Goal: Task Accomplishment & Management: Use online tool/utility

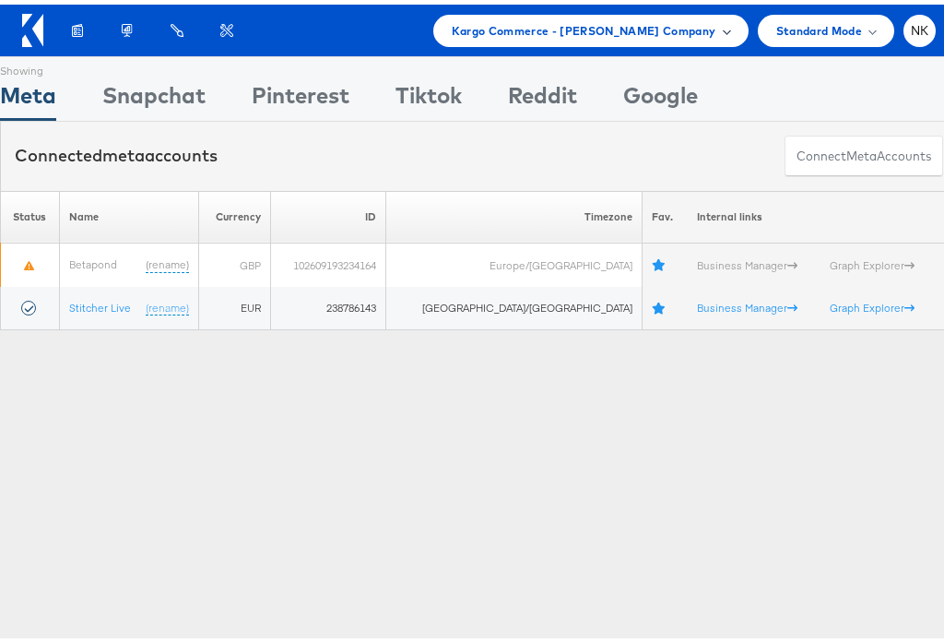
click at [683, 22] on span "Kargo Commerce - Chris Gallagher Company" at bounding box center [584, 26] width 265 height 19
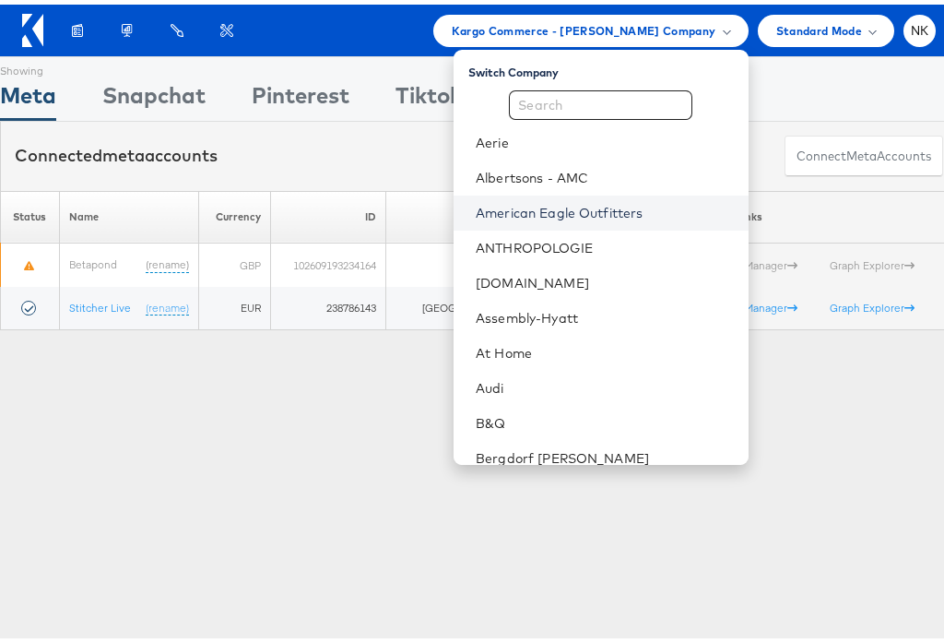
scroll to position [6, 0]
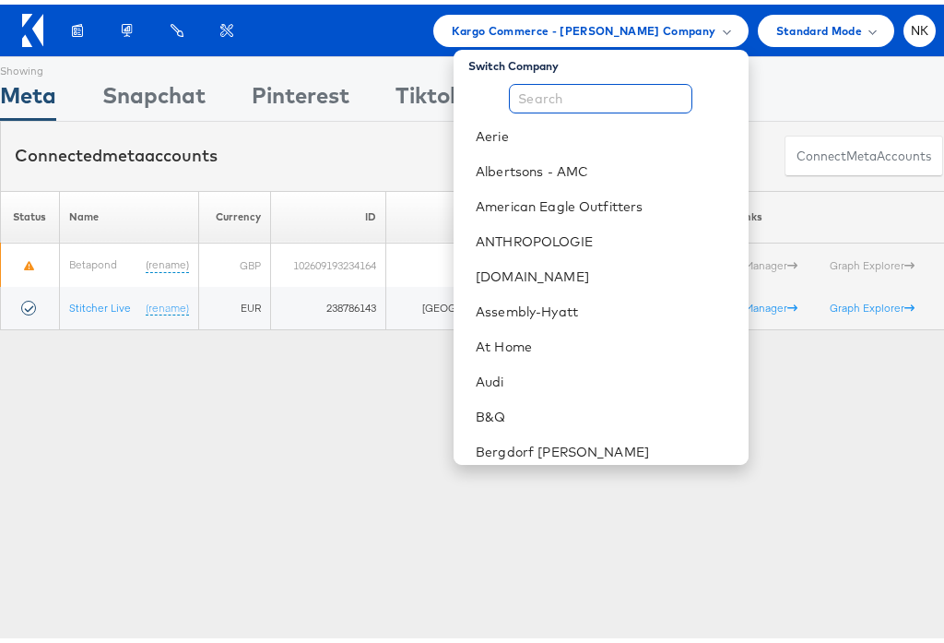
click at [577, 106] on input "text" at bounding box center [601, 94] width 184 height 30
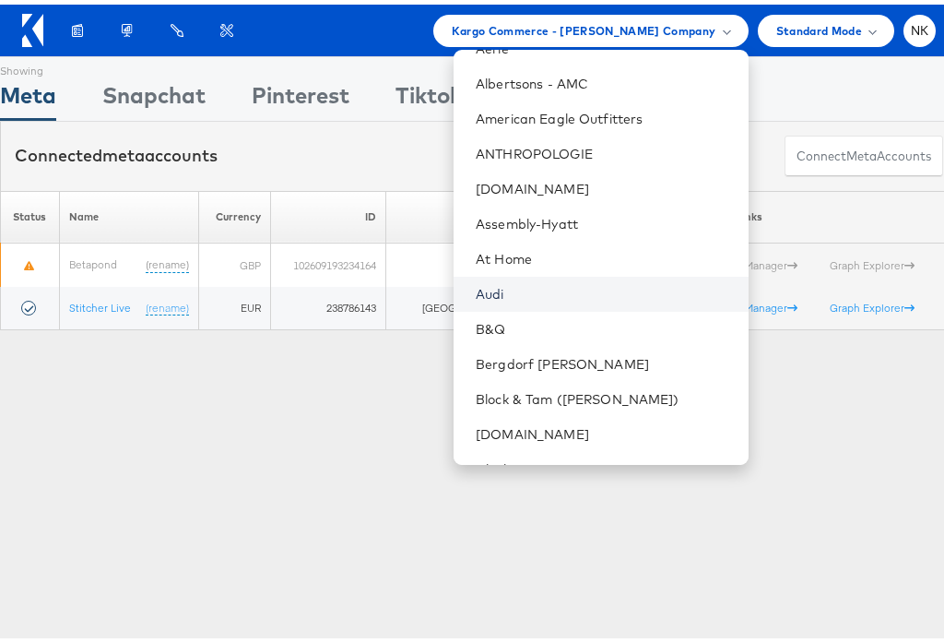
scroll to position [130, 0]
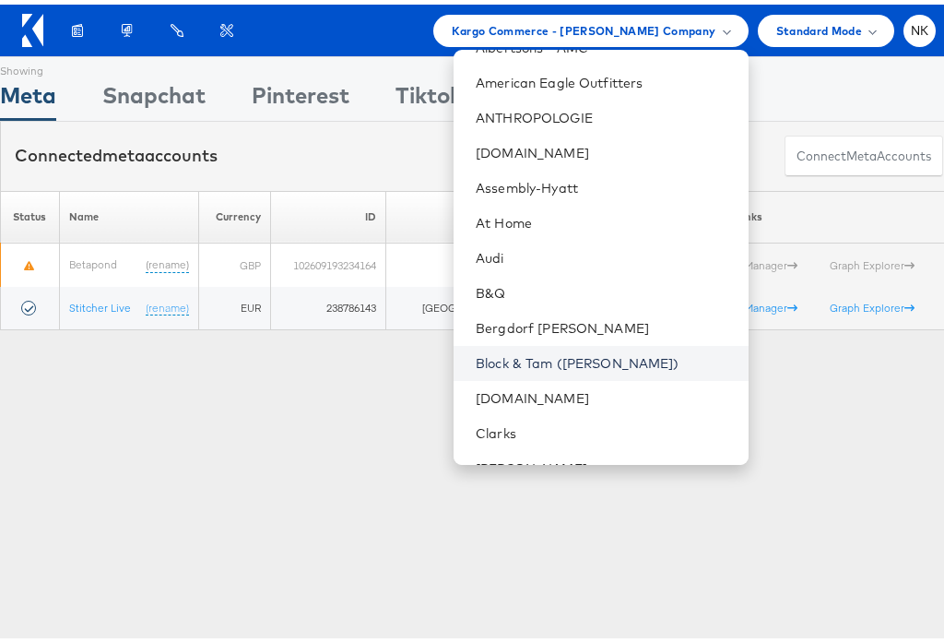
click at [558, 364] on link "Block & Tam ([PERSON_NAME])" at bounding box center [604, 358] width 257 height 18
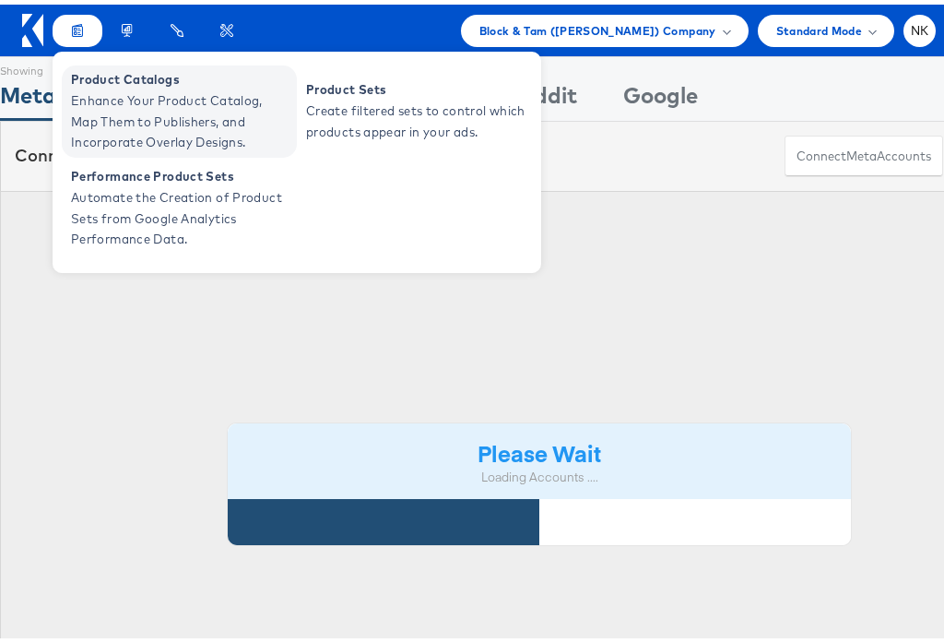
click at [101, 135] on span "Enhance Your Product Catalog, Map Them to Publishers, and Incorporate Overlay D…" at bounding box center [181, 117] width 221 height 63
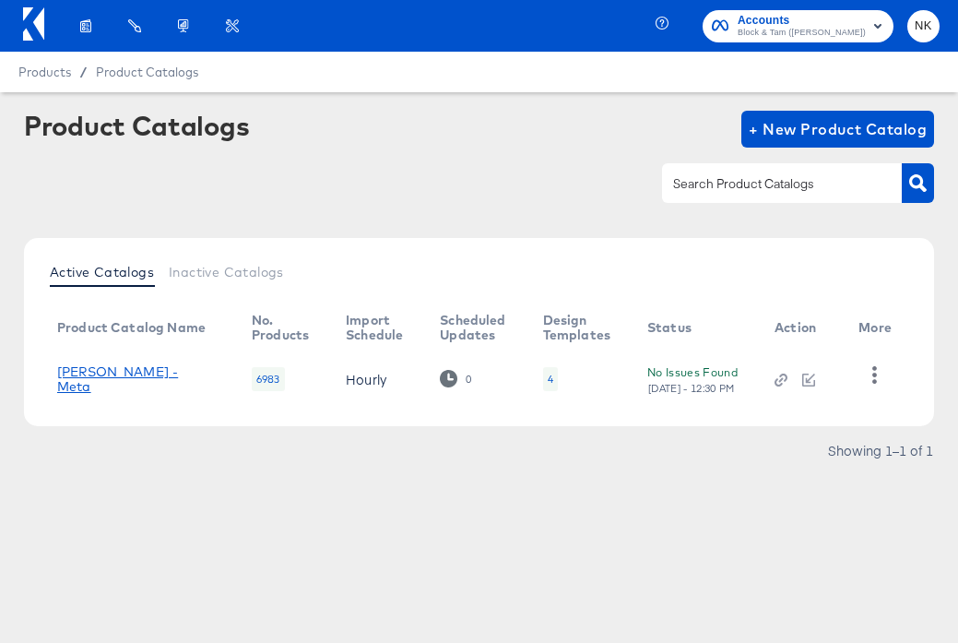
click at [160, 379] on link "Veronica Beard - Meta" at bounding box center [136, 379] width 158 height 30
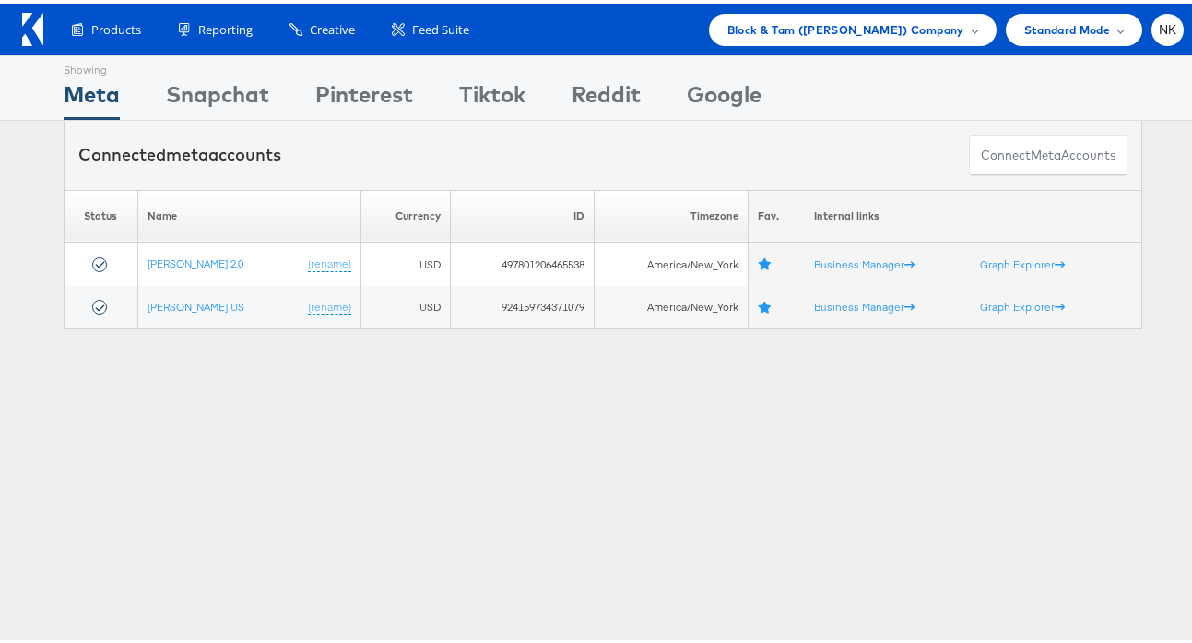
click at [30, 25] on icon at bounding box center [32, 25] width 21 height 33
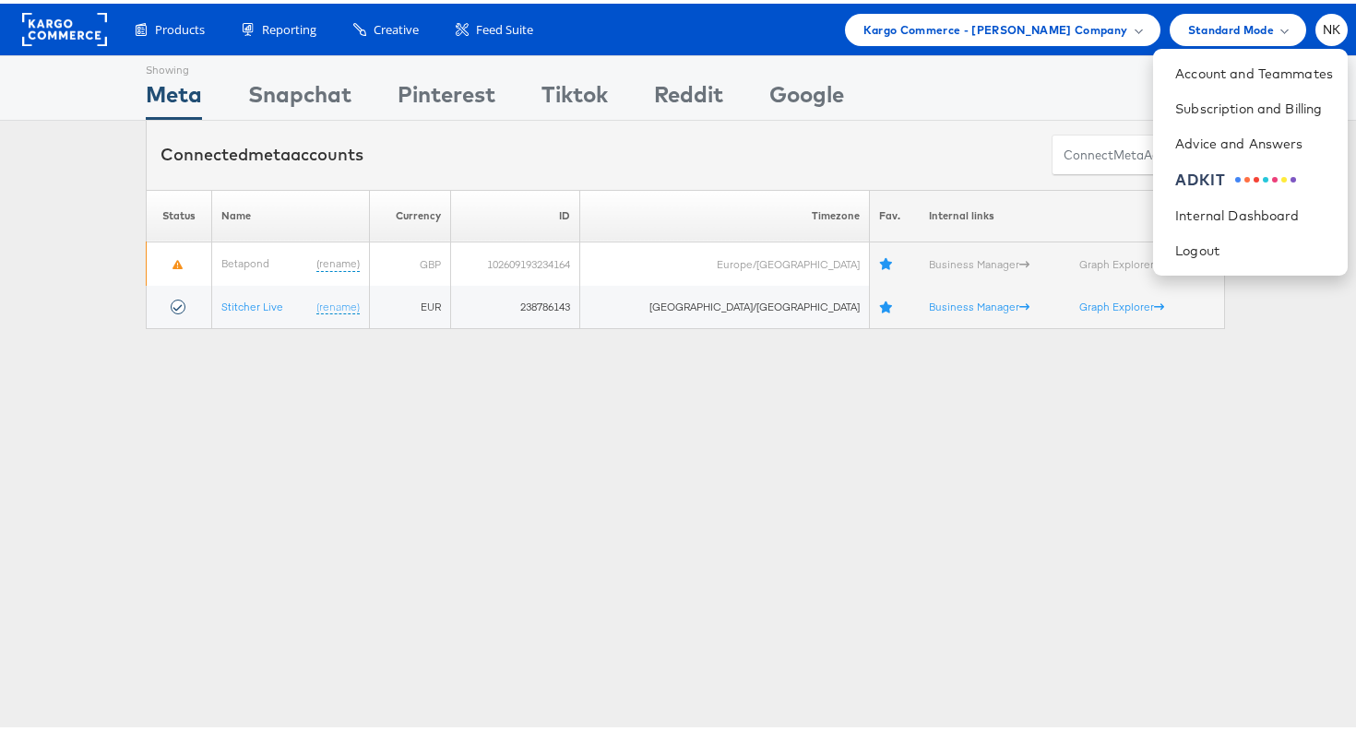
click at [65, 18] on rect at bounding box center [64, 25] width 85 height 33
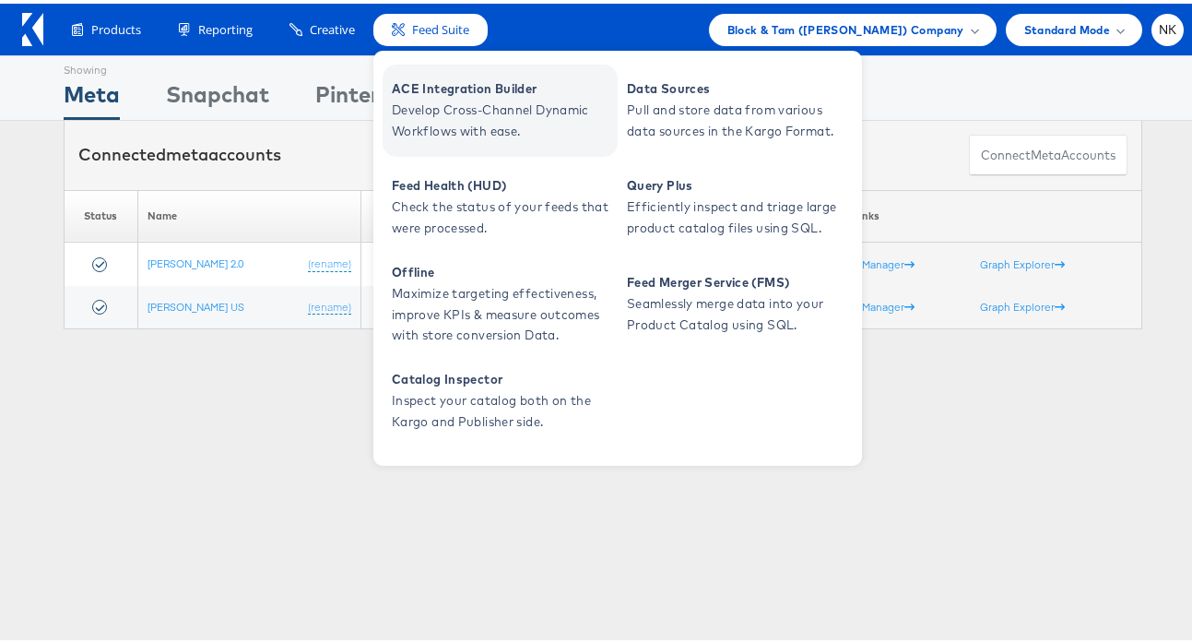
click at [421, 89] on span "ACE Integration Builder" at bounding box center [502, 85] width 221 height 21
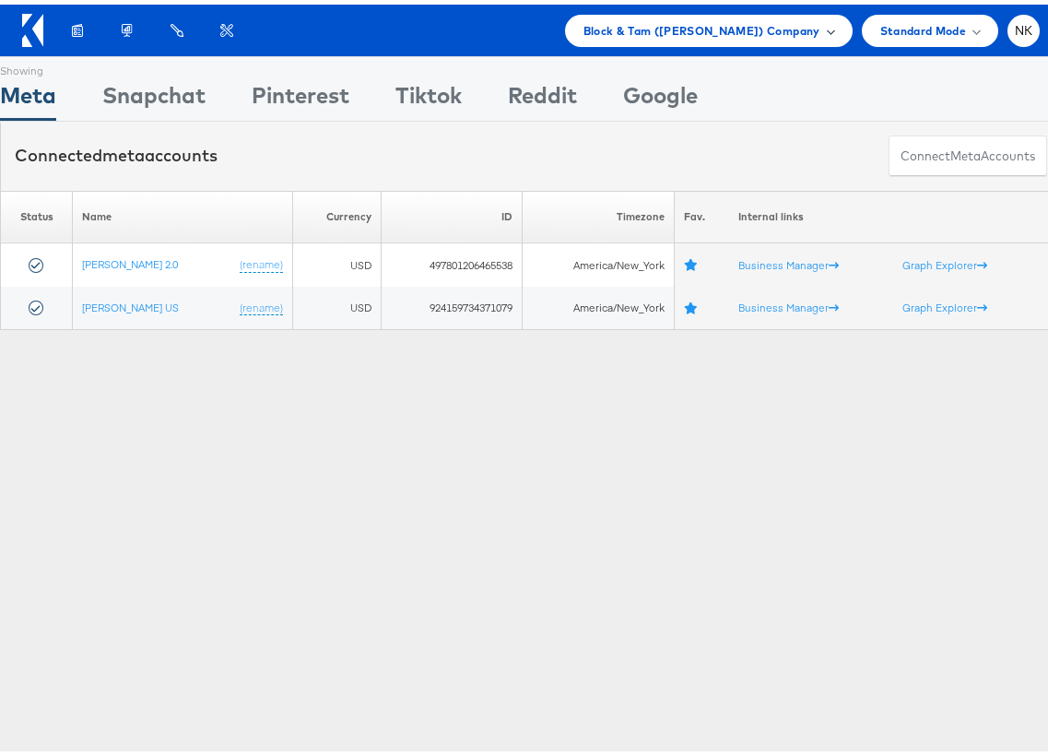
click at [776, 30] on span "Block & Tam ([PERSON_NAME]) Company" at bounding box center [702, 26] width 237 height 19
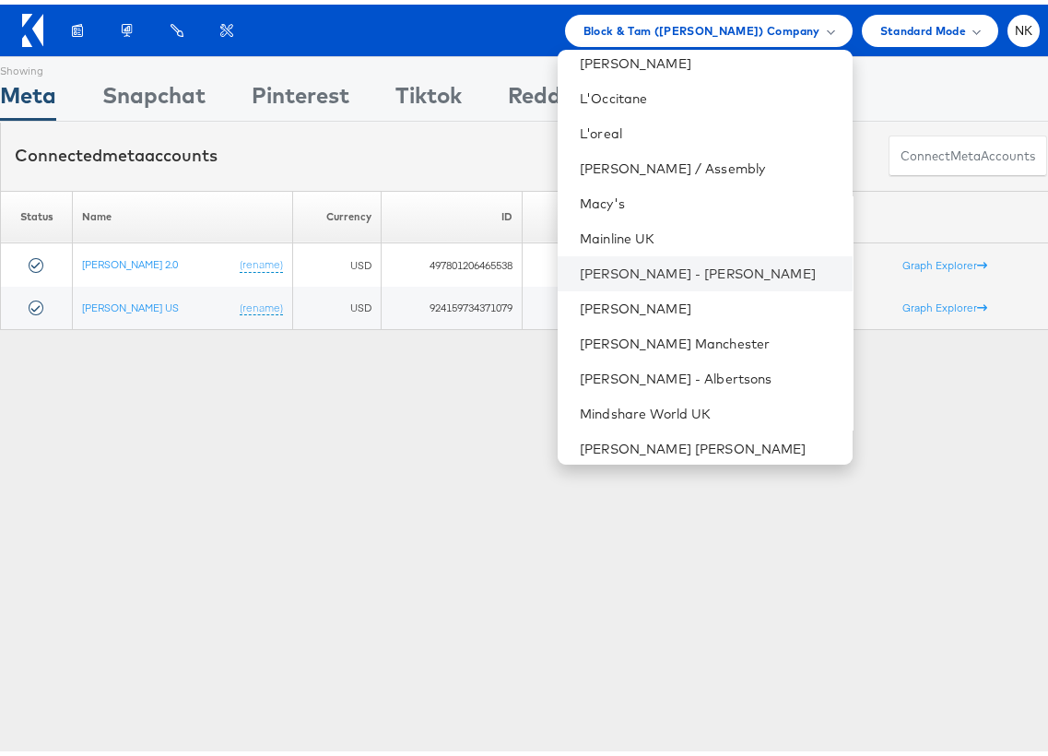
scroll to position [1029, 0]
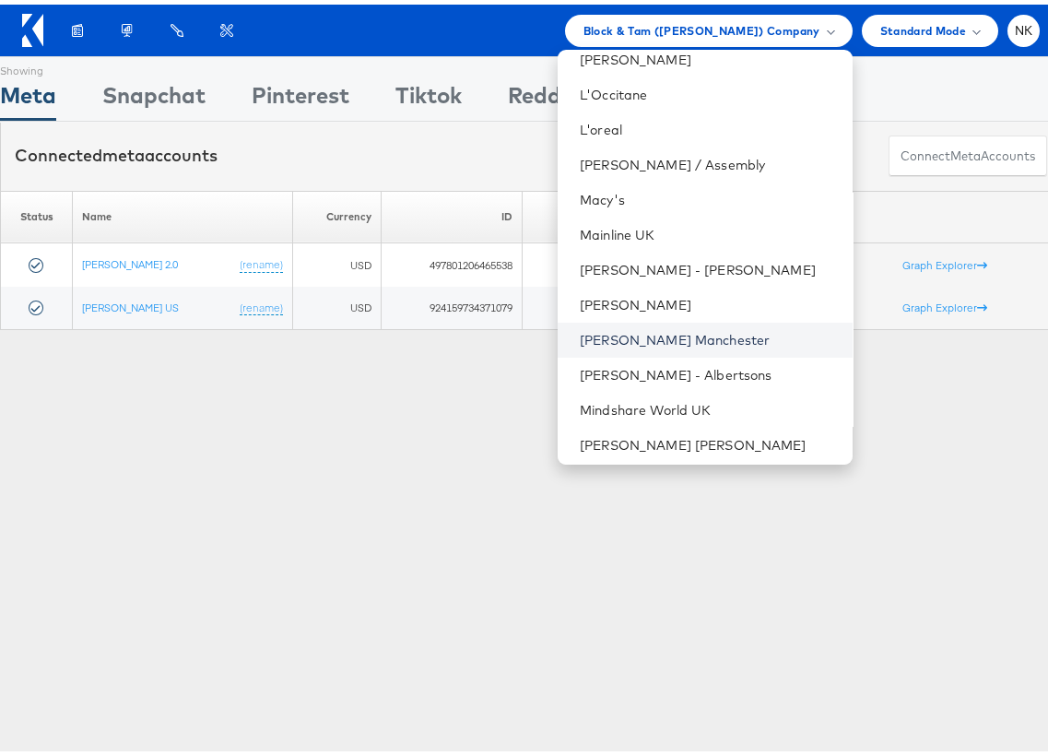
click at [676, 333] on link "Mccann Manchester" at bounding box center [708, 335] width 257 height 18
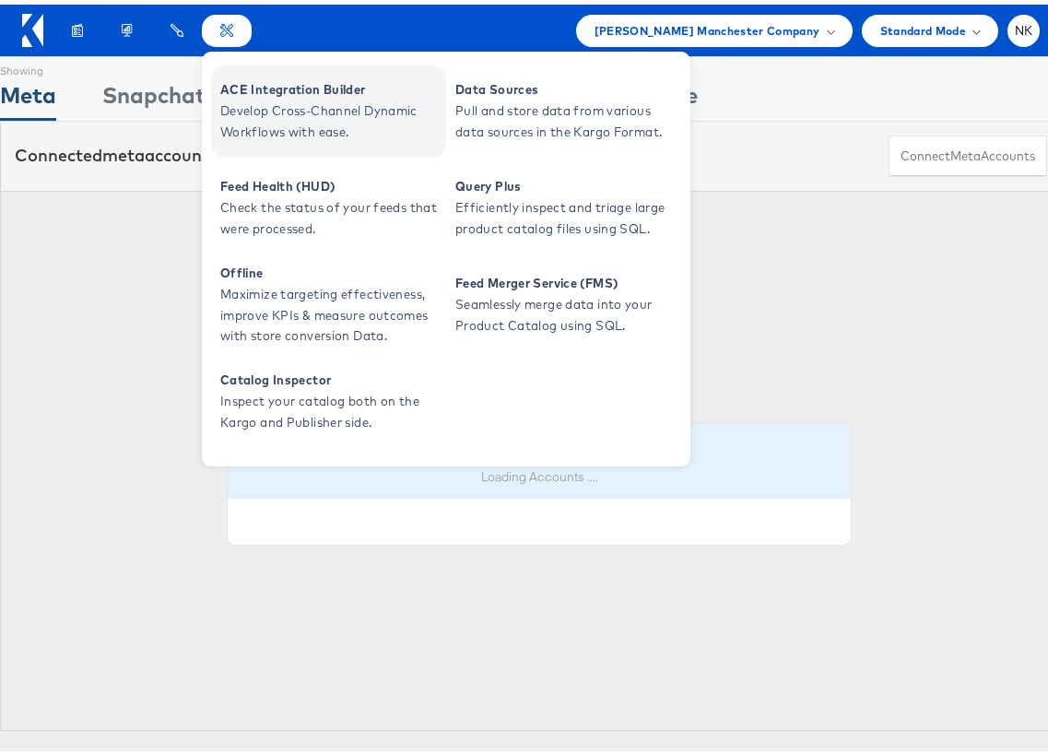
click at [259, 86] on span "ACE Integration Builder" at bounding box center [330, 85] width 221 height 21
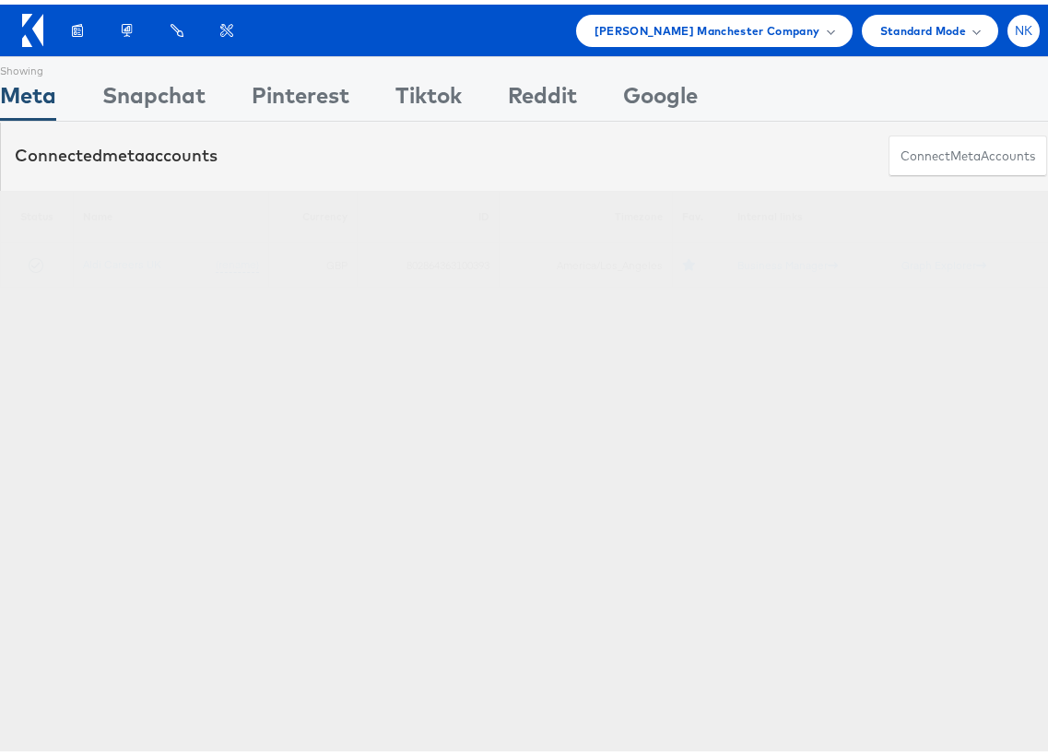
click at [1015, 23] on span "NK" at bounding box center [1024, 26] width 18 height 12
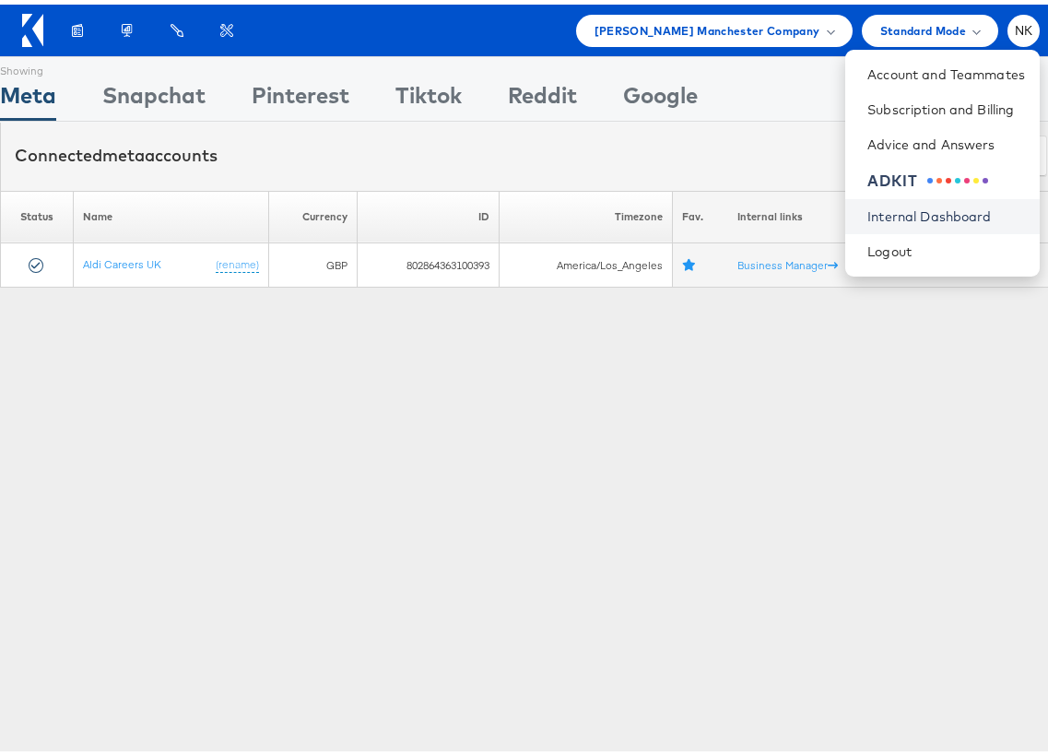
click at [901, 207] on link "Internal Dashboard" at bounding box center [947, 212] width 158 height 18
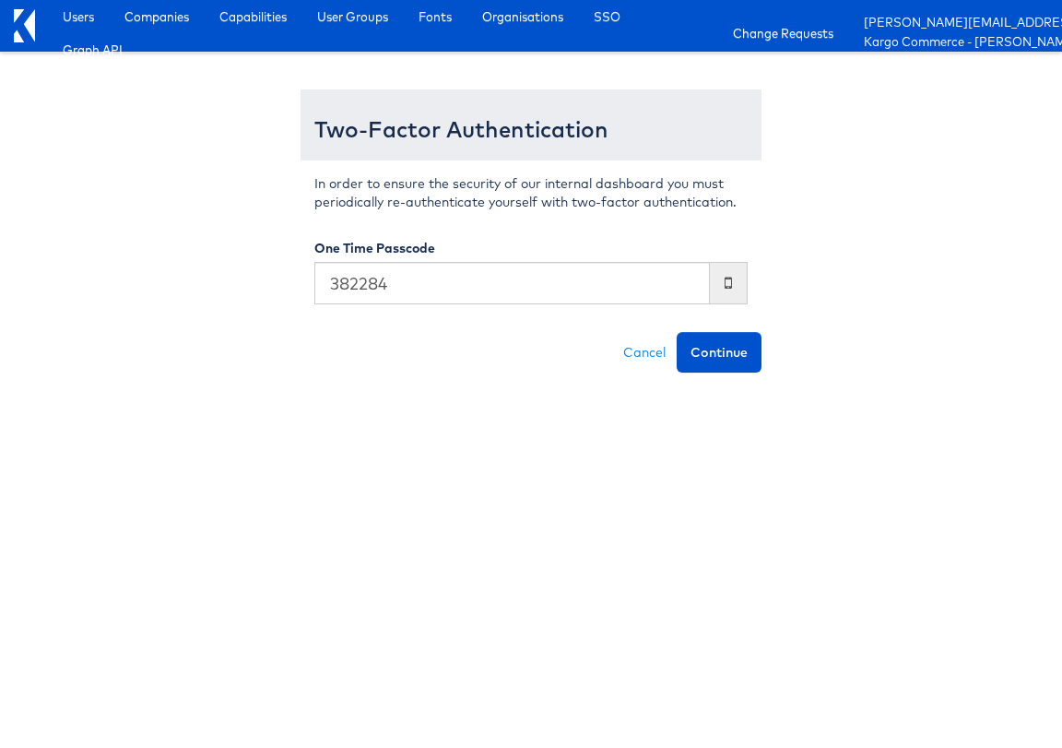
type input "382284"
click at [677, 332] on button "Continue" at bounding box center [719, 352] width 85 height 41
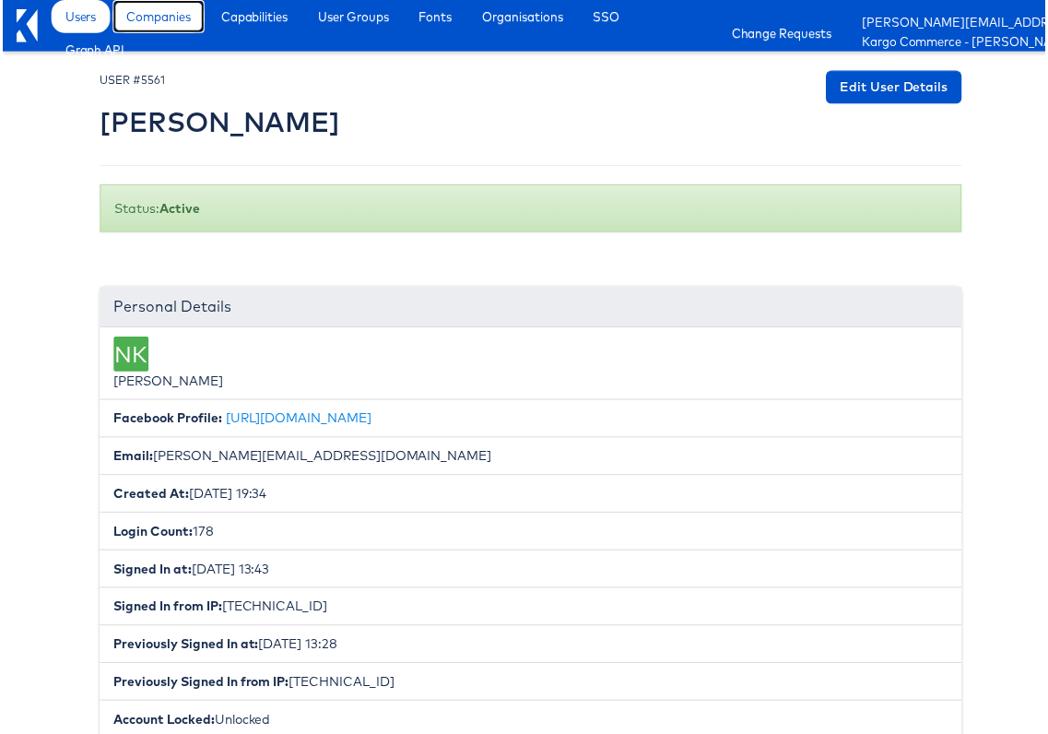
click at [155, 18] on span "Companies" at bounding box center [156, 16] width 65 height 18
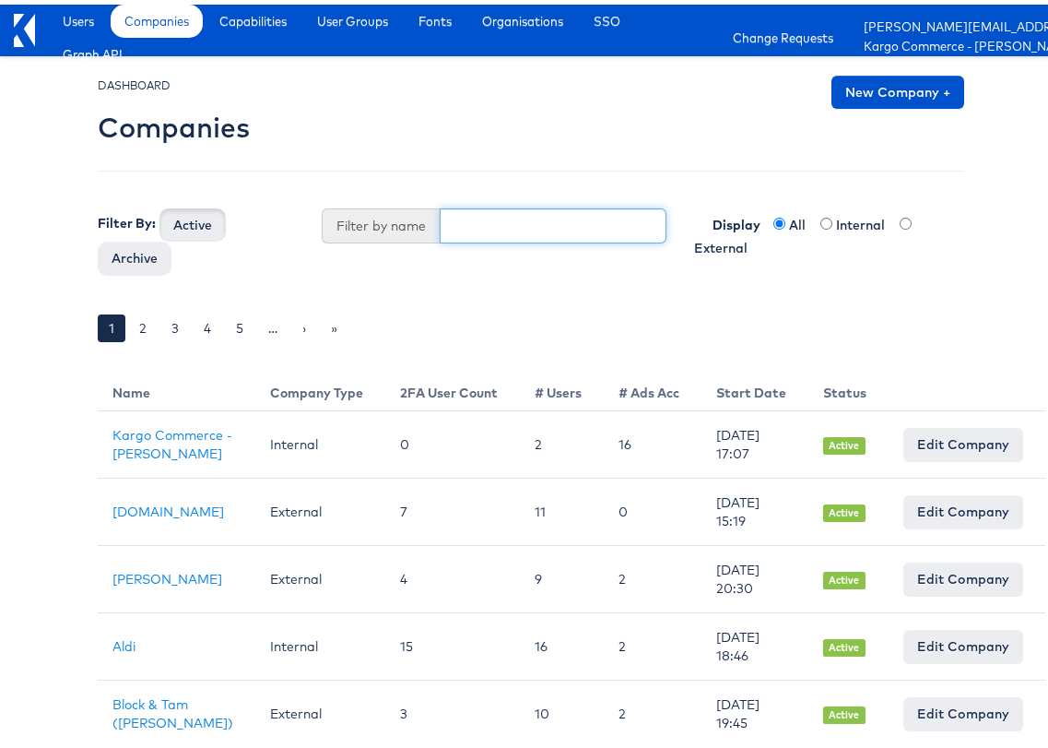
click at [489, 234] on input "text" at bounding box center [553, 221] width 227 height 35
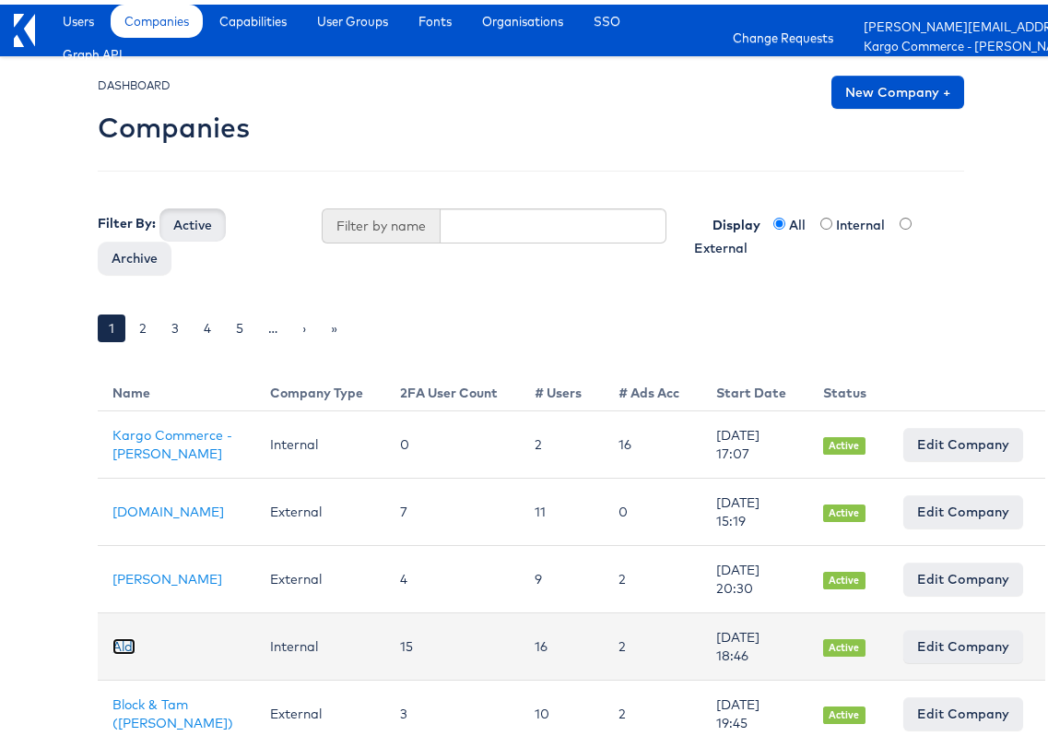
click at [113, 650] on link "Aldi" at bounding box center [124, 642] width 23 height 17
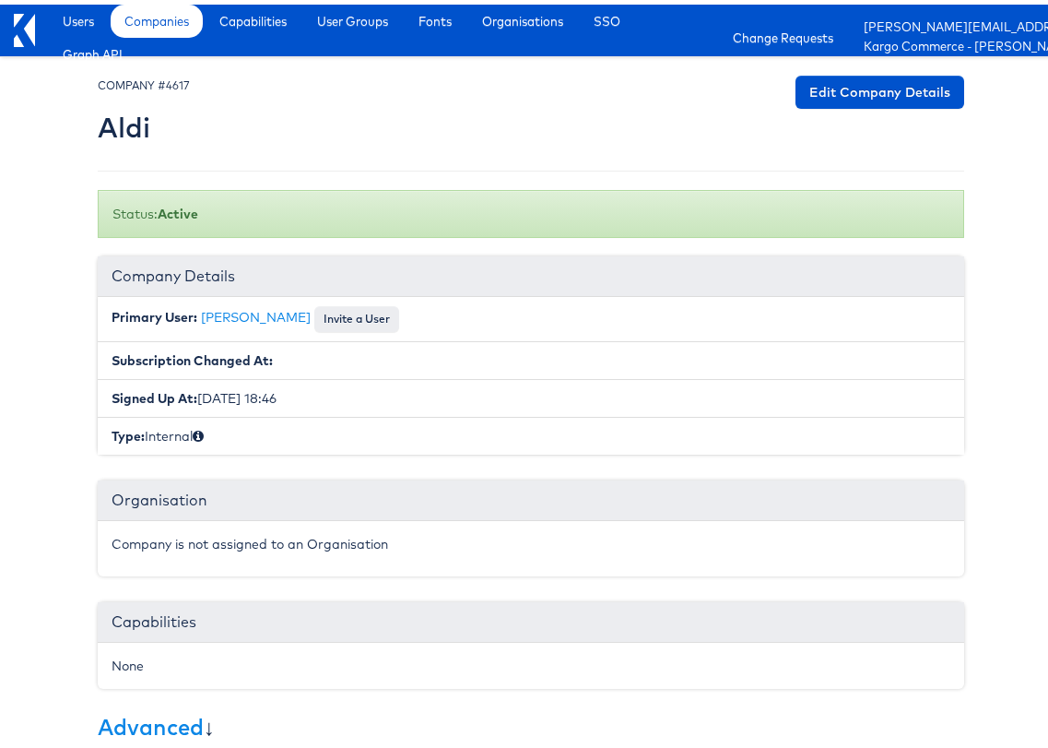
scroll to position [335, 0]
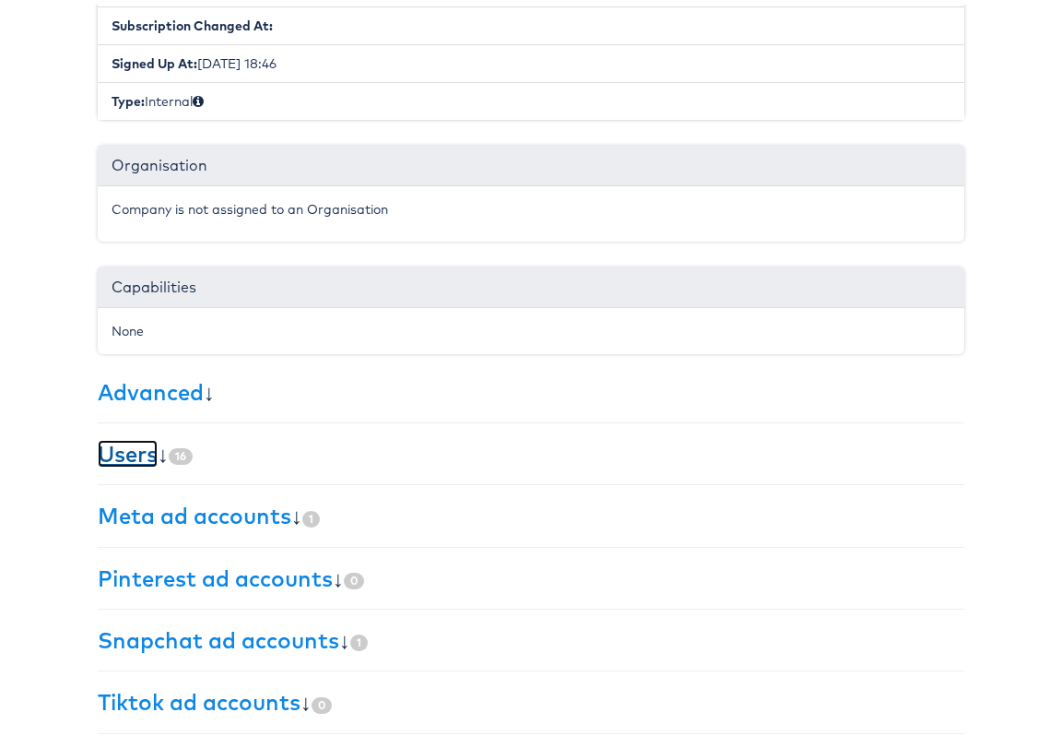
click at [120, 455] on link "Users" at bounding box center [128, 449] width 60 height 28
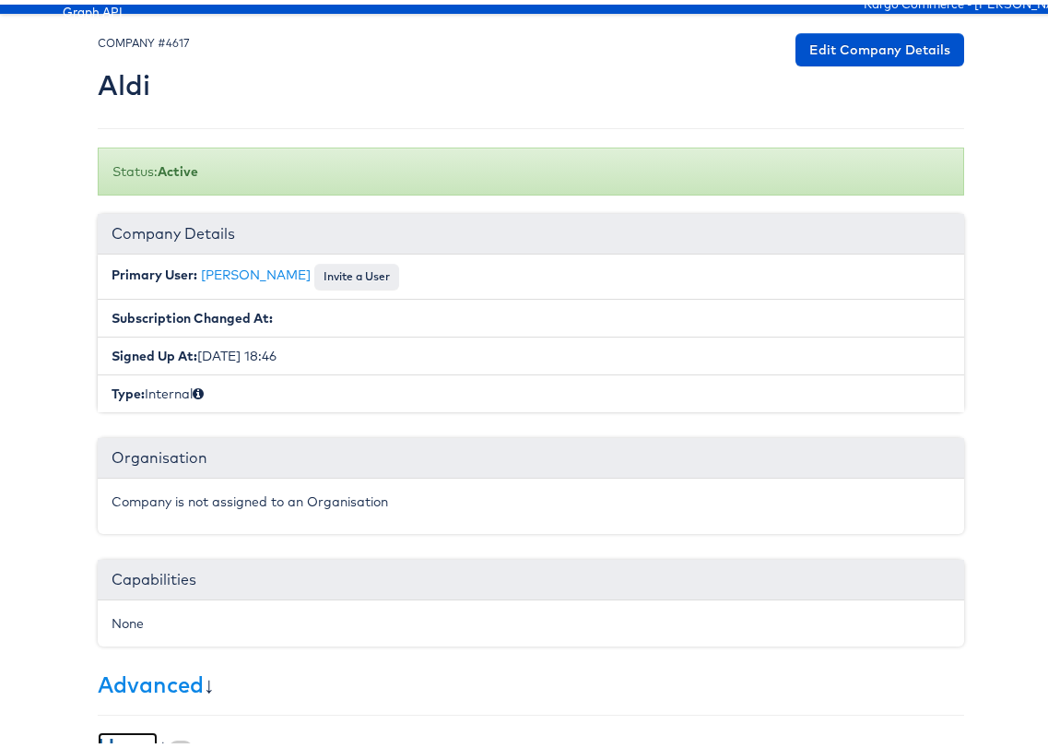
scroll to position [0, 0]
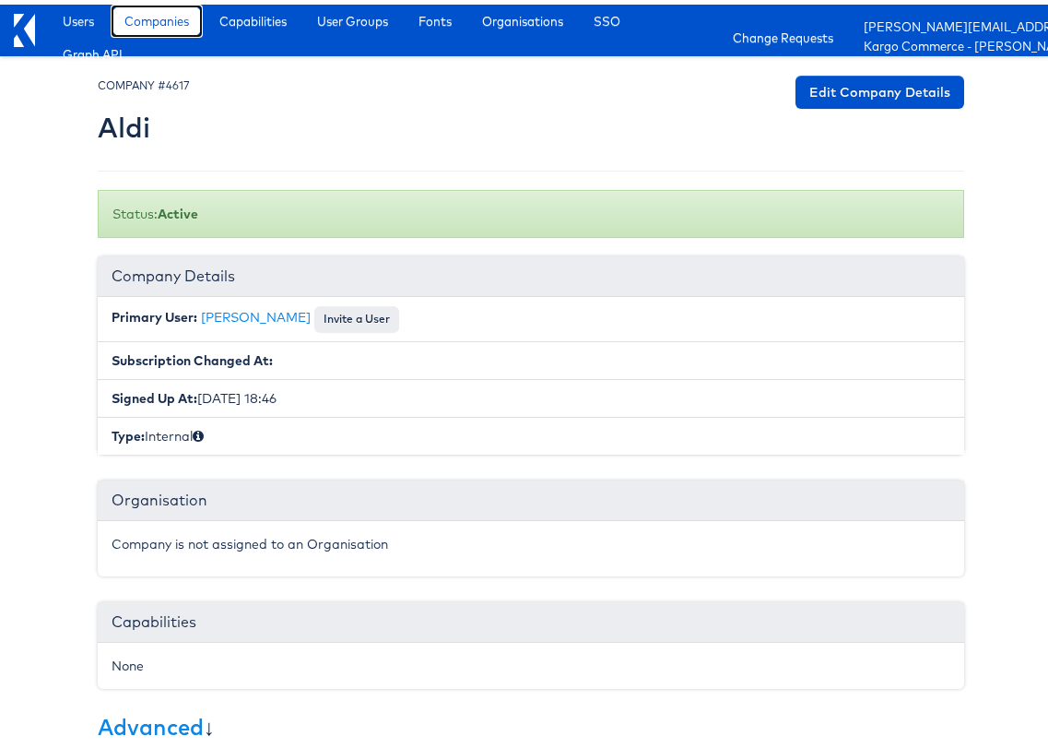
click at [162, 23] on span "Companies" at bounding box center [156, 16] width 65 height 18
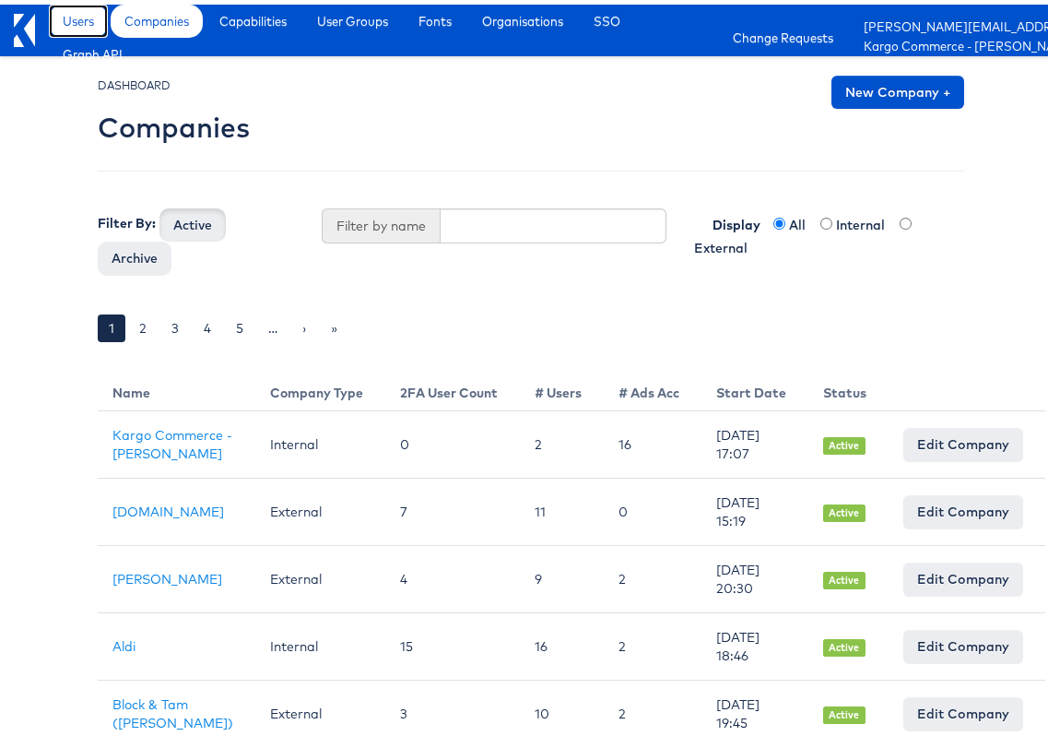
click at [85, 22] on span "Users" at bounding box center [78, 16] width 31 height 18
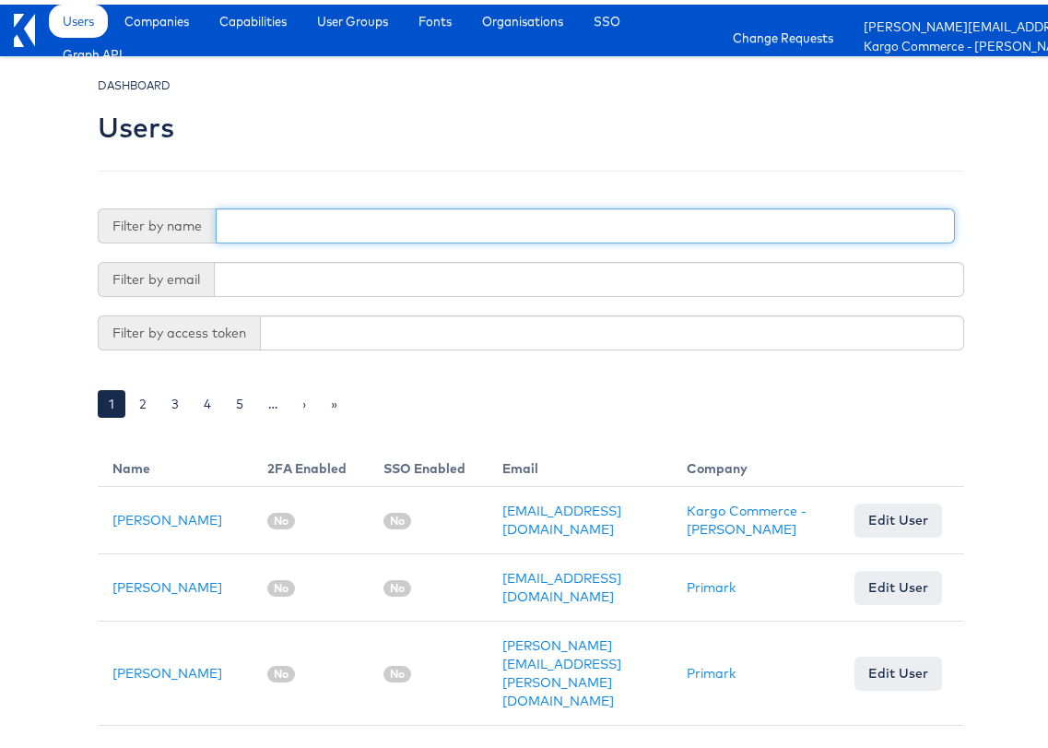
click at [291, 223] on input "text" at bounding box center [586, 221] width 740 height 35
type input "[PERSON_NAME]"
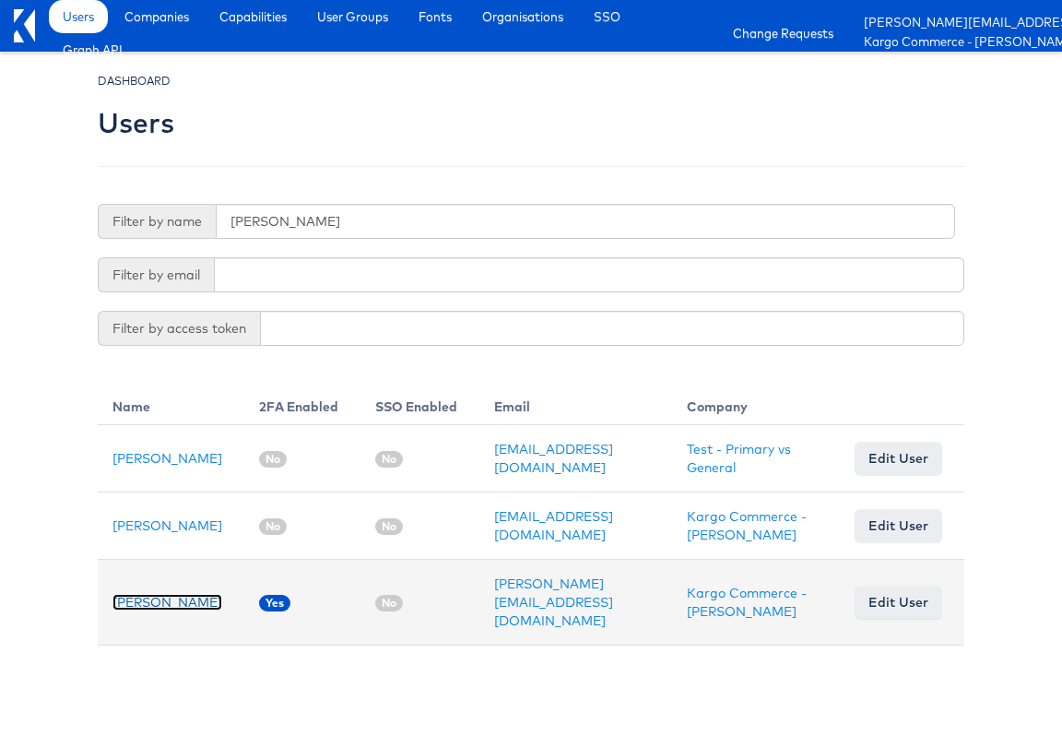
click at [142, 594] on link "[PERSON_NAME]" at bounding box center [168, 602] width 110 height 17
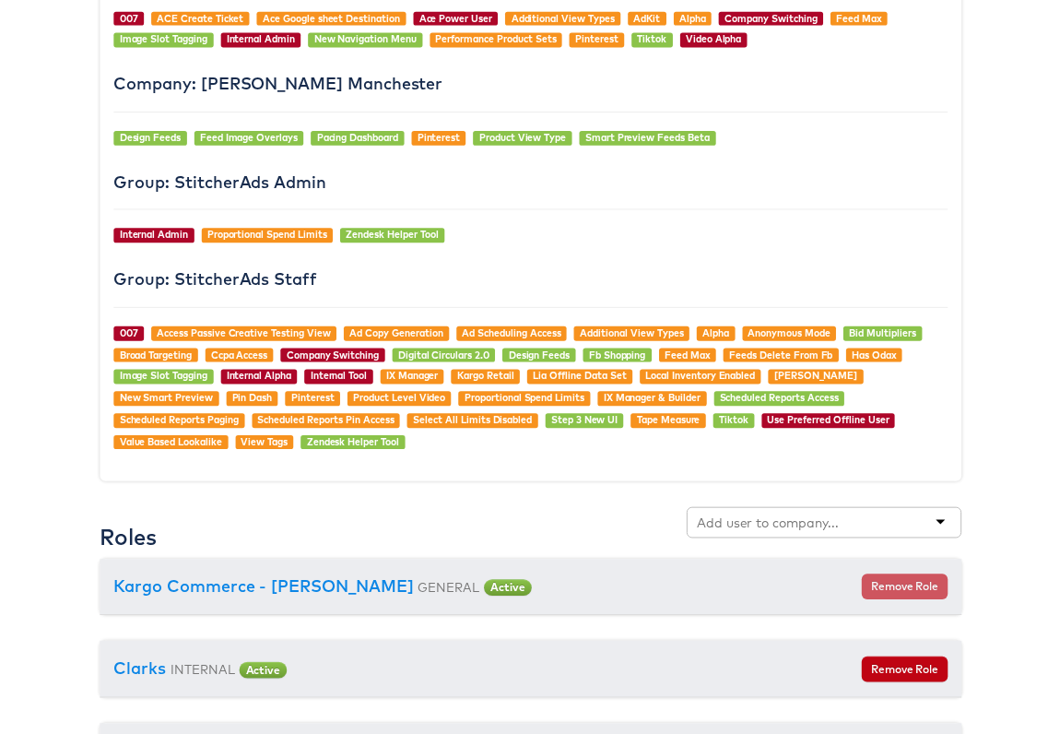
scroll to position [2005, 0]
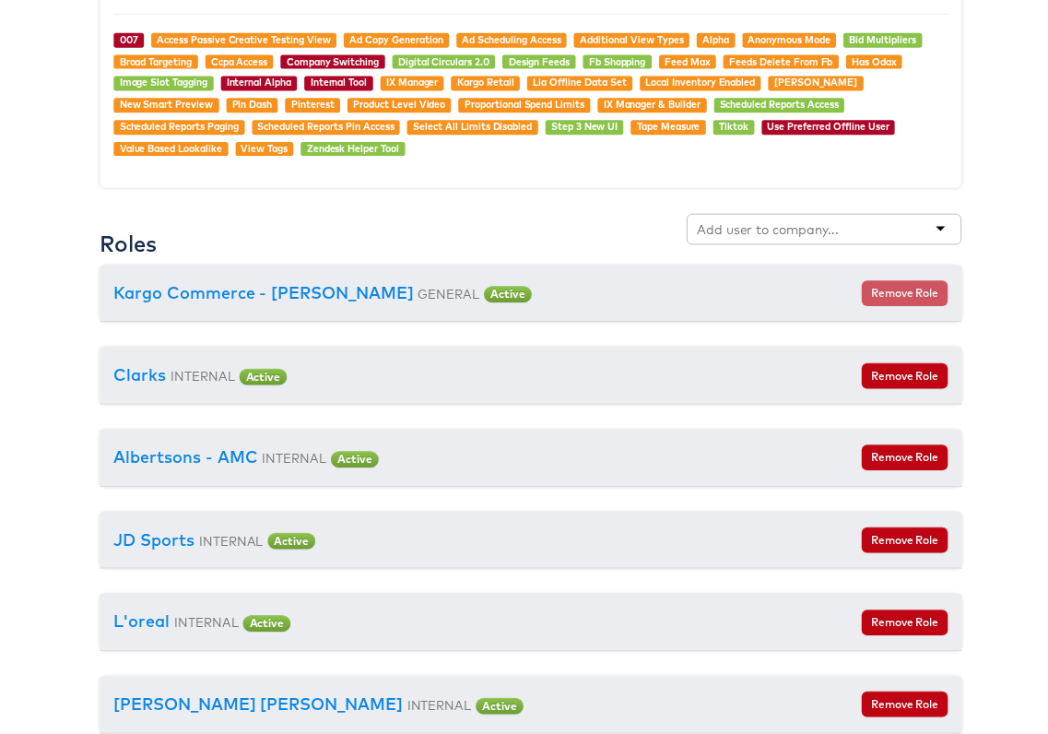
click at [784, 234] on input "text" at bounding box center [771, 230] width 146 height 18
type input "aldi"
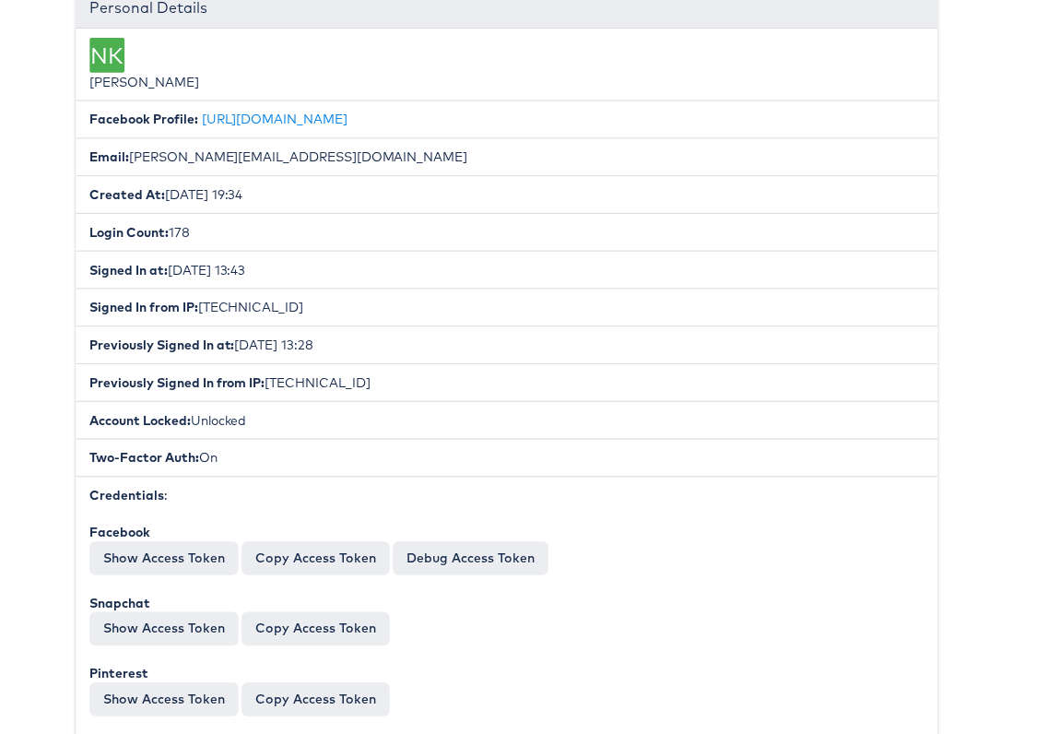
scroll to position [0, 24]
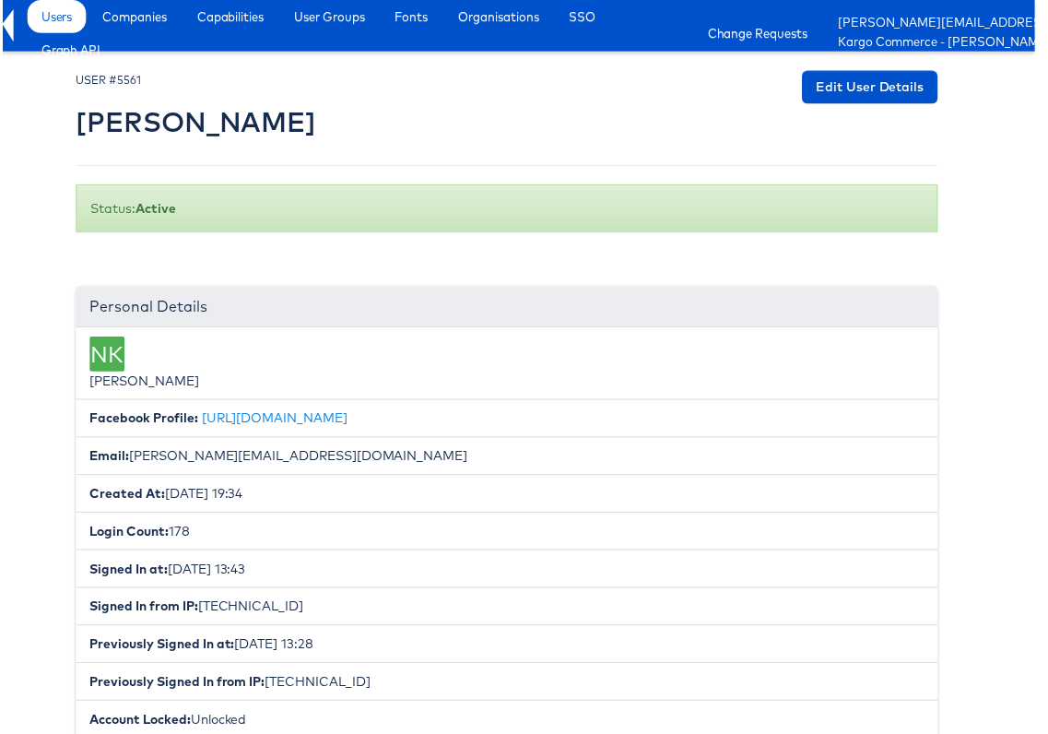
click at [14, 20] on div "Users Companies Capabilities User Groups Fonts Organisations SSO Graph API Chan…" at bounding box center [507, 26] width 1062 height 52
click at [7, 21] on icon at bounding box center [5, 25] width 11 height 32
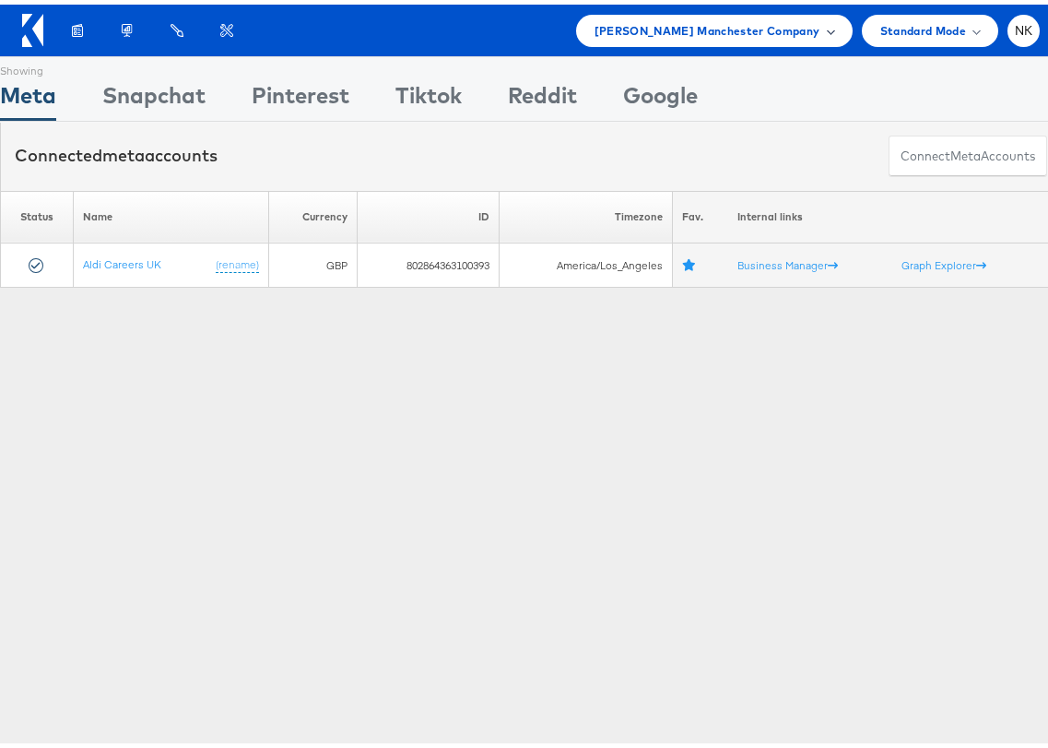
click at [660, 10] on div "[PERSON_NAME] Manchester Company" at bounding box center [714, 26] width 277 height 32
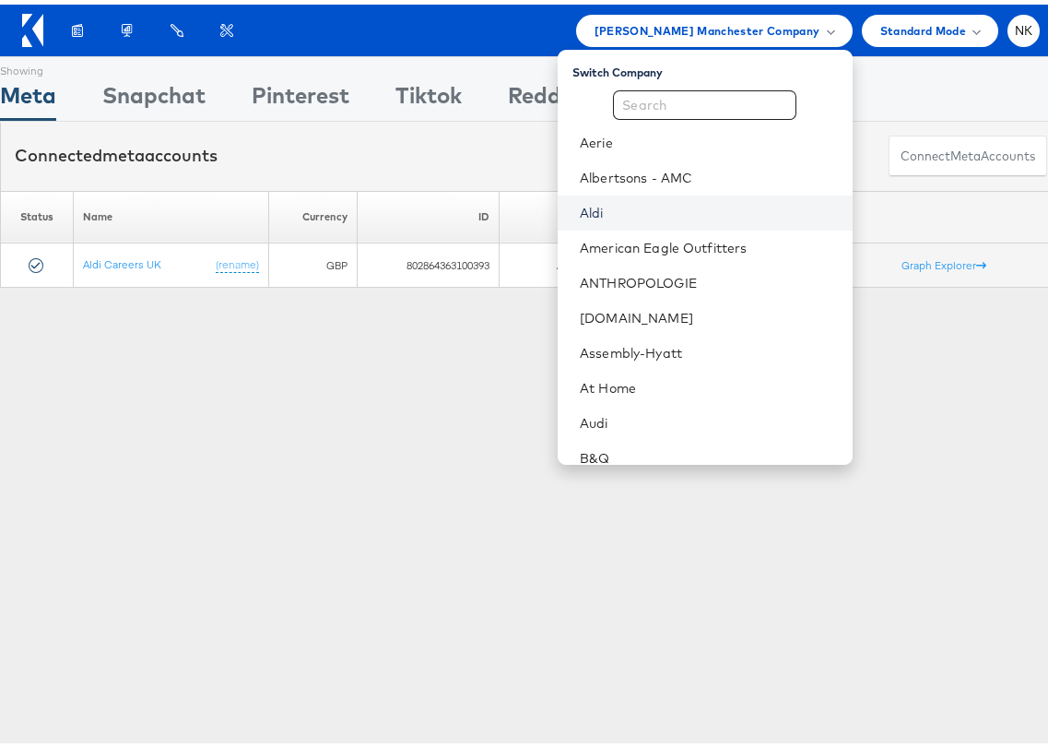
click at [637, 201] on link "Aldi" at bounding box center [708, 208] width 257 height 18
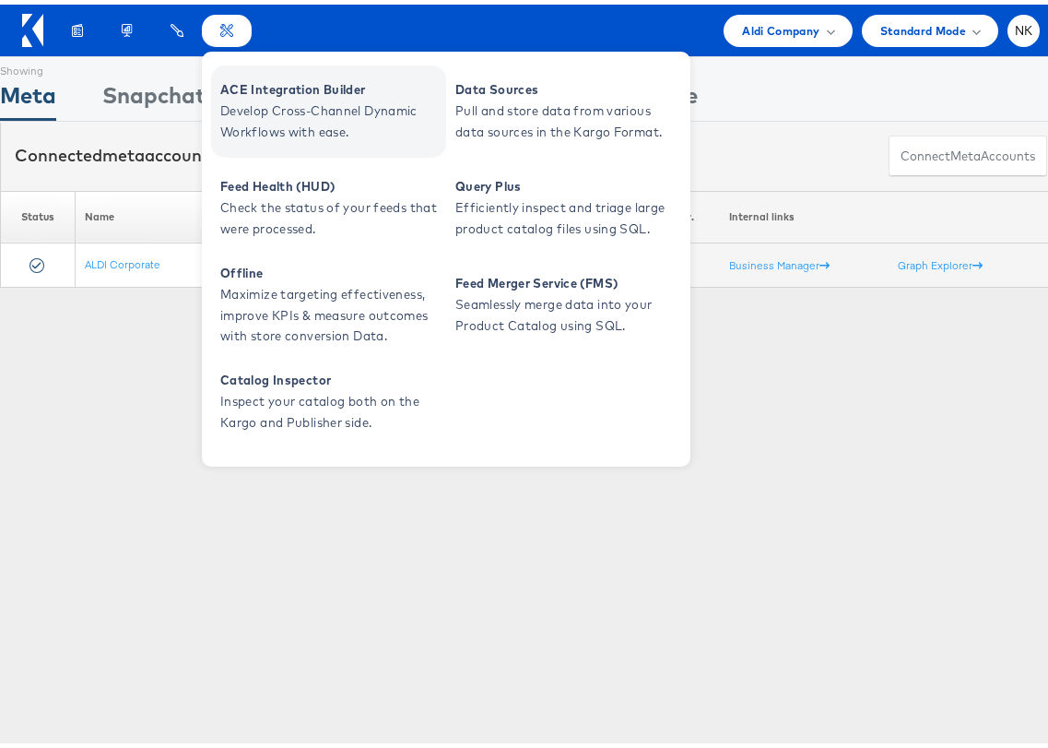
click at [245, 89] on span "ACE Integration Builder" at bounding box center [330, 85] width 221 height 21
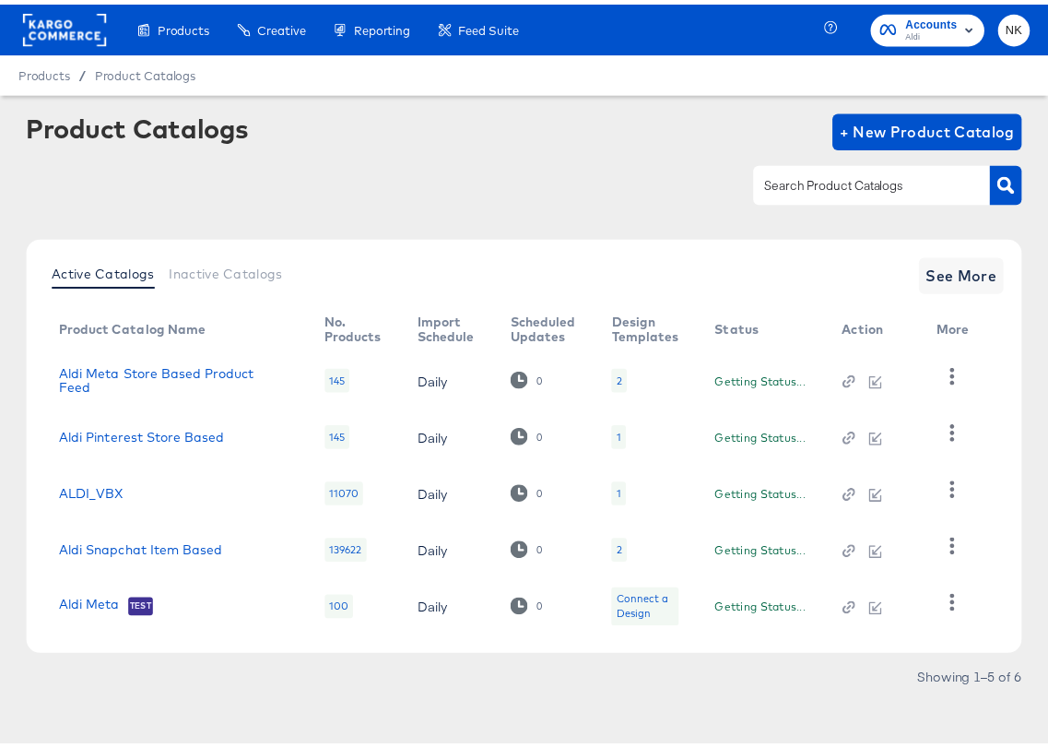
scroll to position [12, 0]
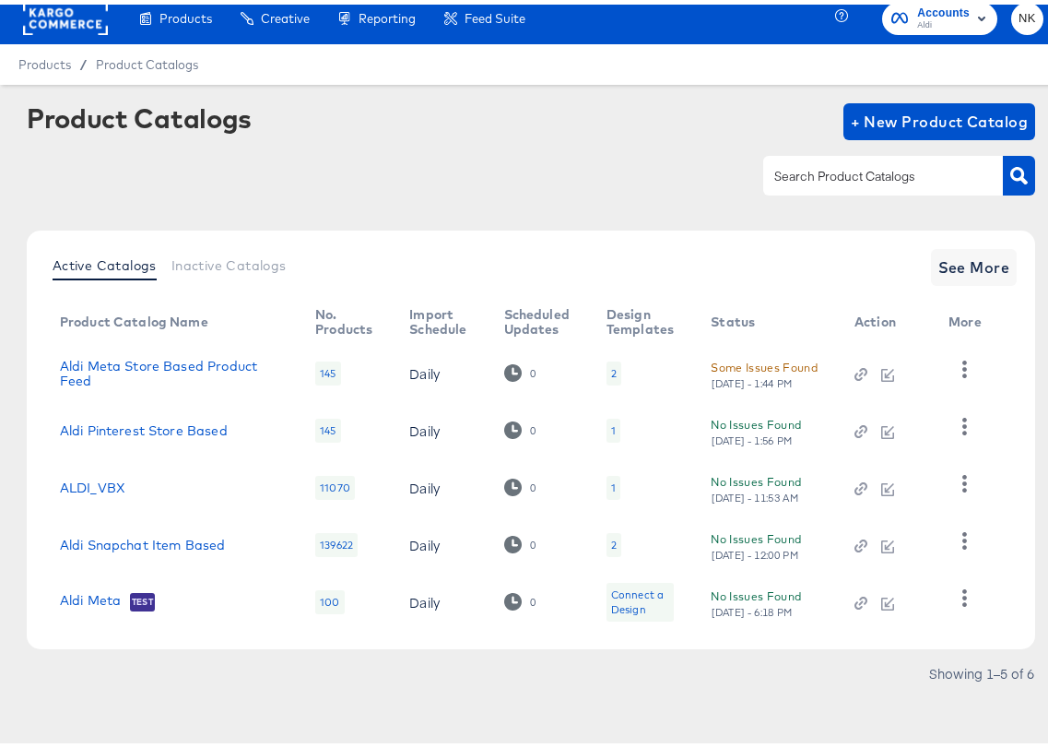
click at [89, 21] on rect at bounding box center [65, 13] width 85 height 33
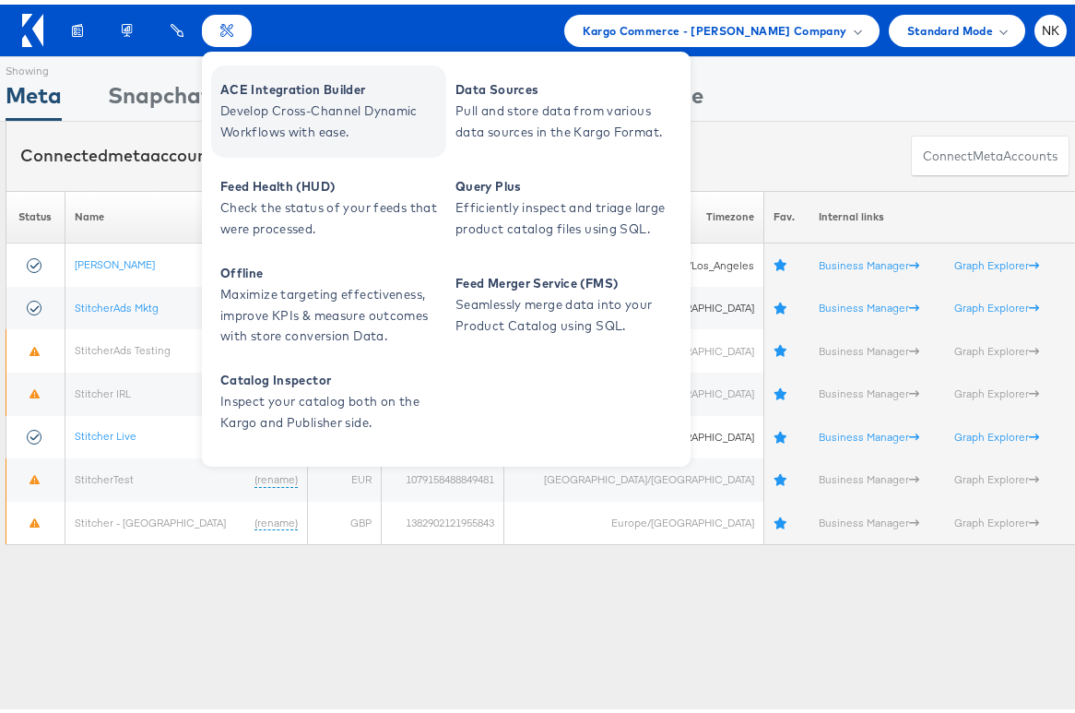
click at [238, 84] on span "ACE Integration Builder" at bounding box center [330, 85] width 221 height 21
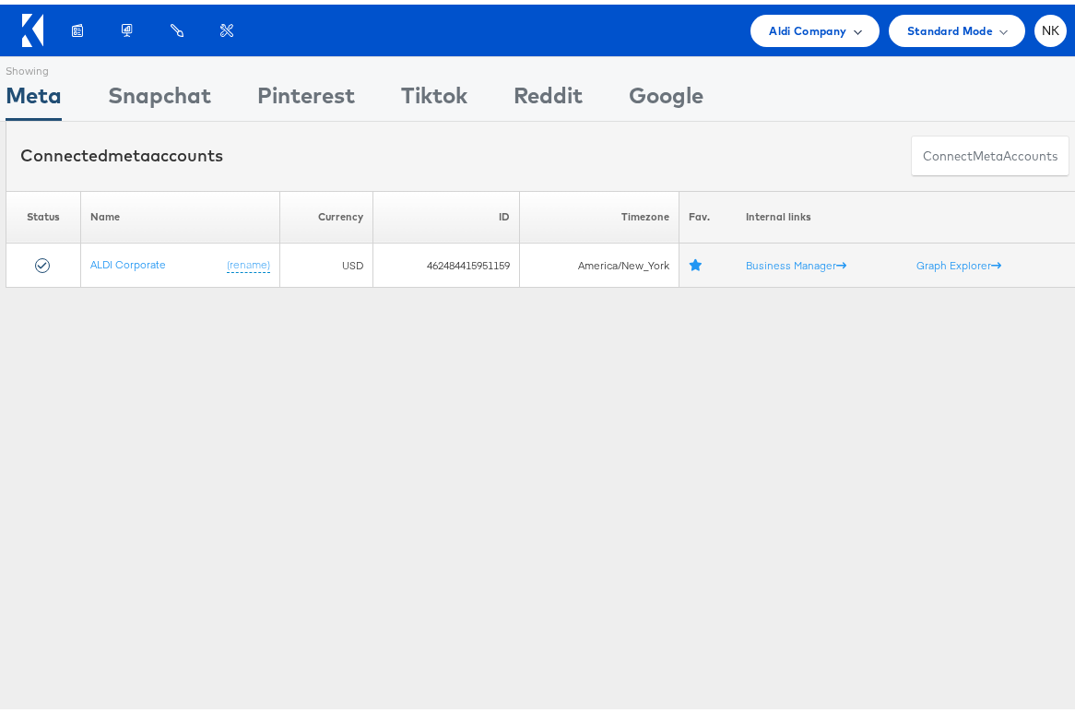
click at [775, 24] on span "Aldi Company" at bounding box center [807, 26] width 77 height 19
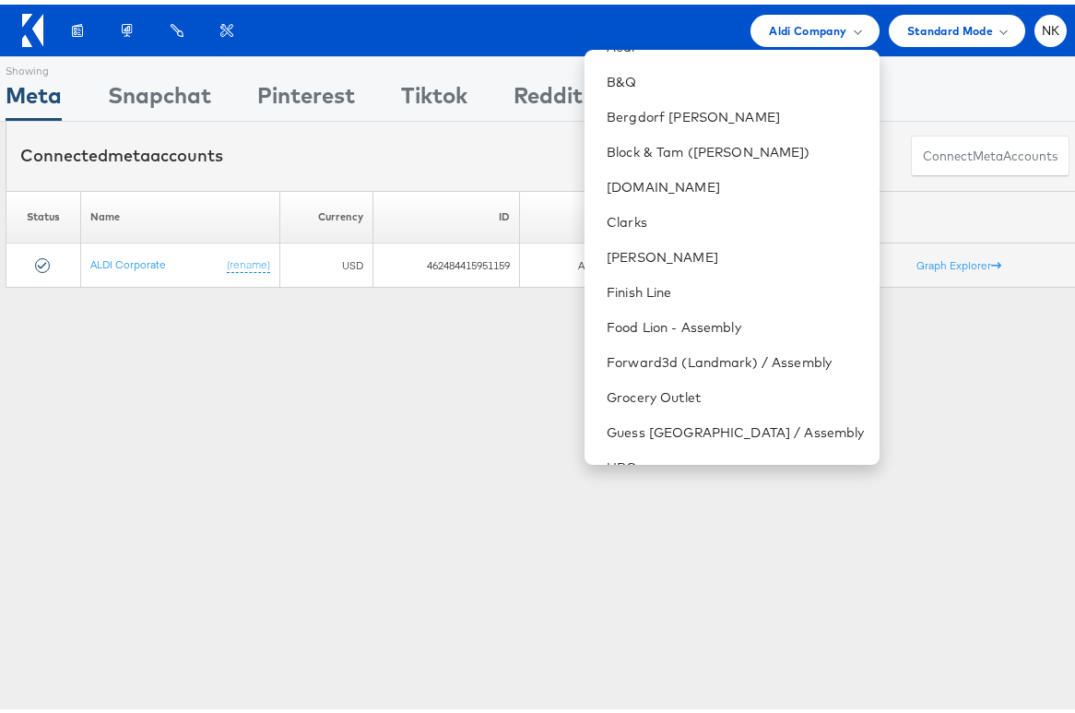
scroll to position [246, 0]
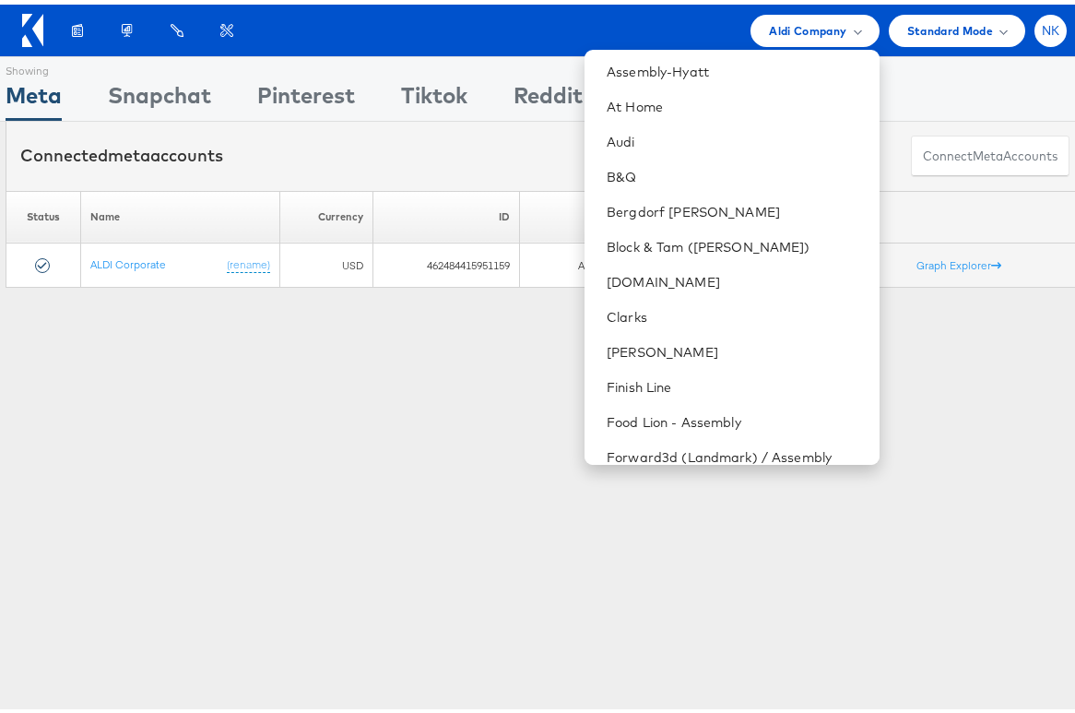
click at [1041, 11] on div "NK" at bounding box center [1051, 26] width 32 height 32
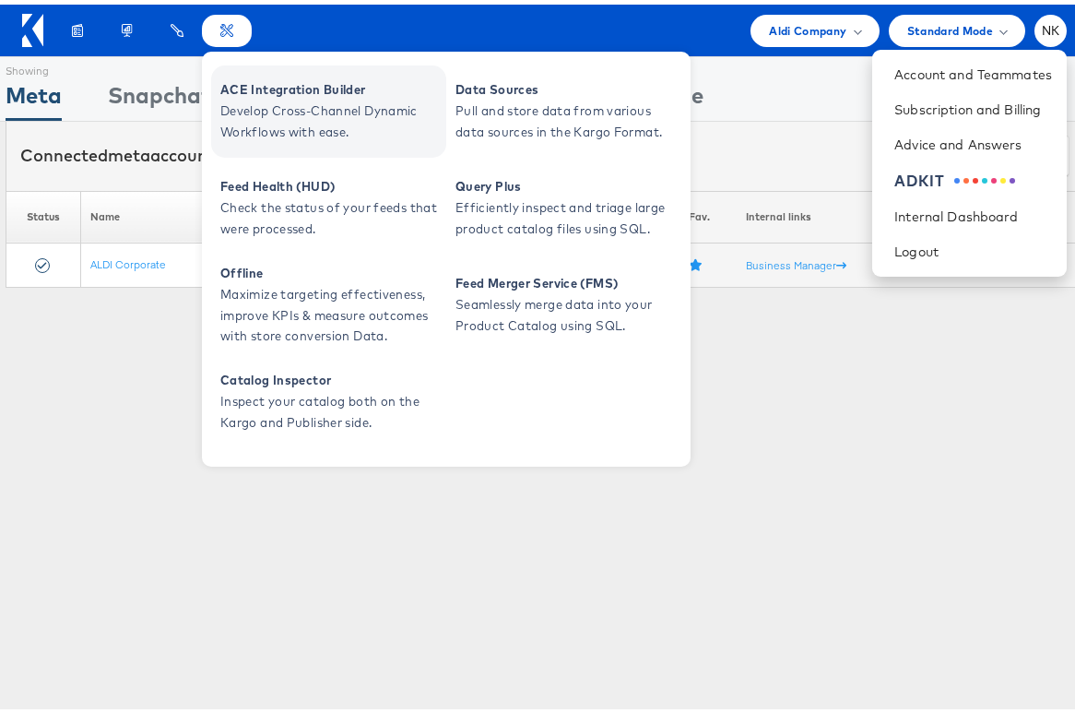
click at [250, 105] on span "Develop Cross-Channel Dynamic Workflows with ease." at bounding box center [330, 117] width 221 height 42
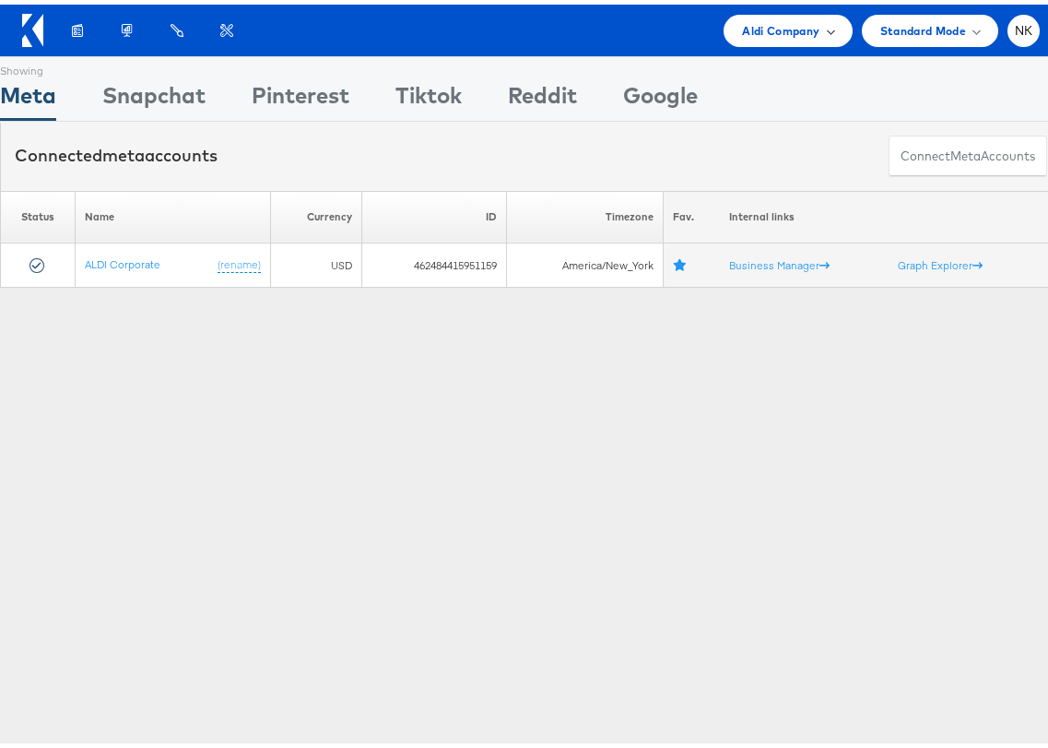
click at [789, 17] on span "Aldi Company" at bounding box center [780, 26] width 77 height 19
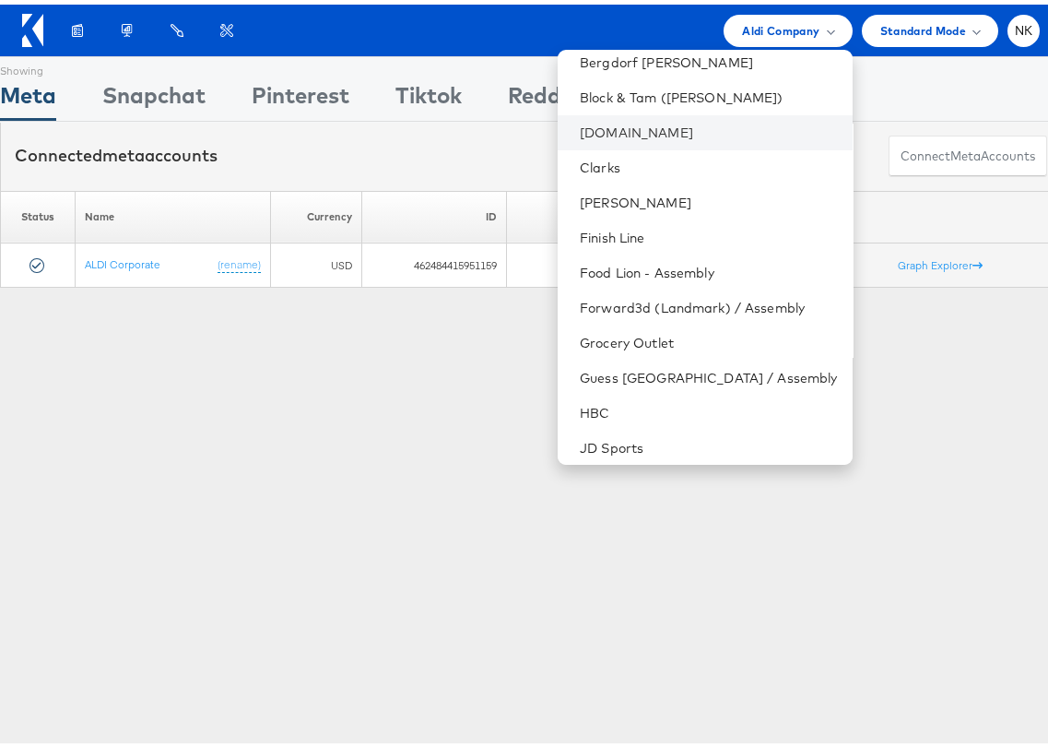
scroll to position [112, 0]
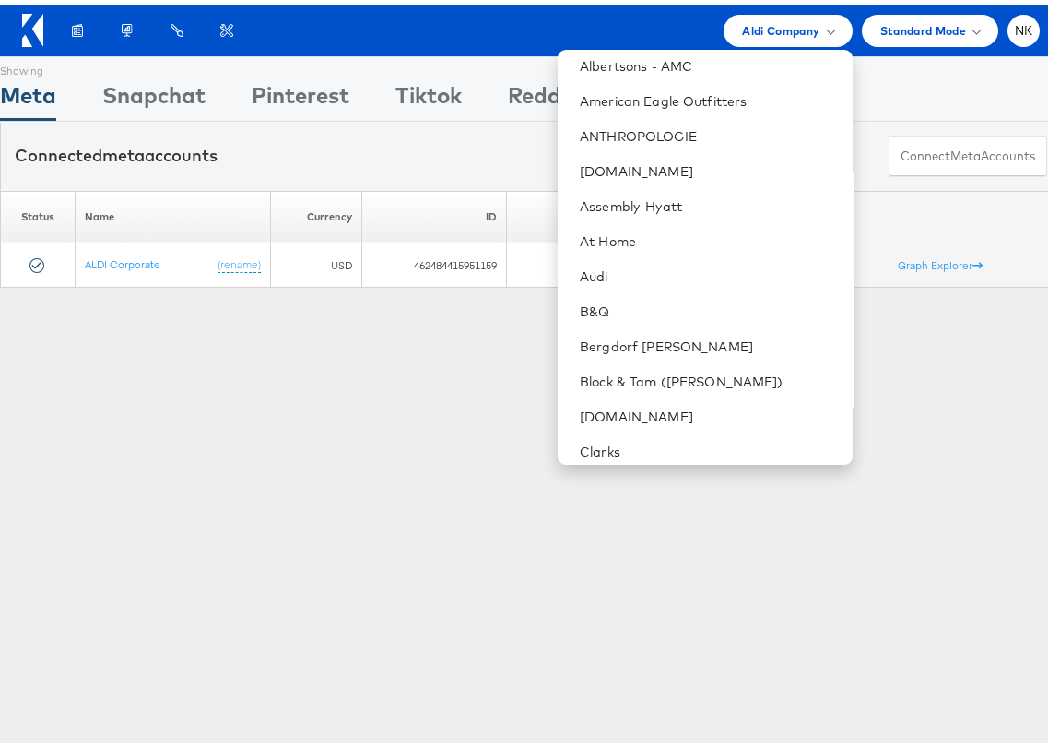
click at [497, 77] on div "Showing Meta Showing Snapchat Showing Pinterest Showing Tiktok Showing Reddit S…" at bounding box center [531, 85] width 1062 height 64
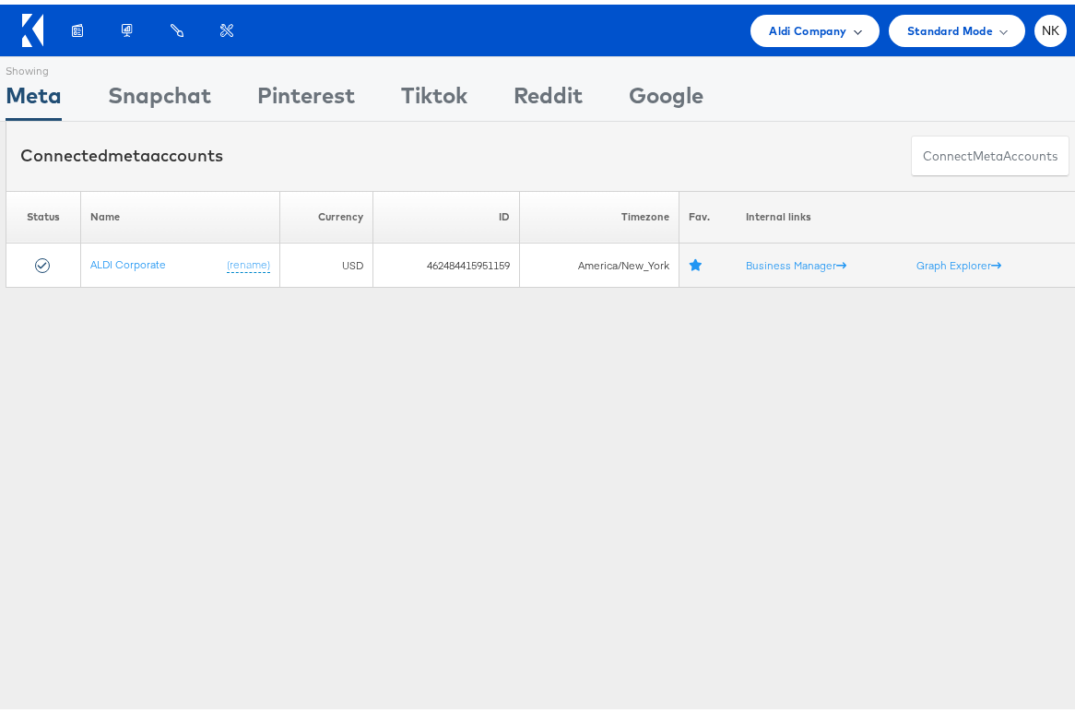
click at [751, 25] on div "Aldi Company" at bounding box center [815, 26] width 128 height 32
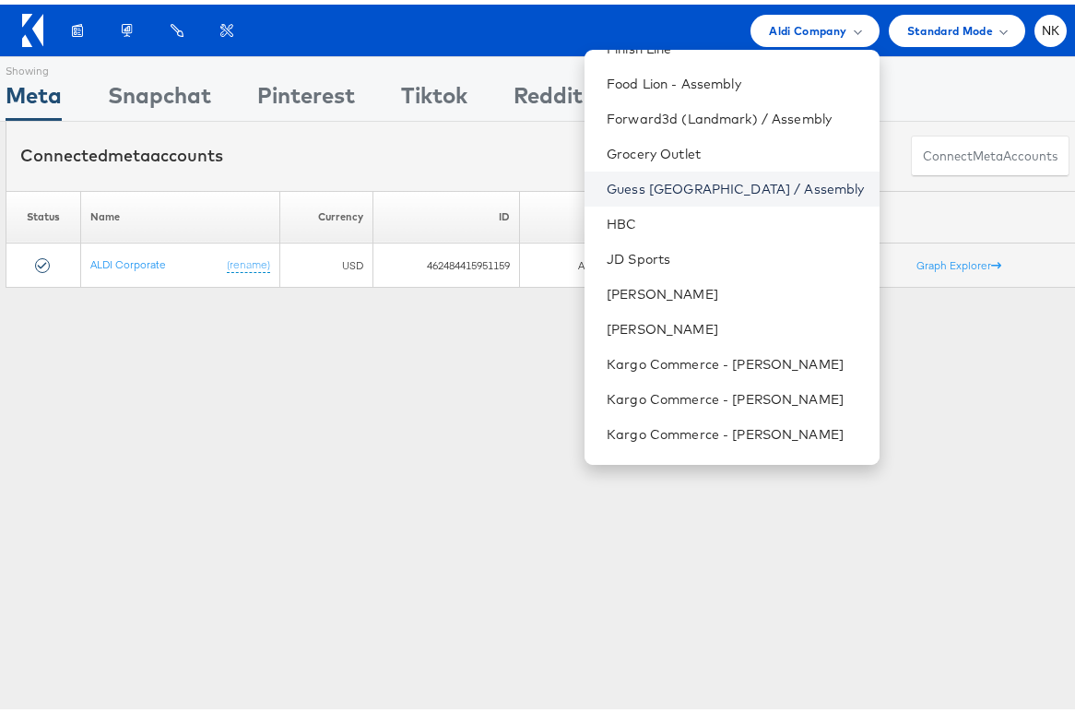
scroll to position [752, 0]
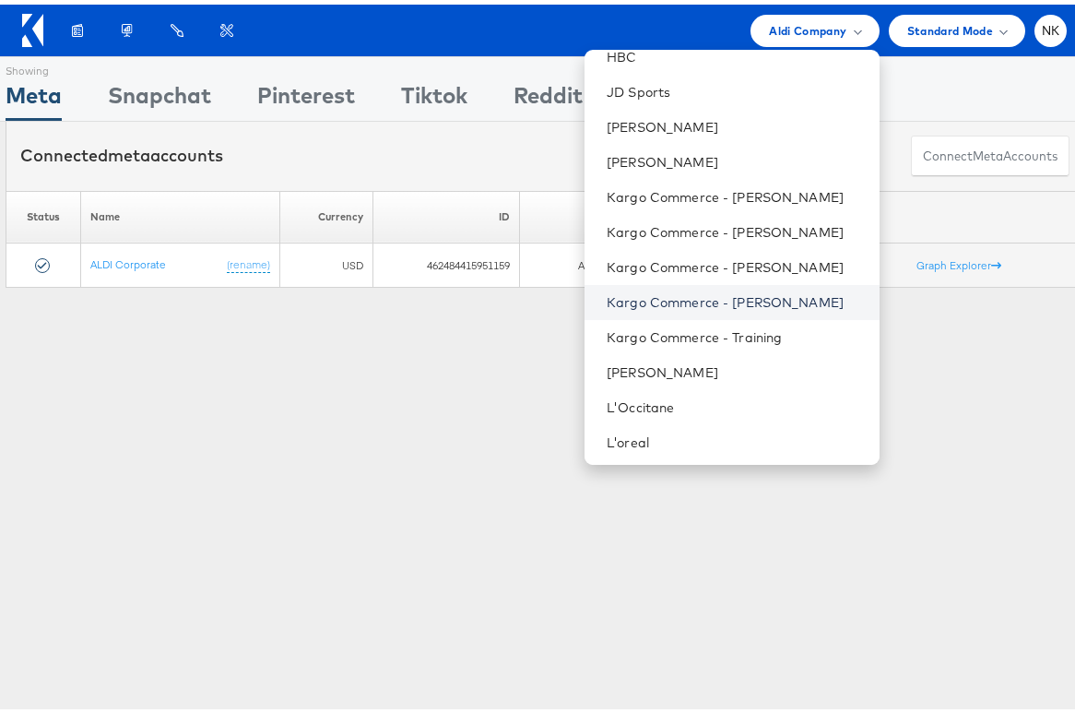
click at [706, 303] on link "Kargo Commerce - [PERSON_NAME]" at bounding box center [735, 298] width 257 height 18
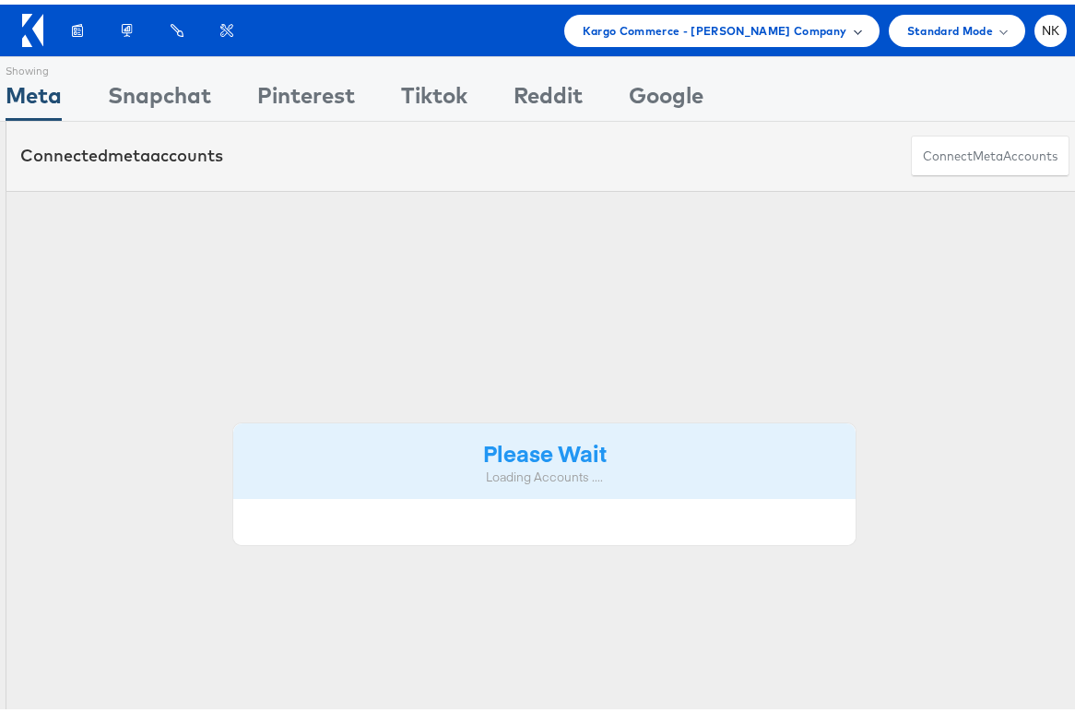
click at [781, 27] on span "Kargo Commerce - [PERSON_NAME] Company" at bounding box center [715, 26] width 265 height 19
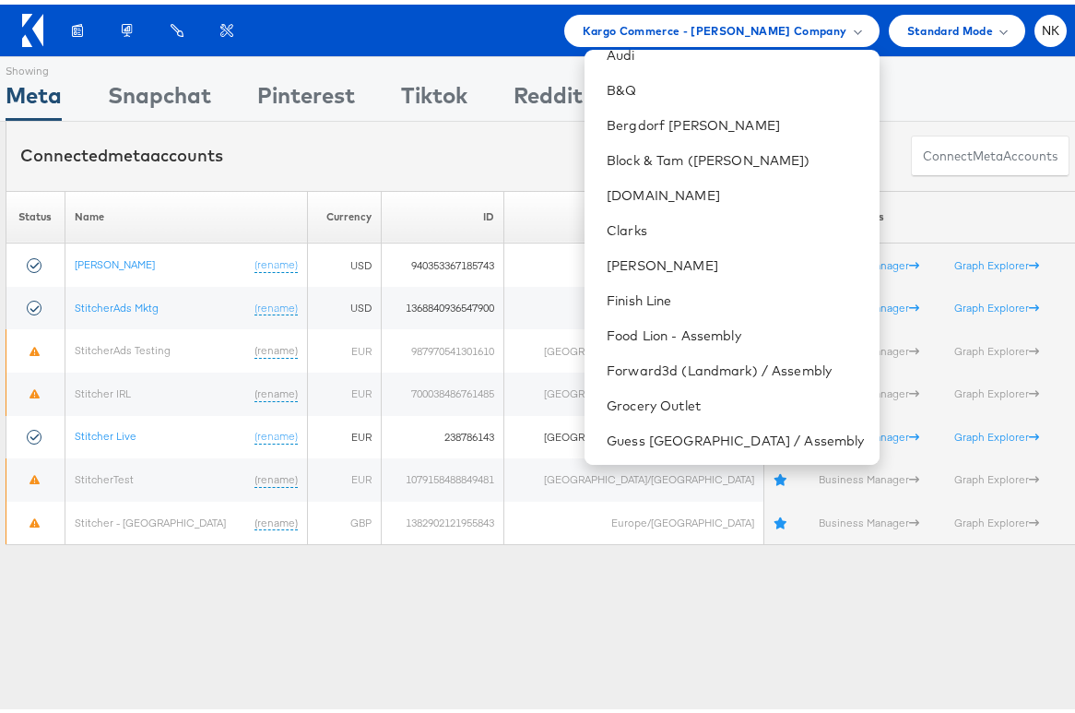
scroll to position [342, 0]
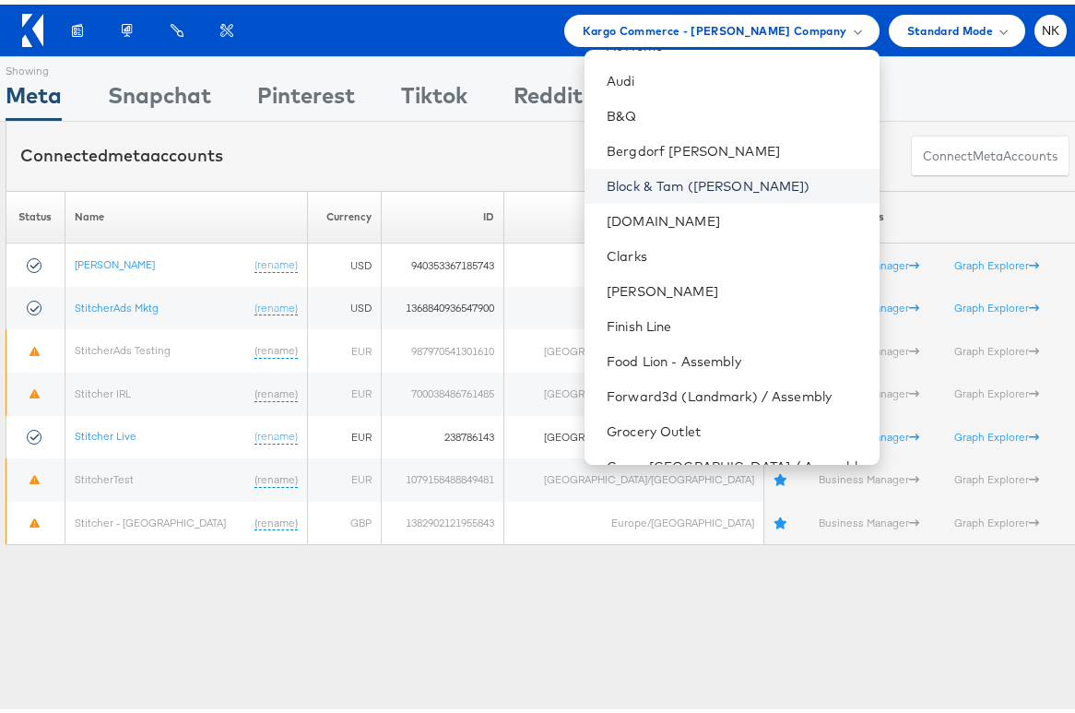
click at [699, 173] on link "Block & Tam ([PERSON_NAME])" at bounding box center [735, 181] width 257 height 18
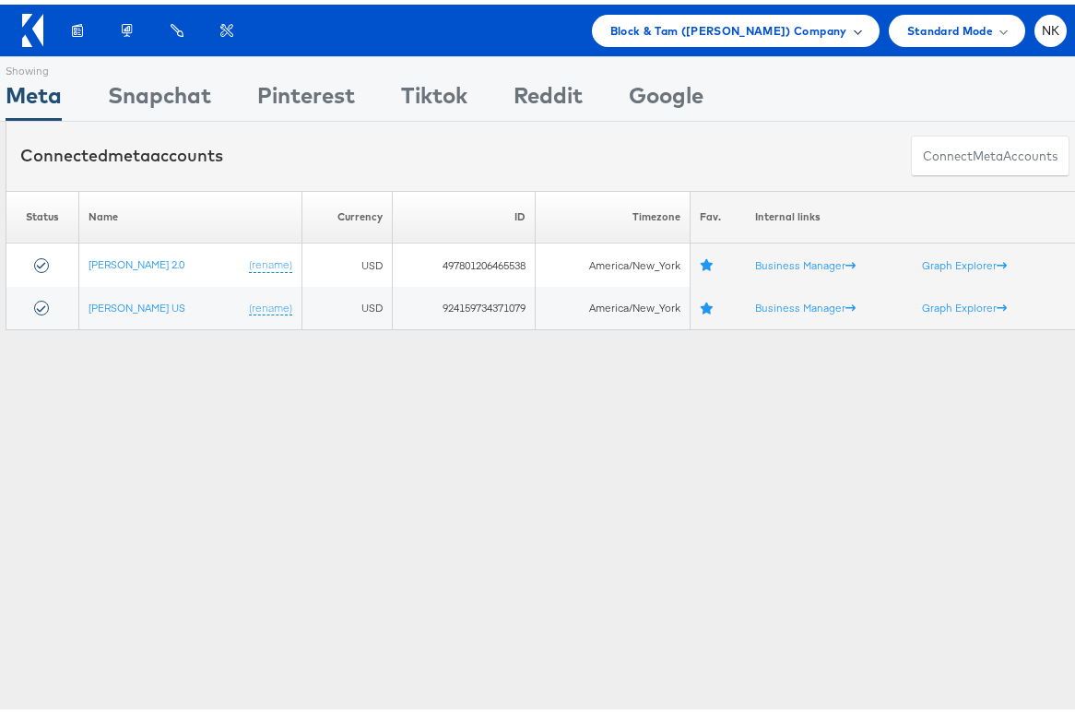
click at [627, 39] on div "Block & Tam ([PERSON_NAME]) Company" at bounding box center [736, 26] width 288 height 32
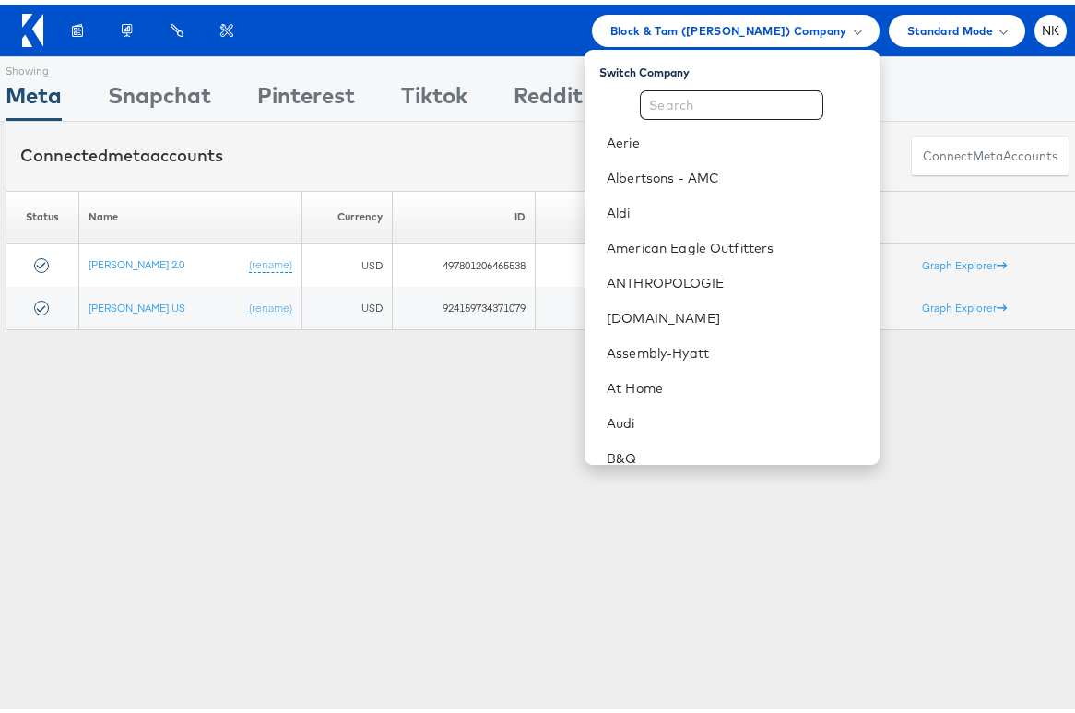
click at [494, 56] on div "Showing Meta Showing [GEOGRAPHIC_DATA] Showing Pinterest Showing Tiktok Showing…" at bounding box center [545, 85] width 1079 height 64
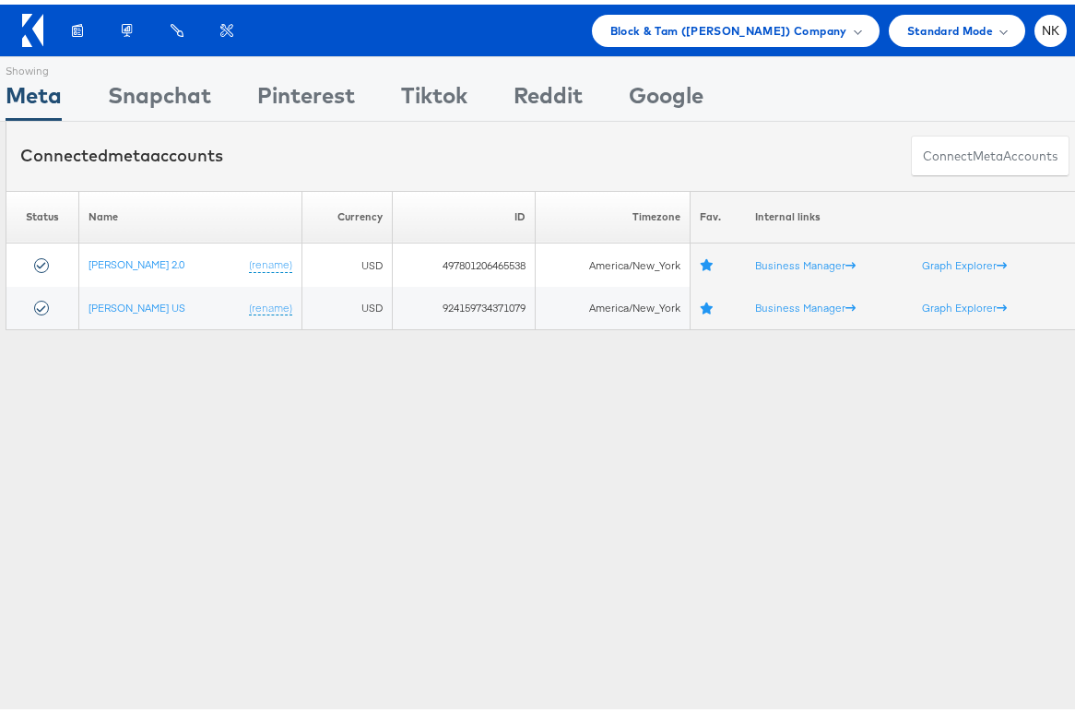
click at [331, 27] on div "Products Product Catalogs Enhance Your Product Catalog, Map Them to Publishers,…" at bounding box center [560, 26] width 1014 height 32
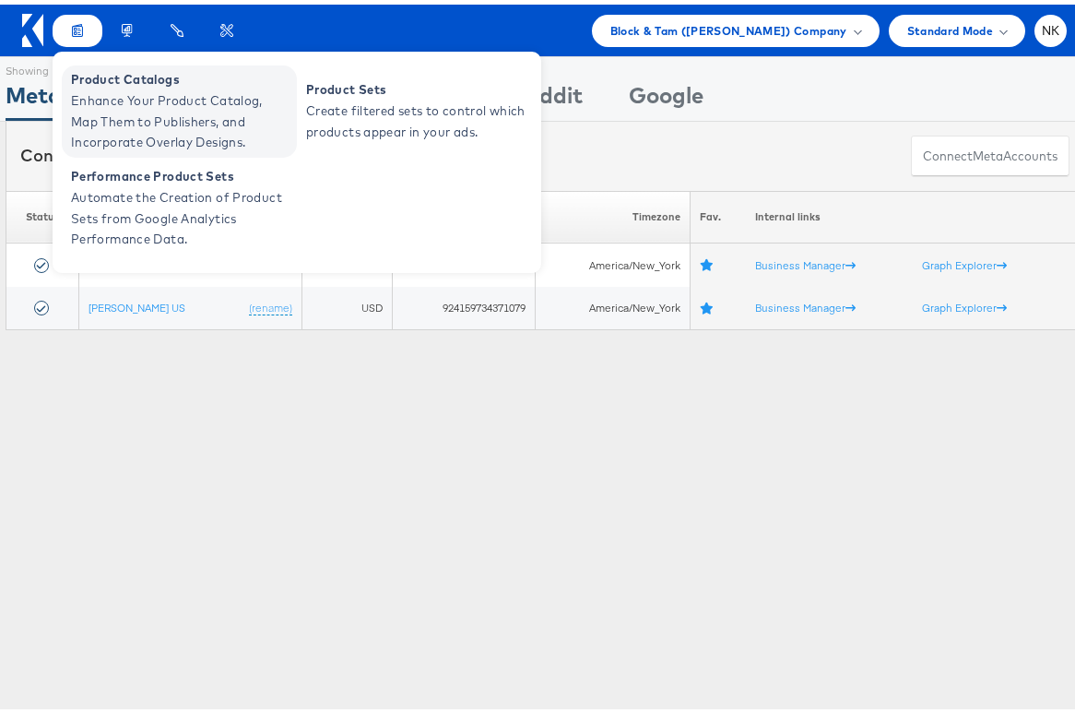
click at [99, 95] on span "Enhance Your Product Catalog, Map Them to Publishers, and Incorporate Overlay D…" at bounding box center [181, 117] width 221 height 63
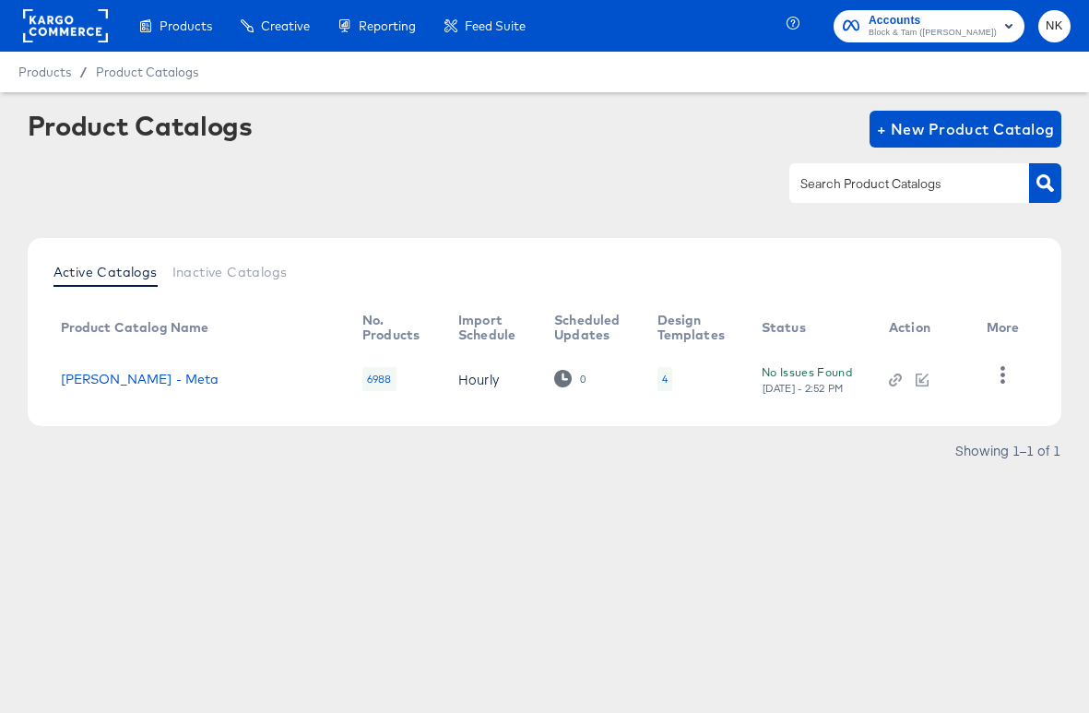
click at [179, 368] on td "Veronica Beard - Meta" at bounding box center [197, 378] width 302 height 57
click at [184, 374] on link "Veronica Beard - Meta" at bounding box center [140, 379] width 159 height 15
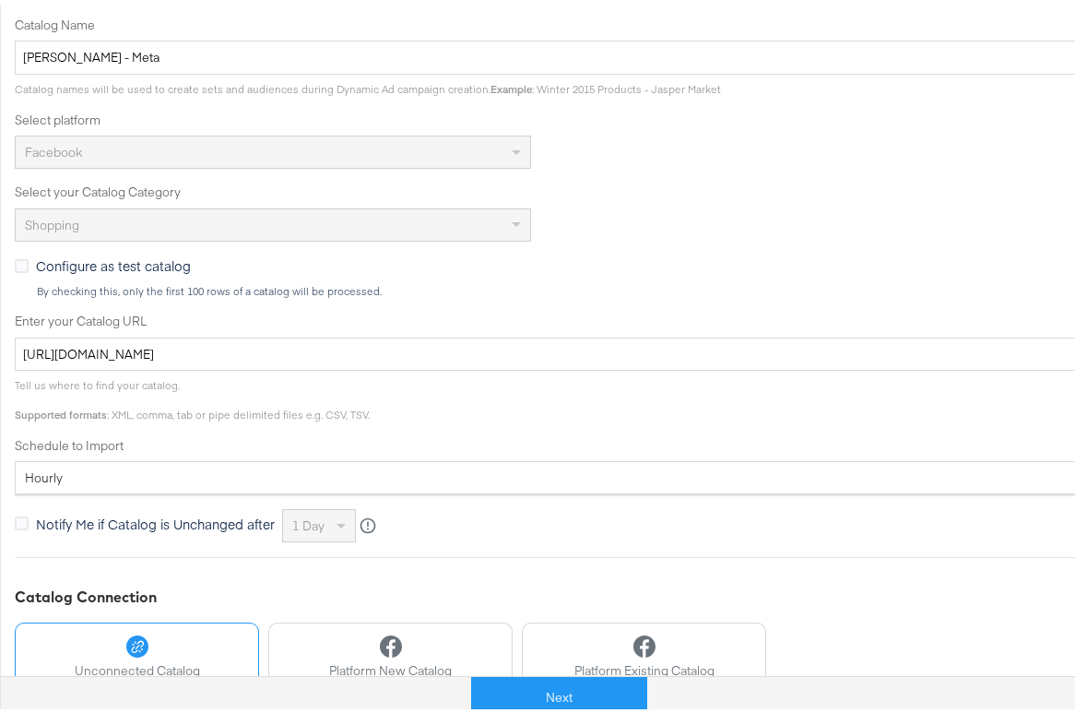
scroll to position [526, 0]
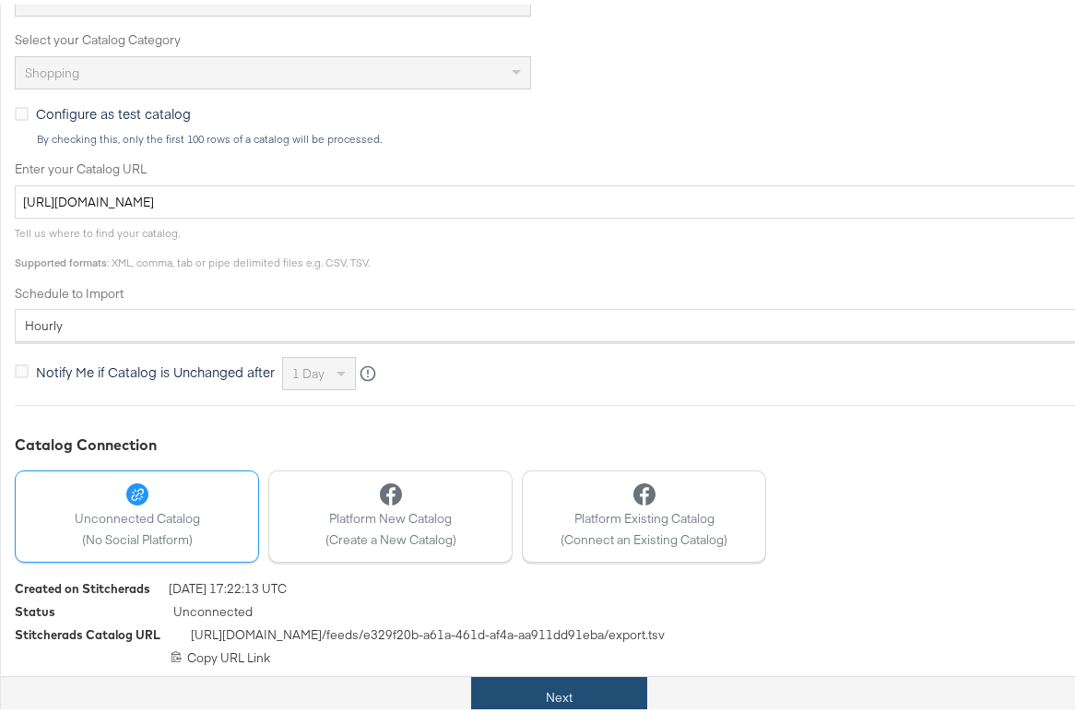
click at [517, 690] on button "Next" at bounding box center [559, 692] width 176 height 41
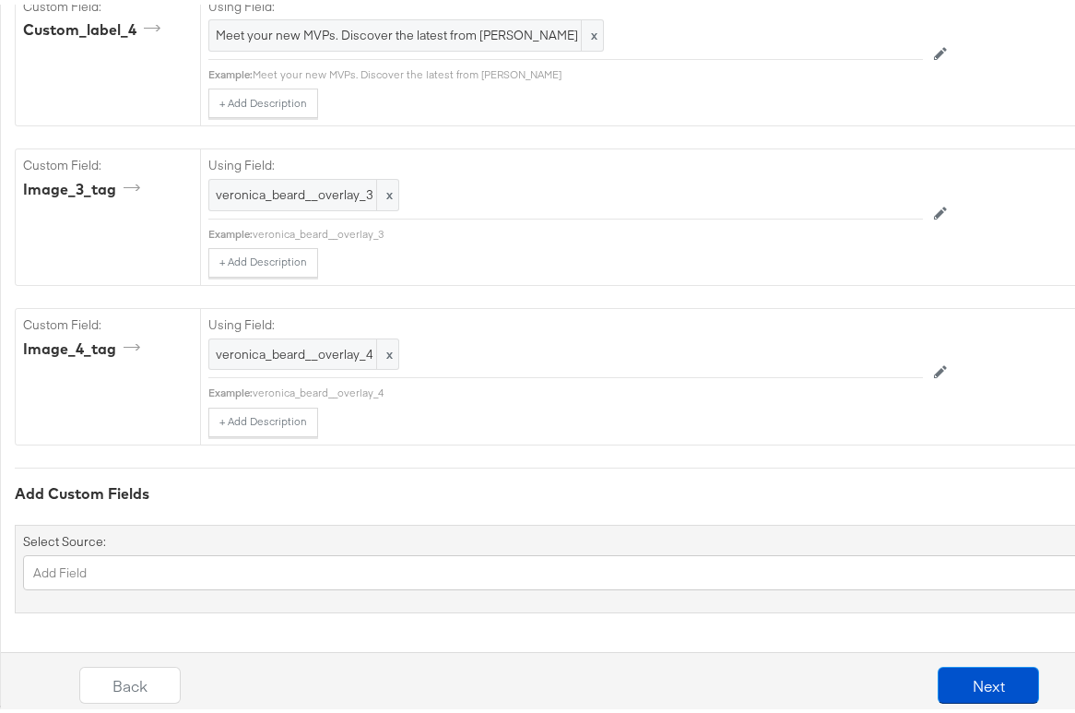
scroll to position [2371, 0]
click at [942, 681] on button "Next" at bounding box center [988, 680] width 101 height 37
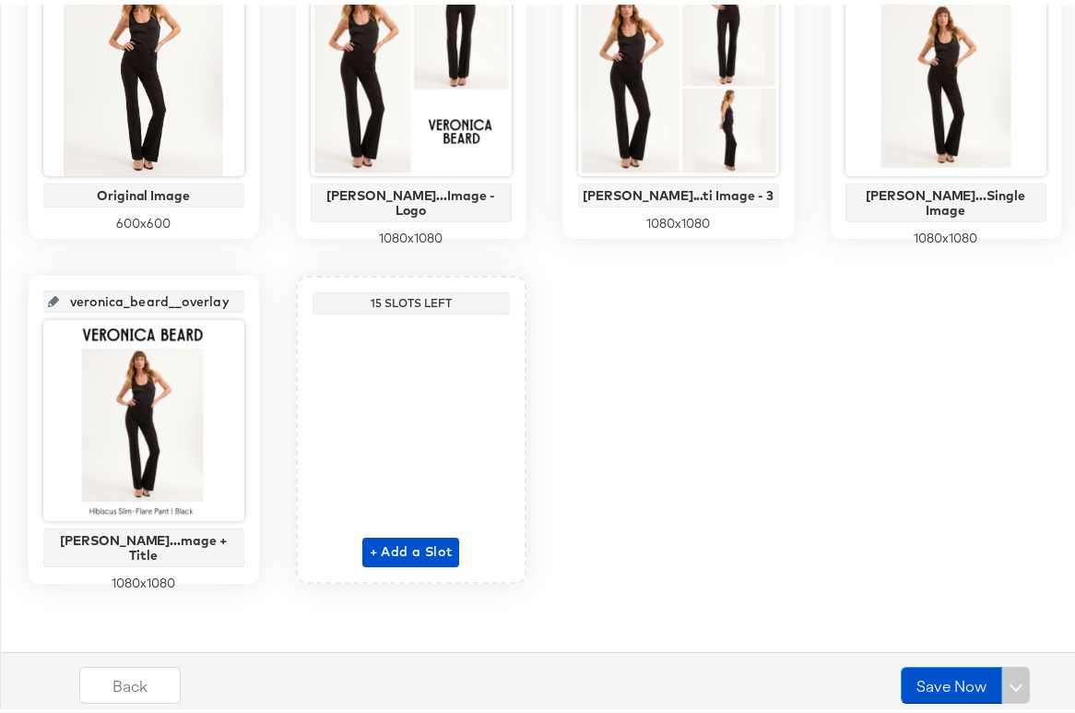
scroll to position [0, 0]
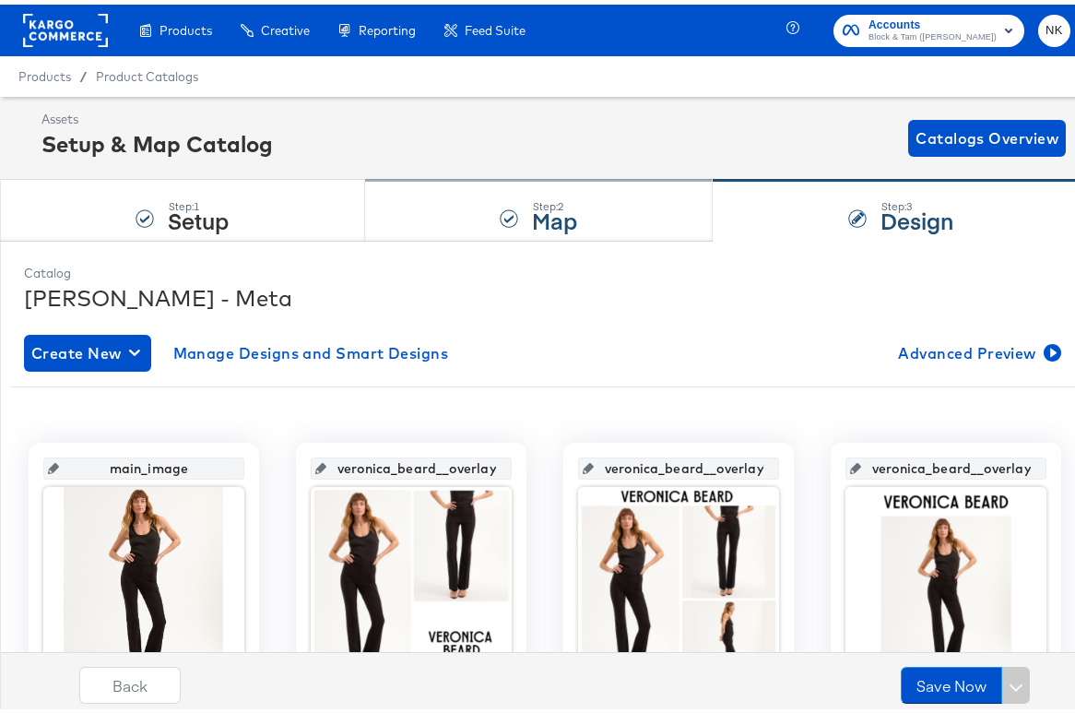
click at [639, 189] on div "Step: 2 Map" at bounding box center [539, 206] width 349 height 61
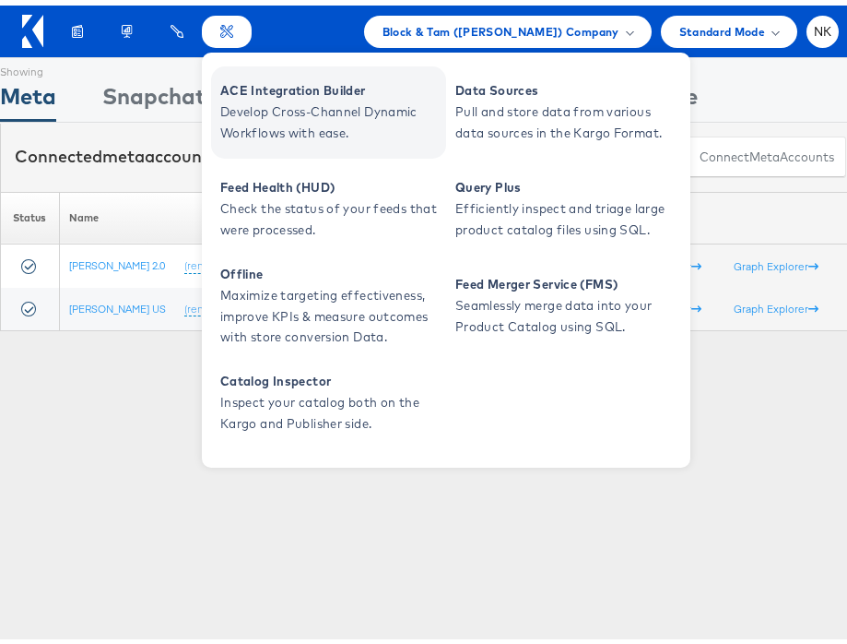
click at [260, 83] on span "ACE Integration Builder" at bounding box center [330, 85] width 221 height 21
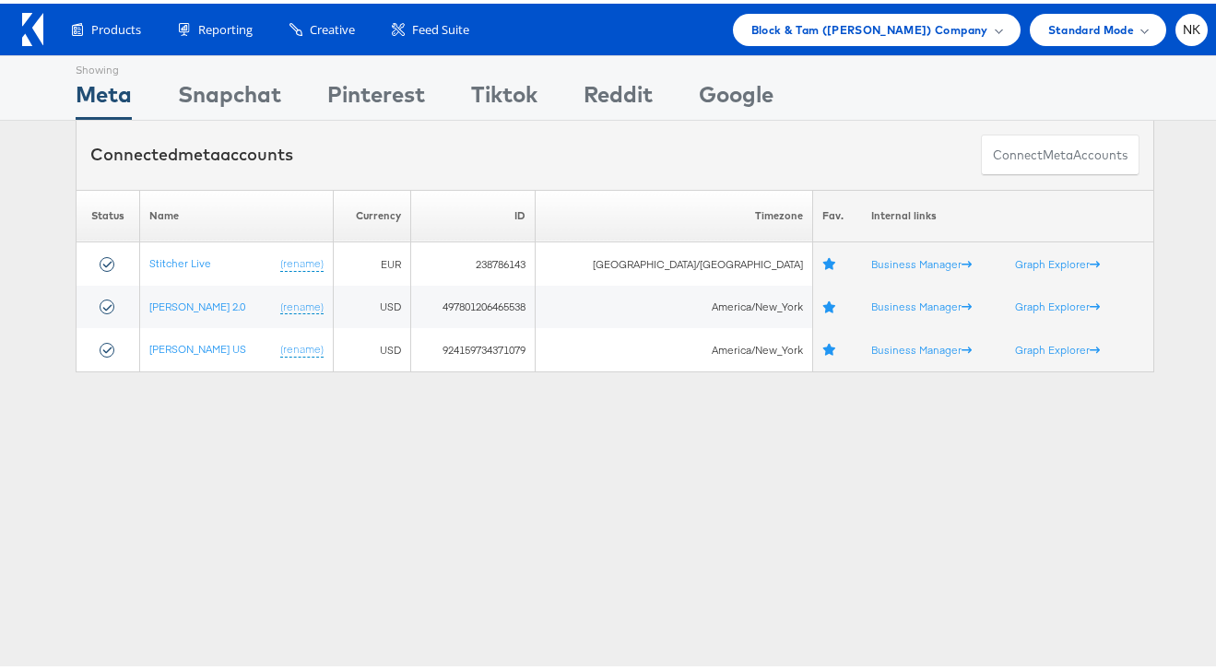
click at [566, 46] on div "Products Product Catalogs Enhance Your Product Catalog, Map Them to Publishers,…" at bounding box center [615, 26] width 1230 height 52
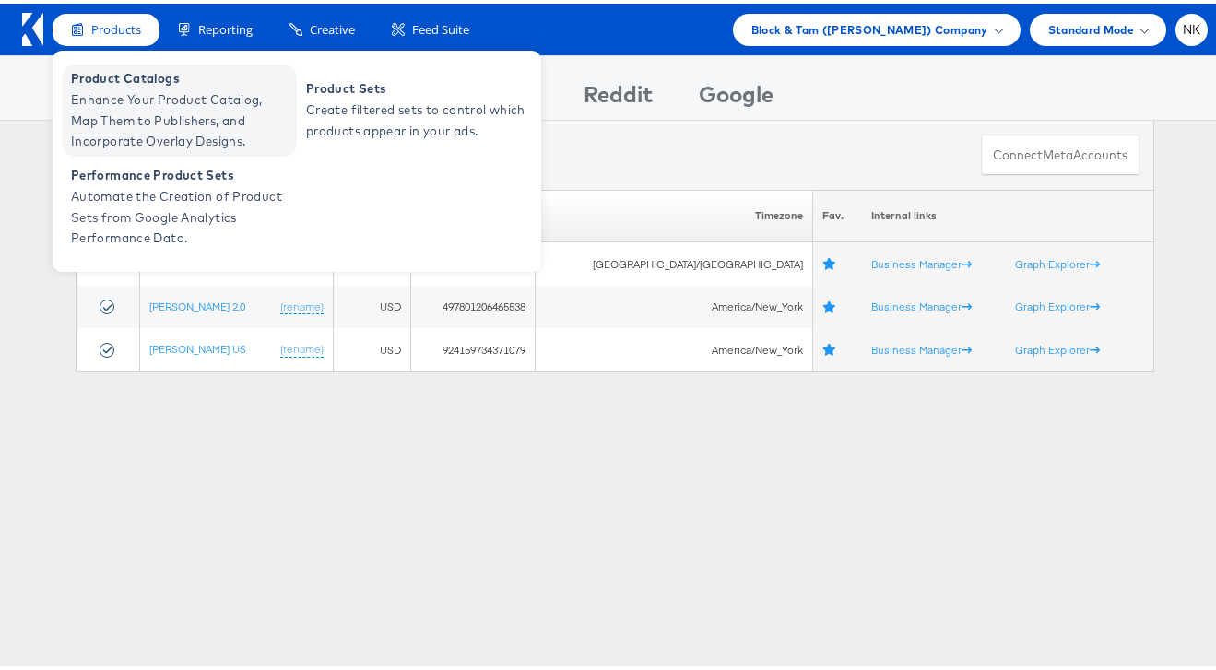
click at [178, 92] on span "Enhance Your Product Catalog, Map Them to Publishers, and Incorporate Overlay D…" at bounding box center [181, 117] width 221 height 63
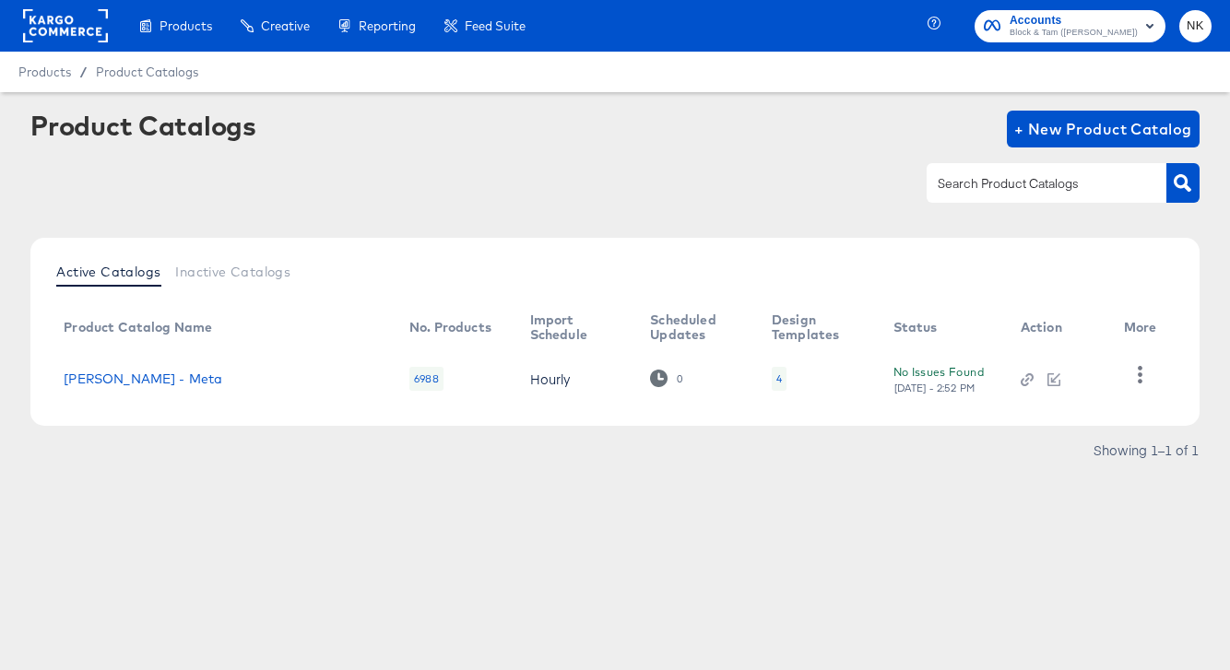
click at [448, 123] on div "Product Catalogs + New Product Catalog" at bounding box center [614, 129] width 1168 height 37
click at [445, 120] on div "Product Catalogs + New Product Catalog" at bounding box center [614, 129] width 1168 height 37
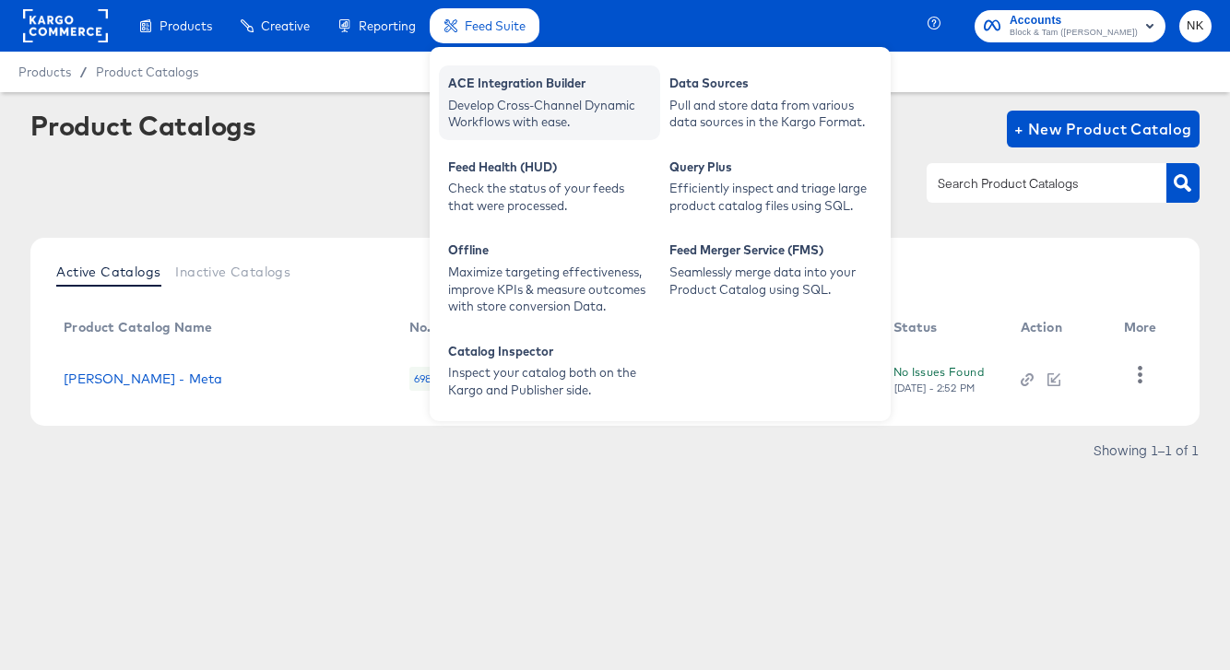
click at [509, 101] on div "Develop Cross-Channel Dynamic Workflows with ease." at bounding box center [549, 114] width 203 height 34
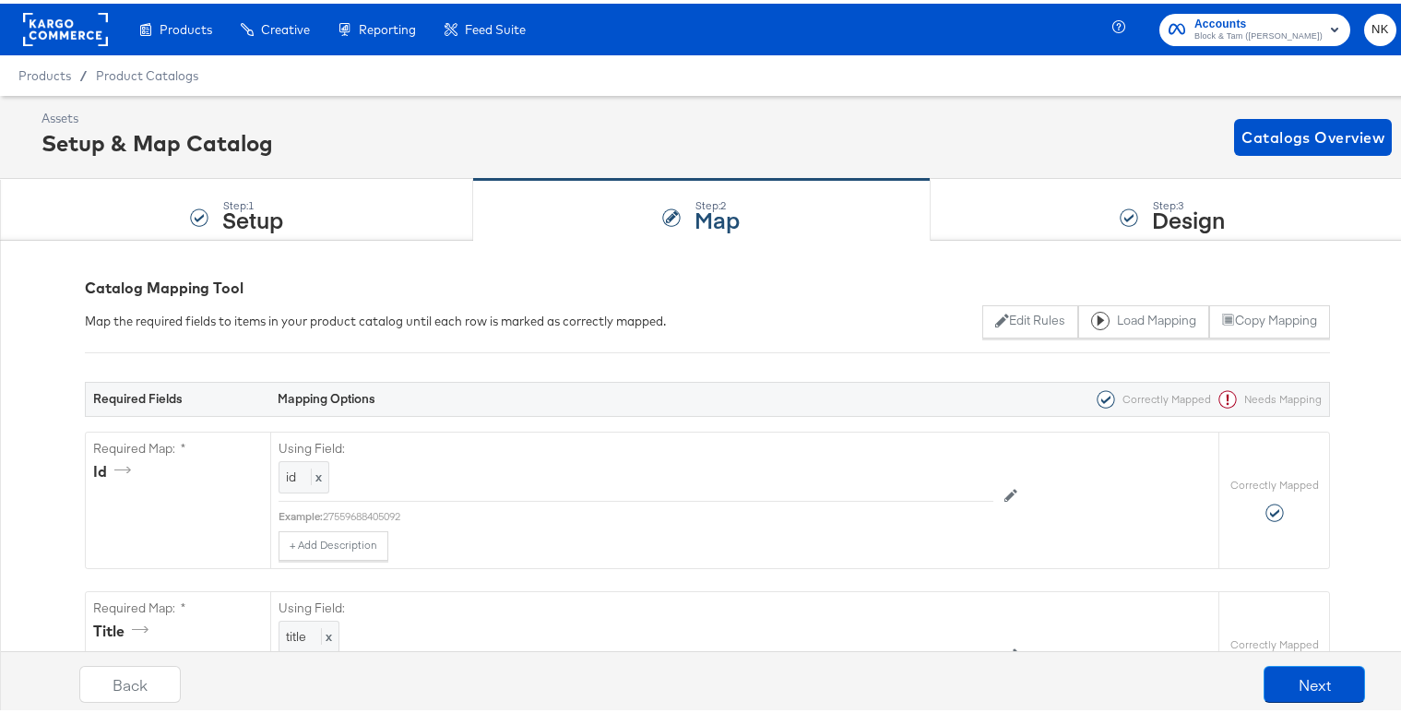
click at [77, 27] on rect at bounding box center [65, 25] width 85 height 33
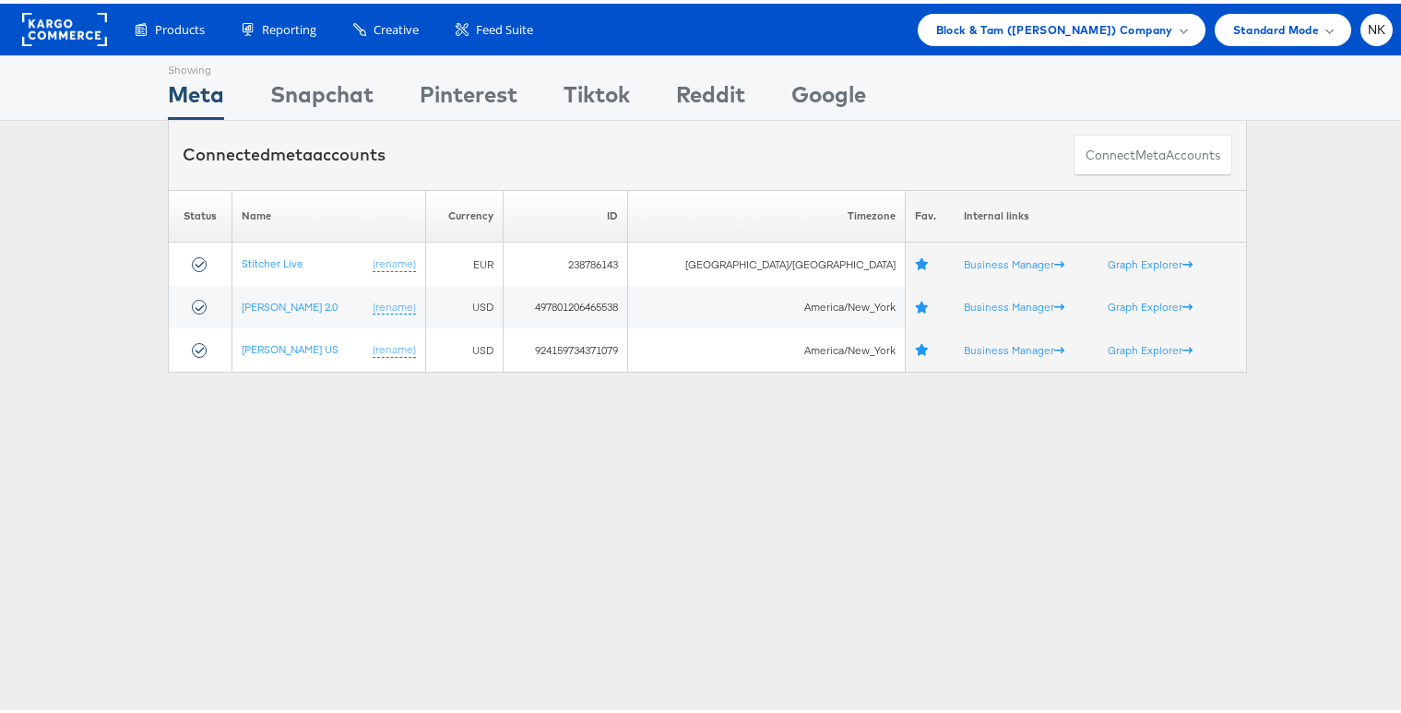
click at [34, 24] on rect at bounding box center [64, 25] width 85 height 33
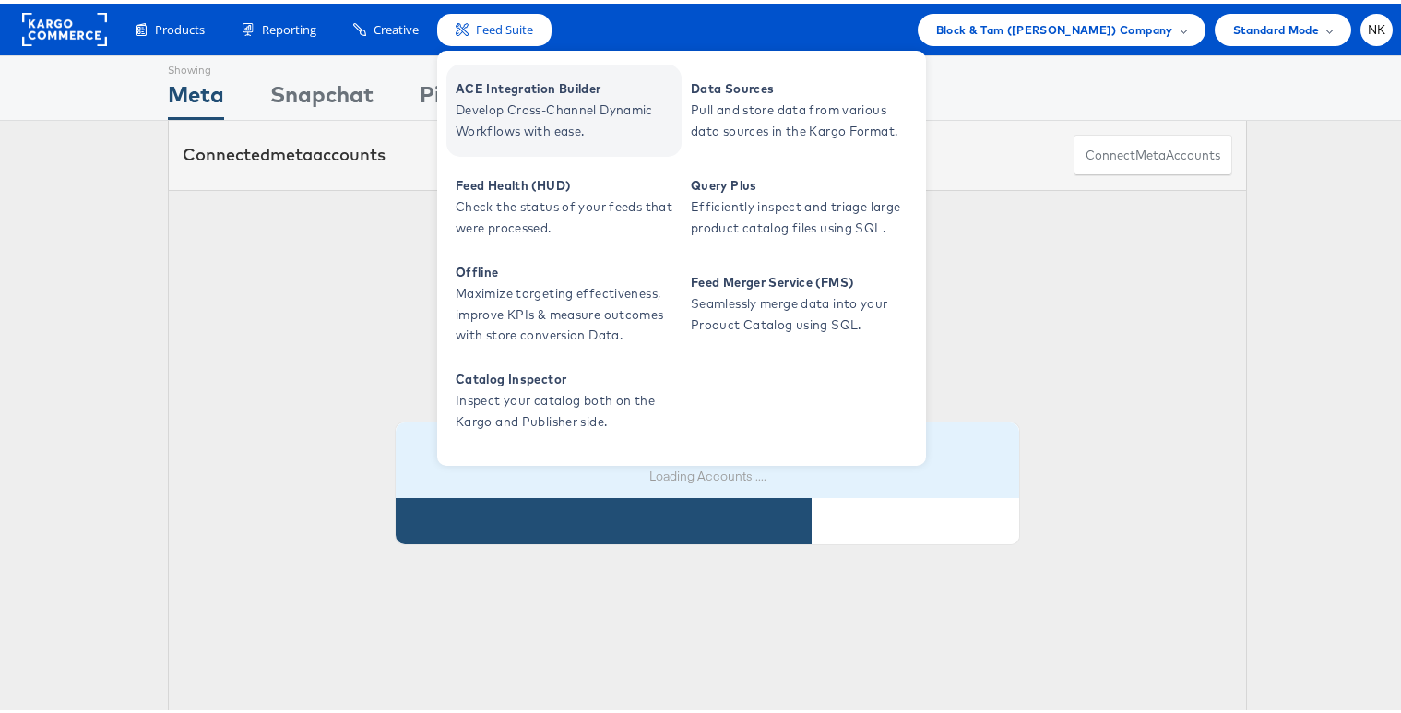
click at [522, 94] on span "ACE Integration Builder" at bounding box center [566, 85] width 221 height 21
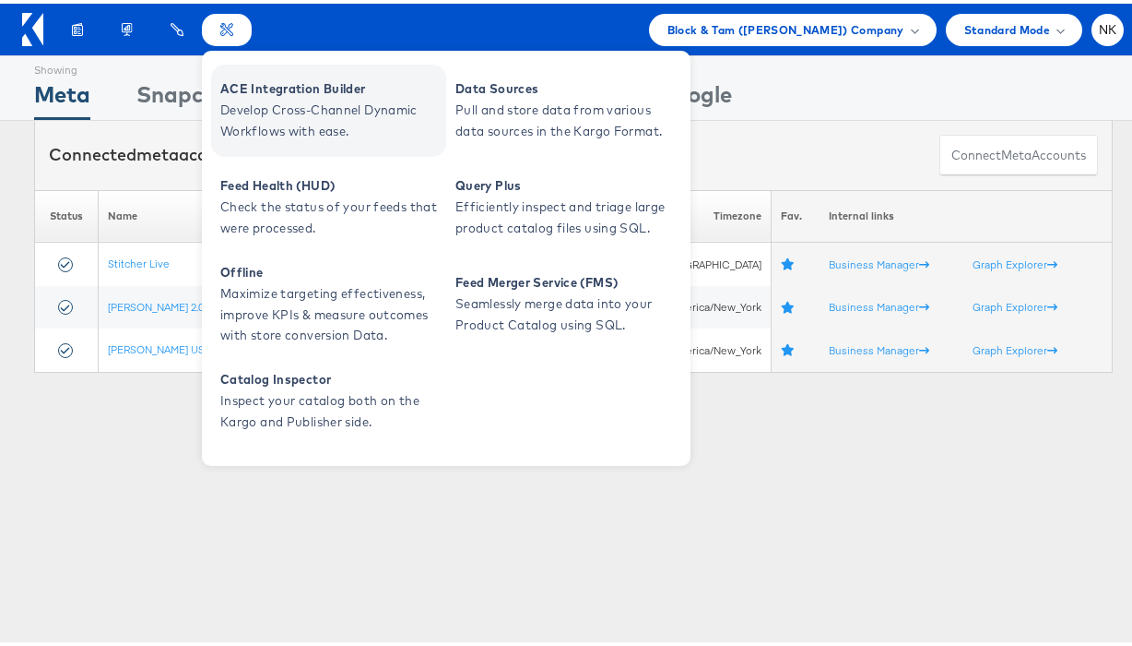
click at [250, 92] on span "ACE Integration Builder" at bounding box center [330, 85] width 221 height 21
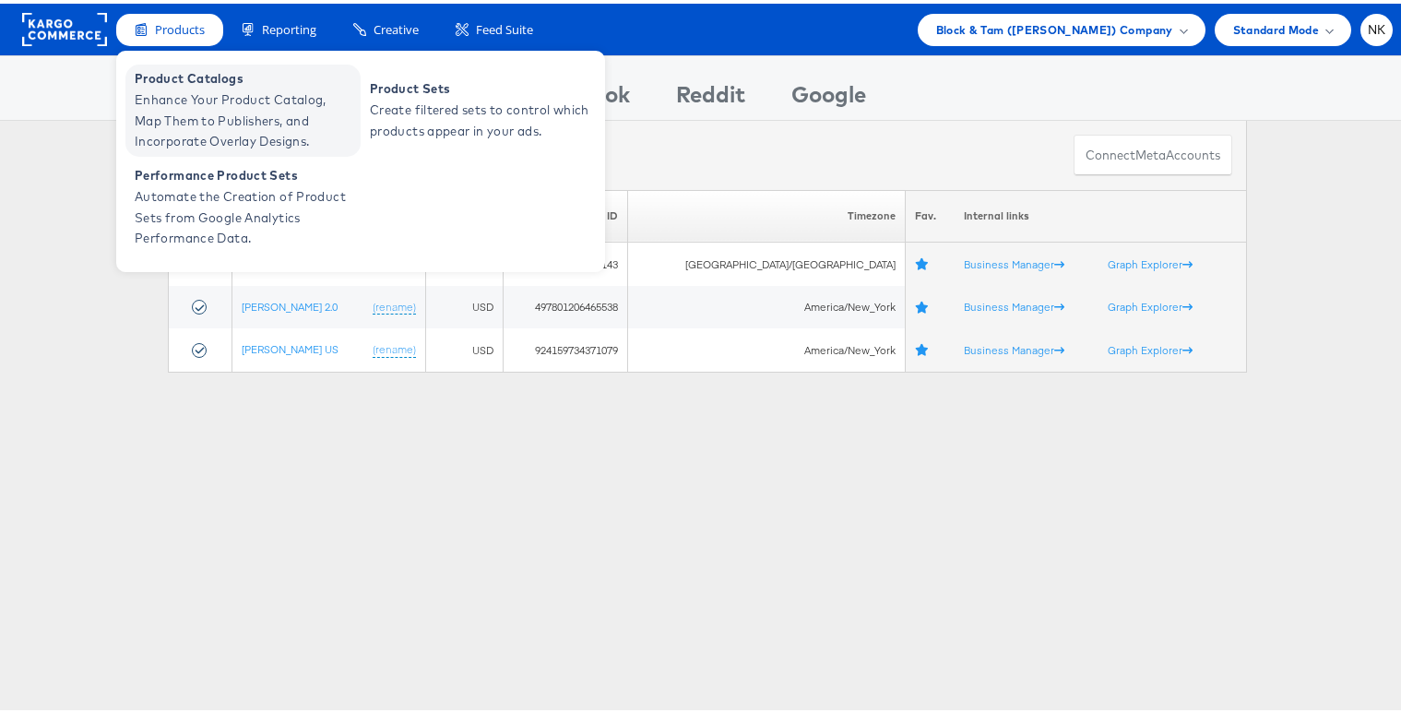
click at [184, 88] on span "Enhance Your Product Catalog, Map Them to Publishers, and Incorporate Overlay D…" at bounding box center [245, 117] width 221 height 63
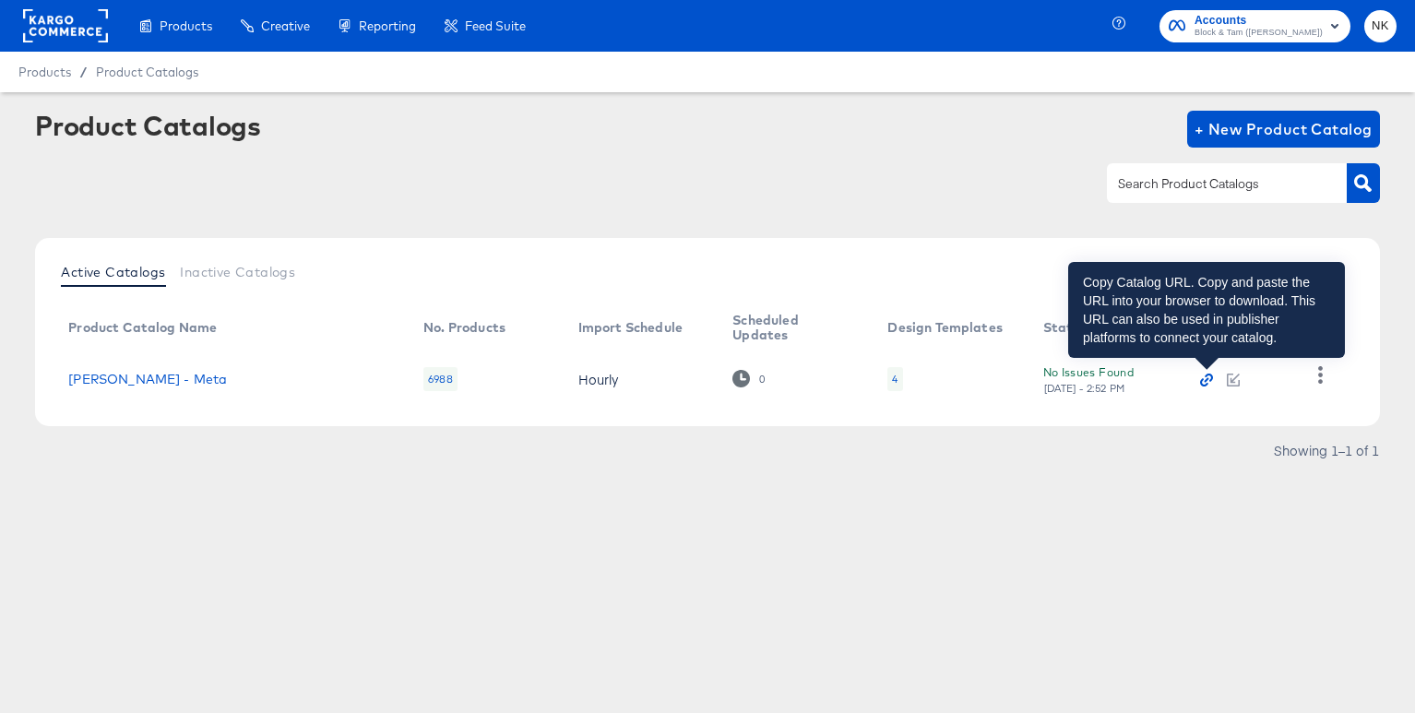
click at [1202, 382] on icon "button" at bounding box center [1206, 379] width 13 height 13
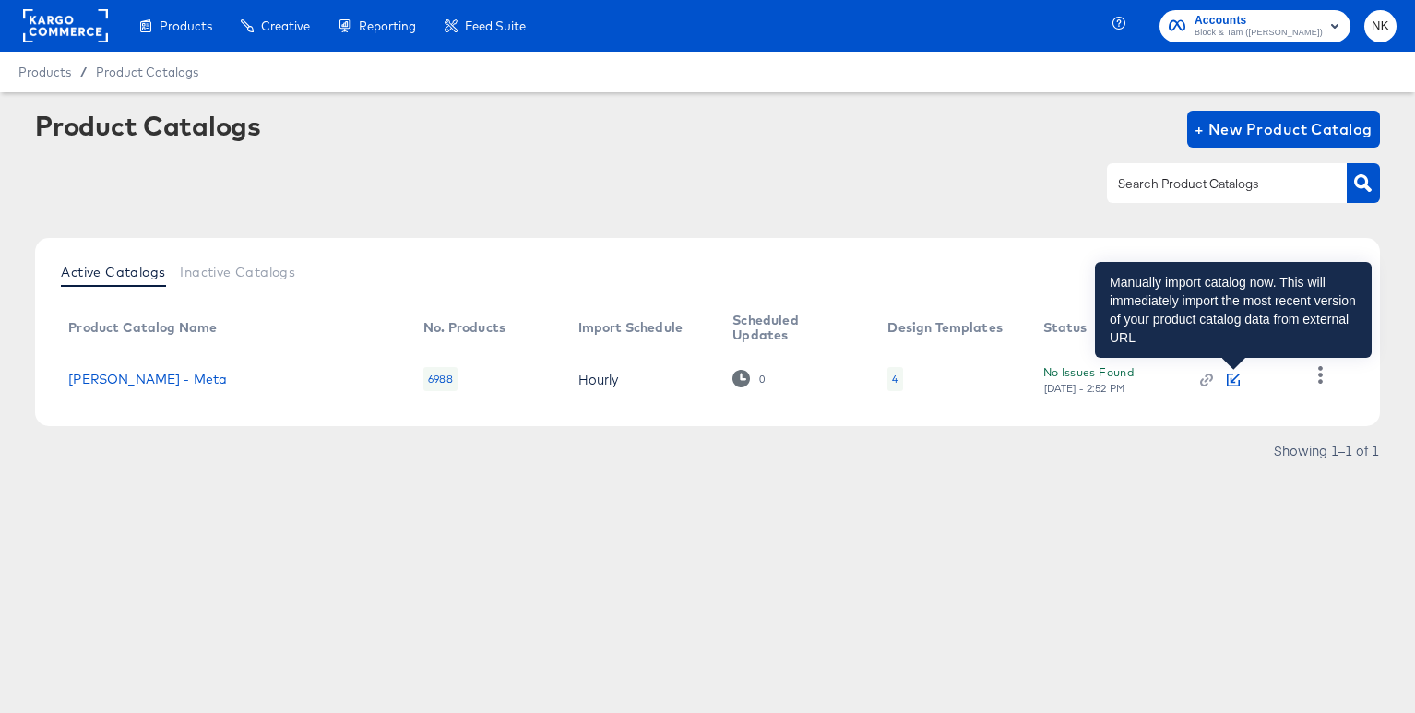
click at [1232, 379] on icon "button" at bounding box center [1234, 377] width 9 height 9
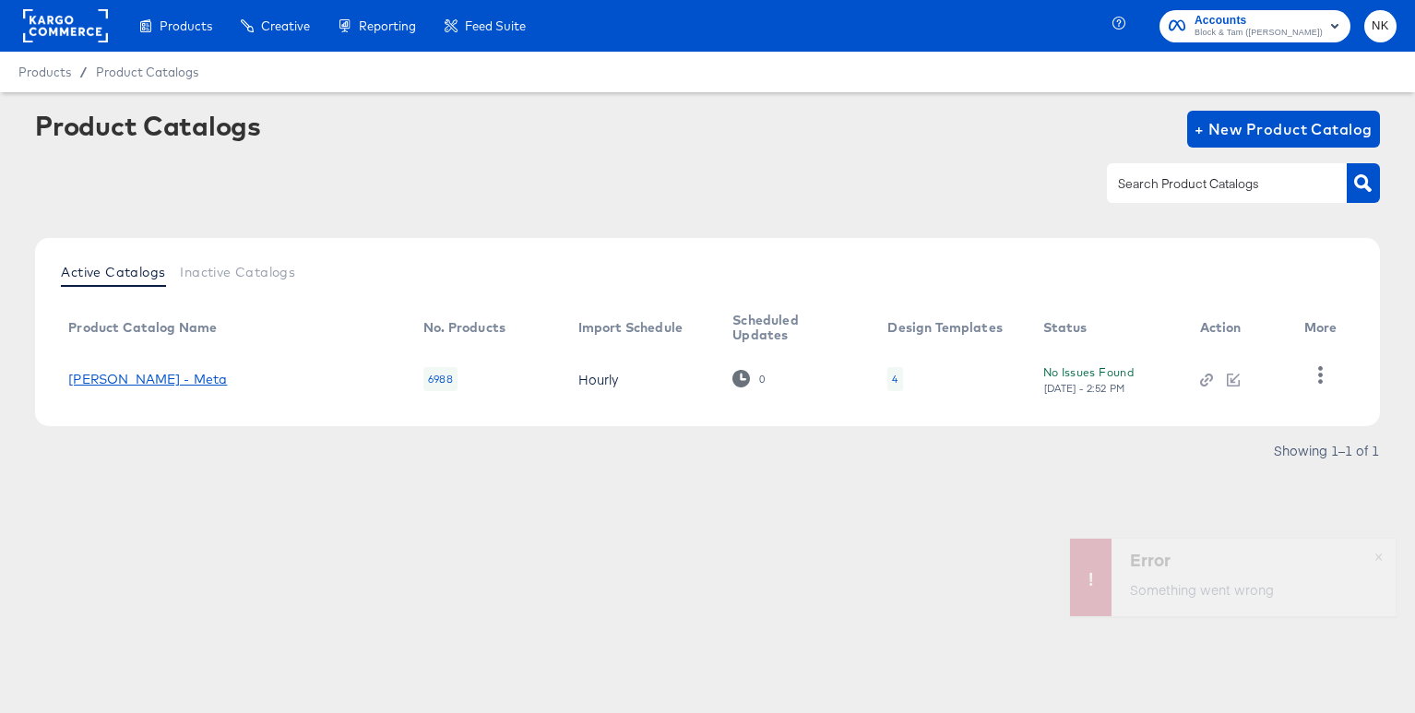
click at [193, 384] on link "Veronica Beard - Meta" at bounding box center [147, 379] width 159 height 15
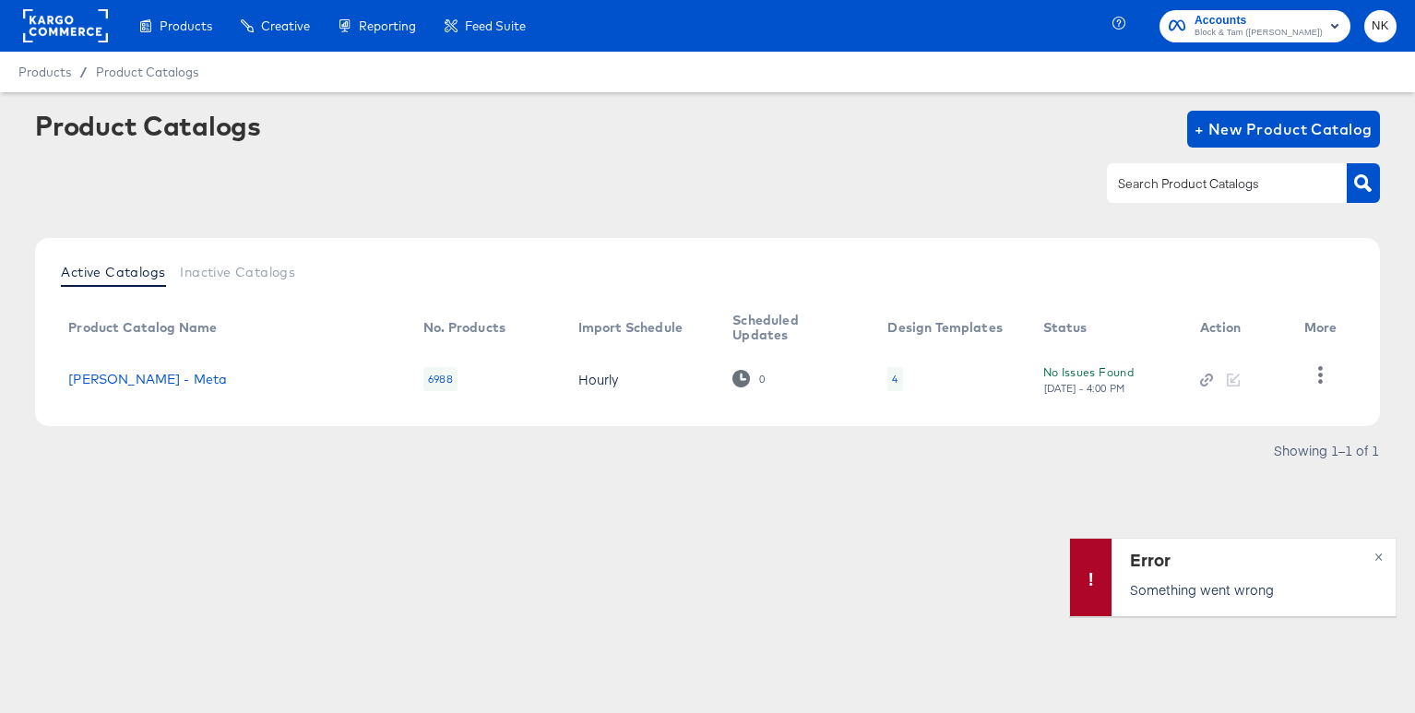
click at [1035, 256] on div "Active Catalogs Inactive Catalogs" at bounding box center [706, 273] width 1307 height 35
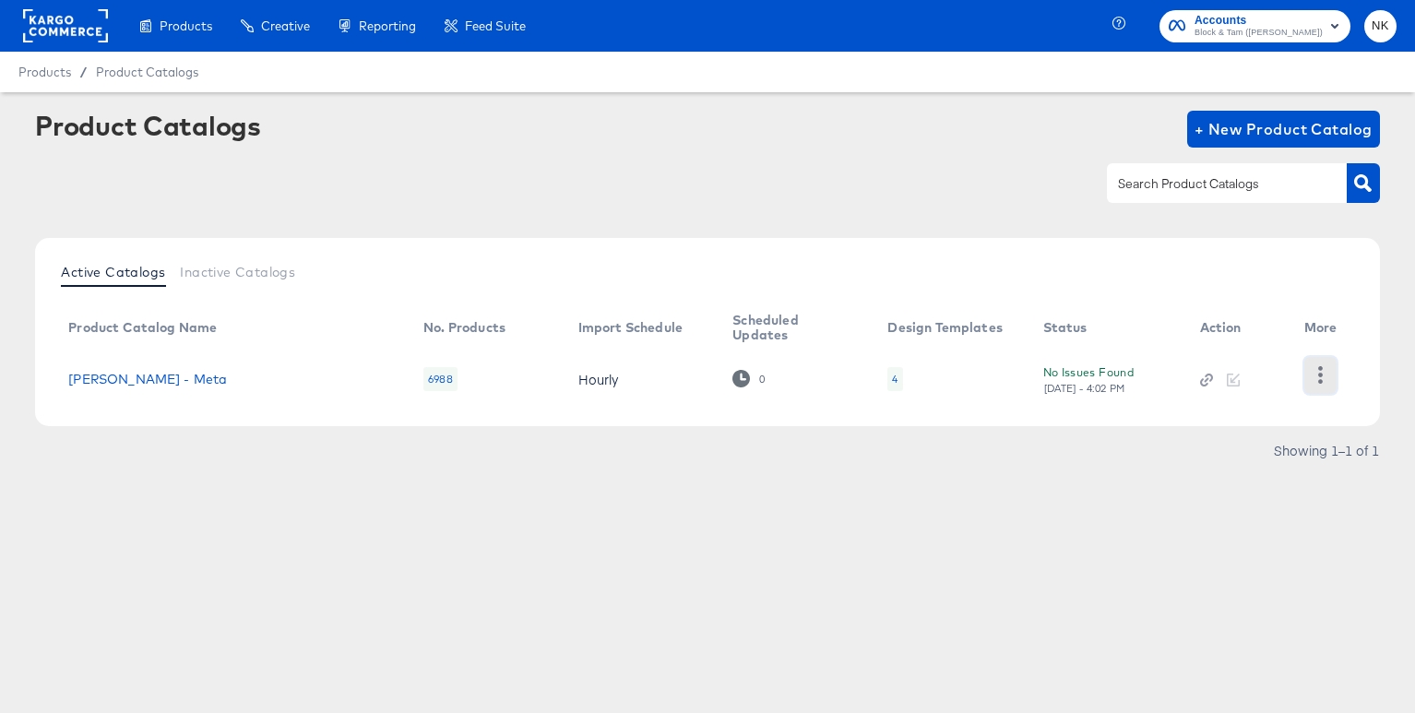
click at [1315, 378] on icon "button" at bounding box center [1320, 375] width 18 height 18
click at [1252, 359] on div "HUD Checks (Internal)" at bounding box center [1244, 360] width 184 height 30
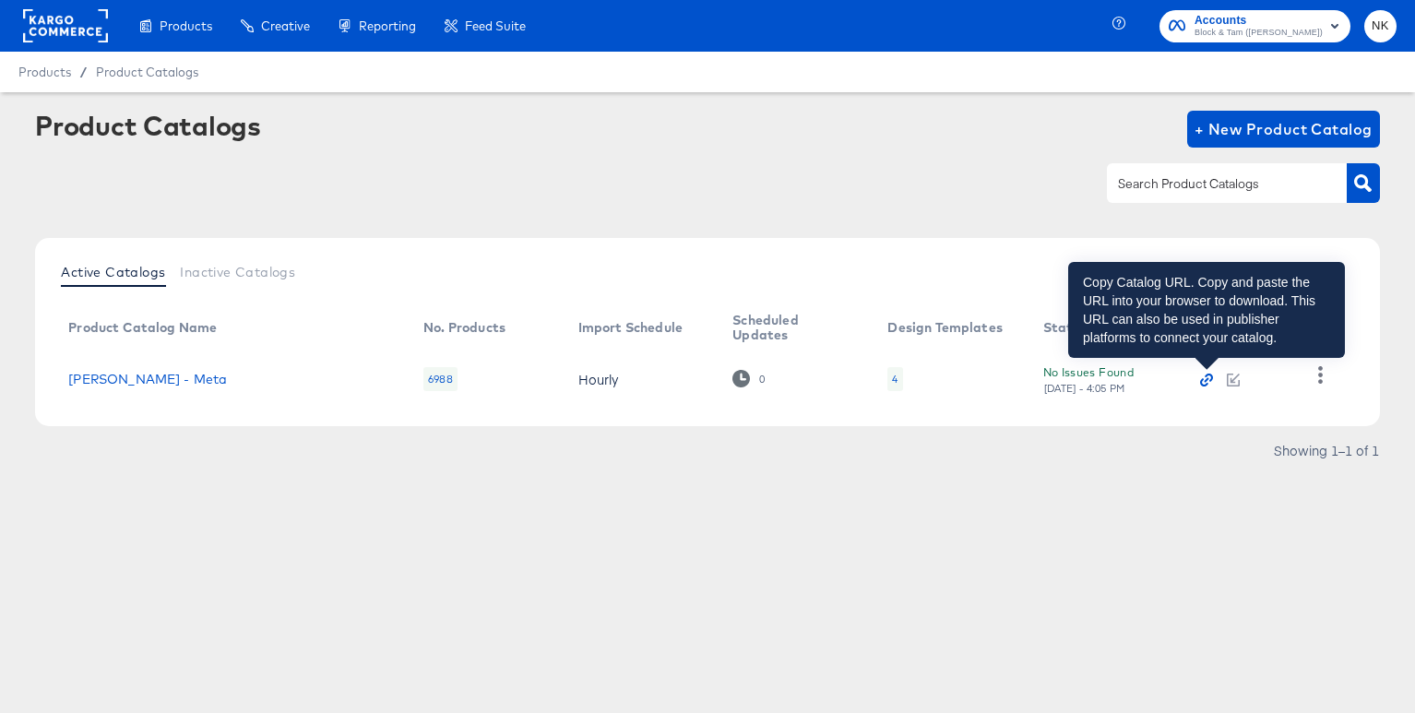
click at [1201, 382] on icon "button" at bounding box center [1204, 382] width 8 height 8
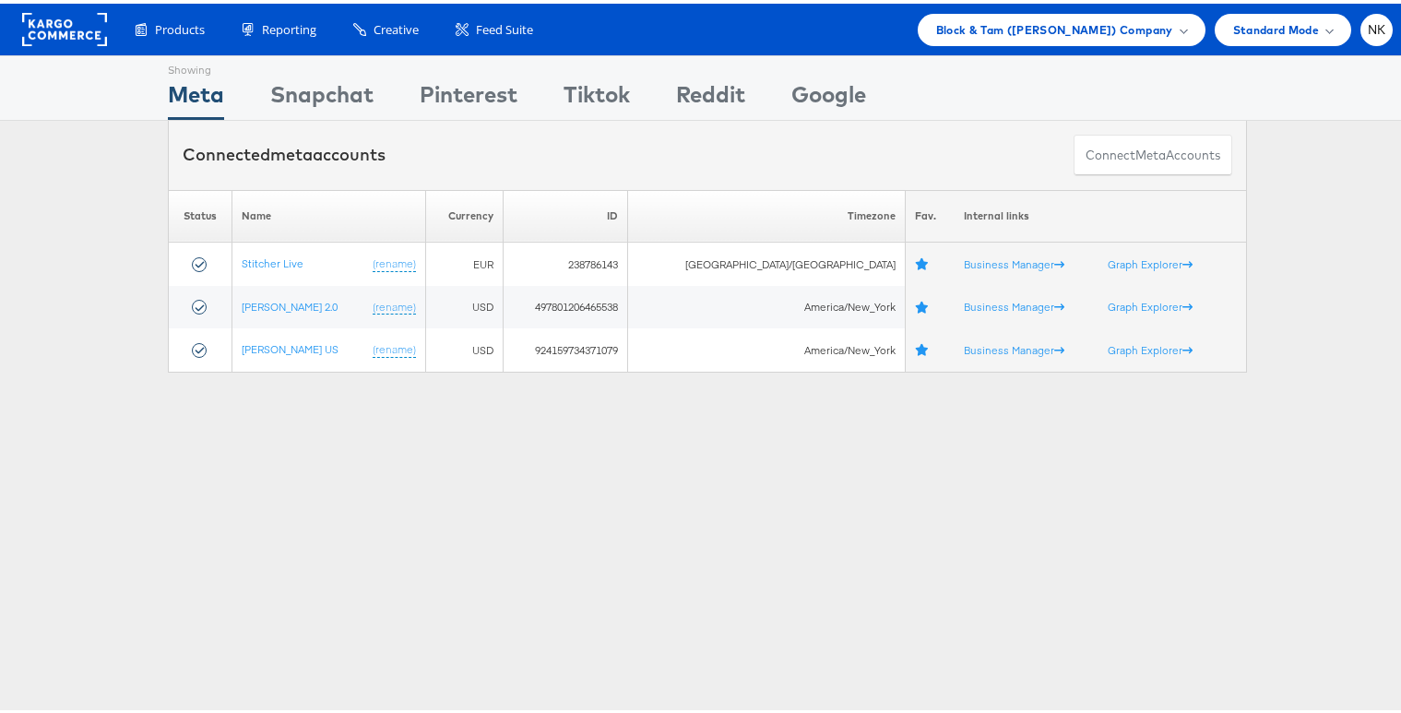
click at [31, 26] on rect at bounding box center [64, 25] width 85 height 33
click at [379, 424] on div "Showing Meta Showing Snapchat Showing Pinterest Showing Tiktok Showing Reddit S…" at bounding box center [707, 513] width 1415 height 922
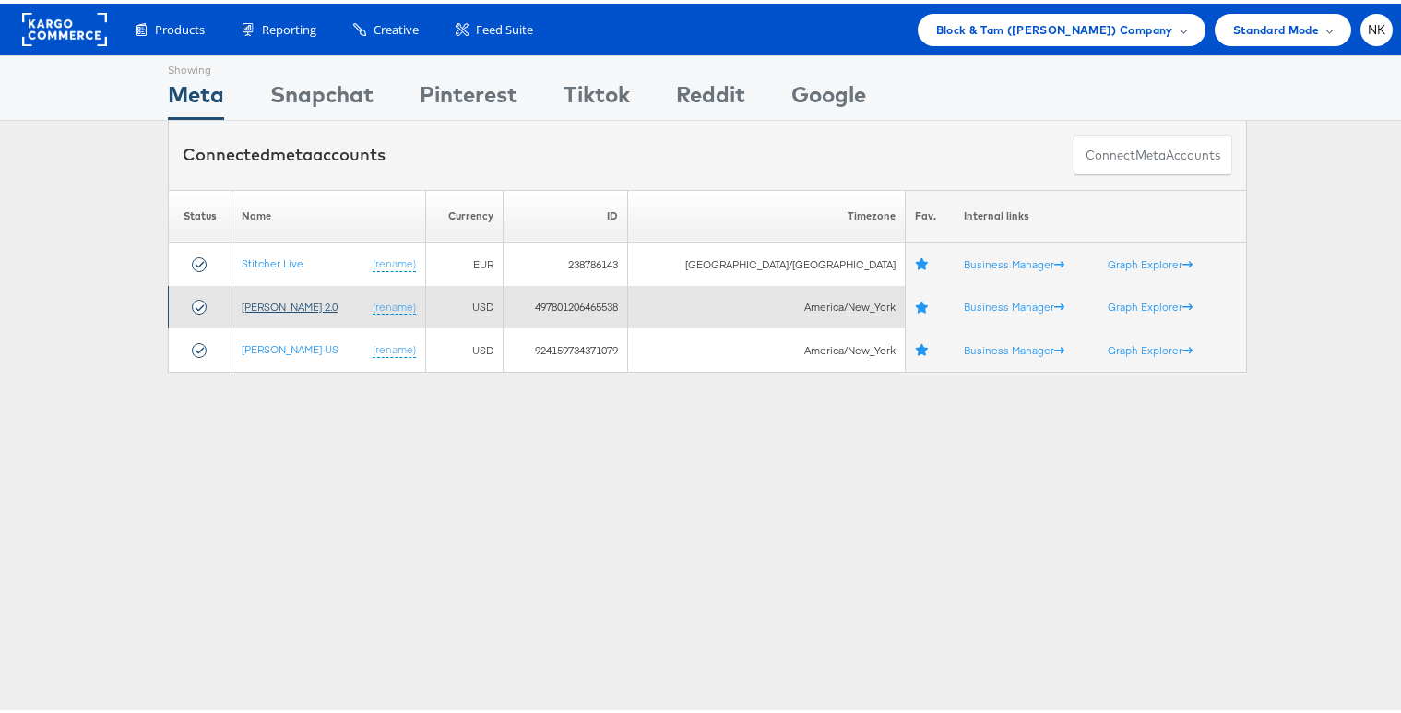
click at [311, 307] on link "[PERSON_NAME] 2.0" at bounding box center [290, 303] width 96 height 14
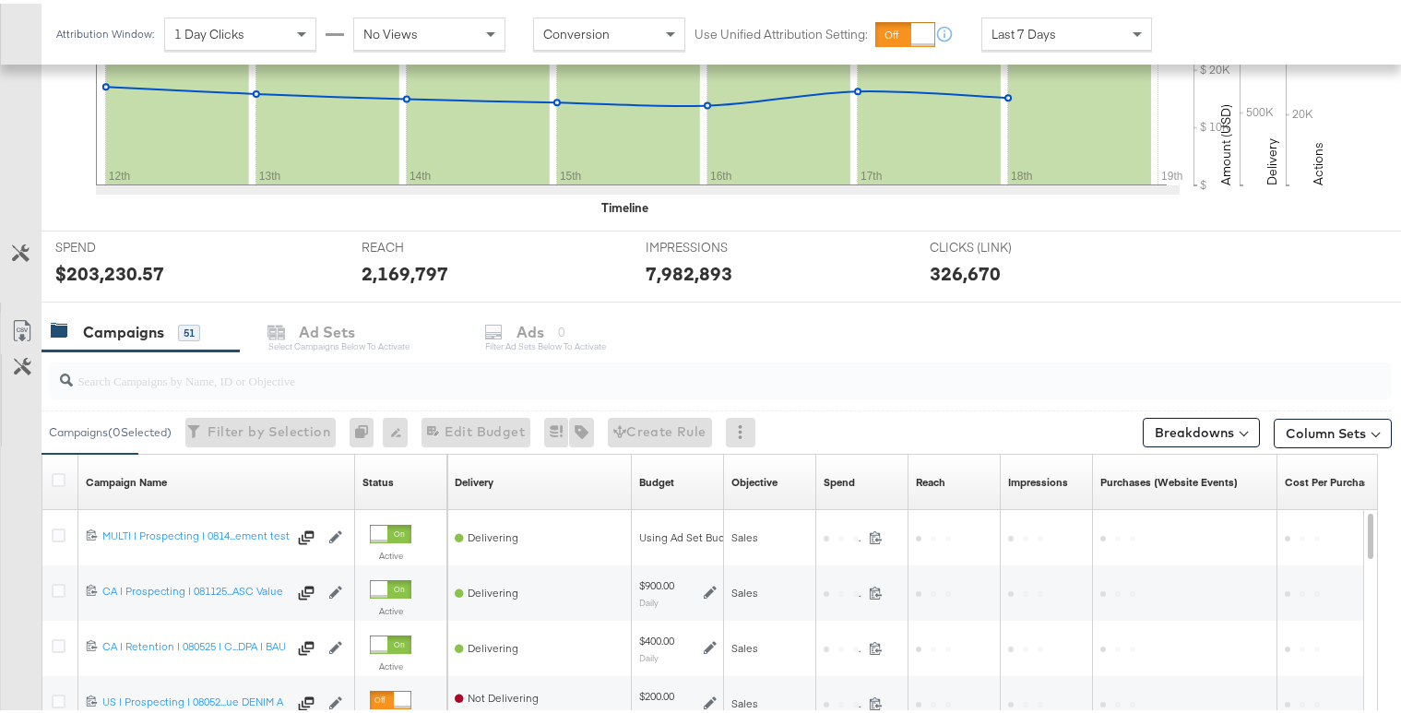
scroll to position [697, 0]
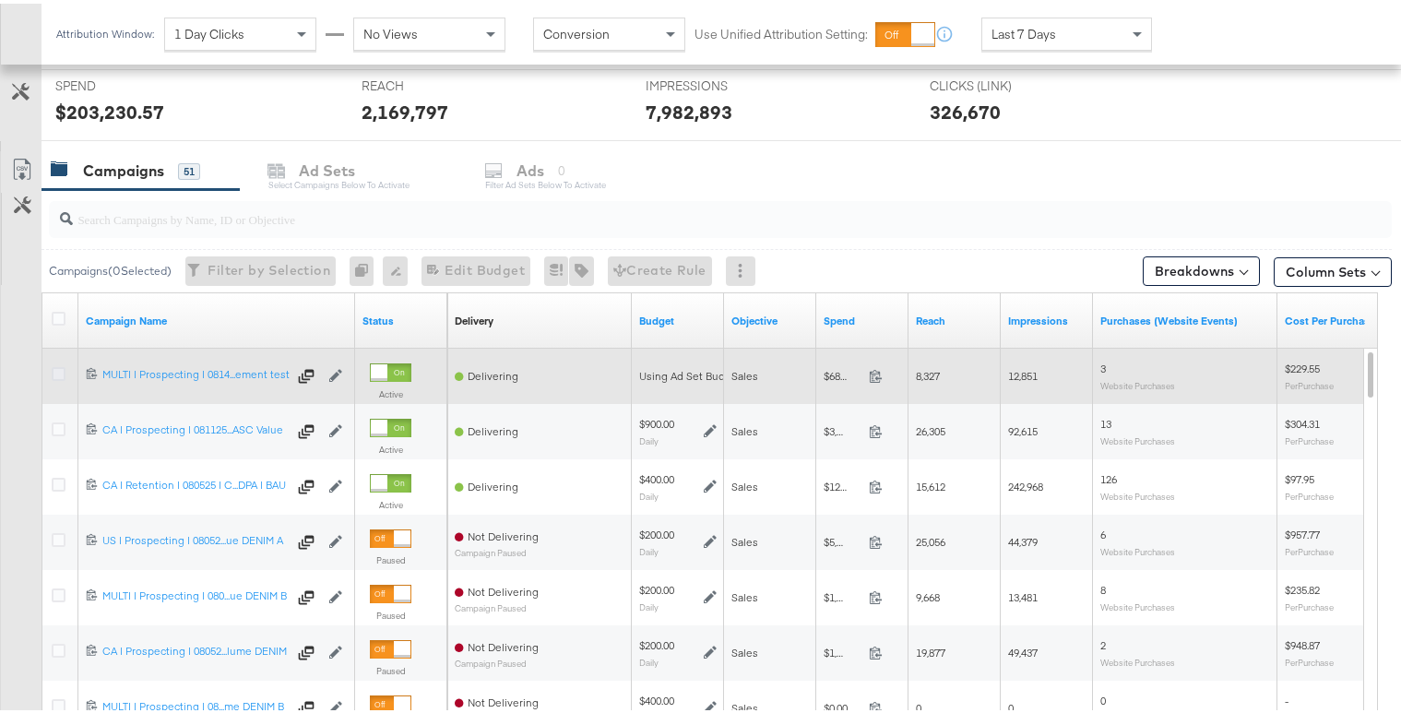
click at [56, 372] on icon at bounding box center [59, 370] width 14 height 14
click at [0, 0] on input "checkbox" at bounding box center [0, 0] width 0 height 0
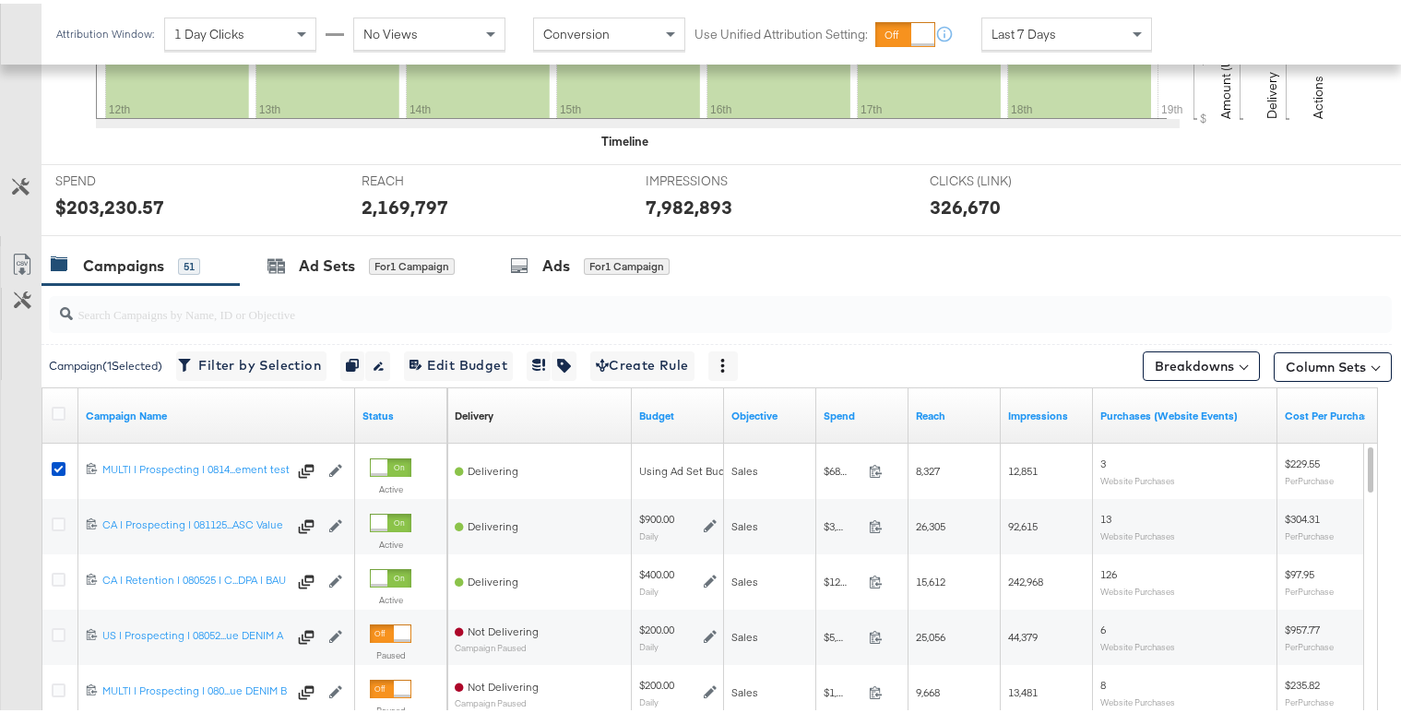
scroll to position [600, 0]
click at [725, 361] on div at bounding box center [723, 364] width 30 height 30
click at [729, 361] on icon at bounding box center [722, 363] width 13 height 13
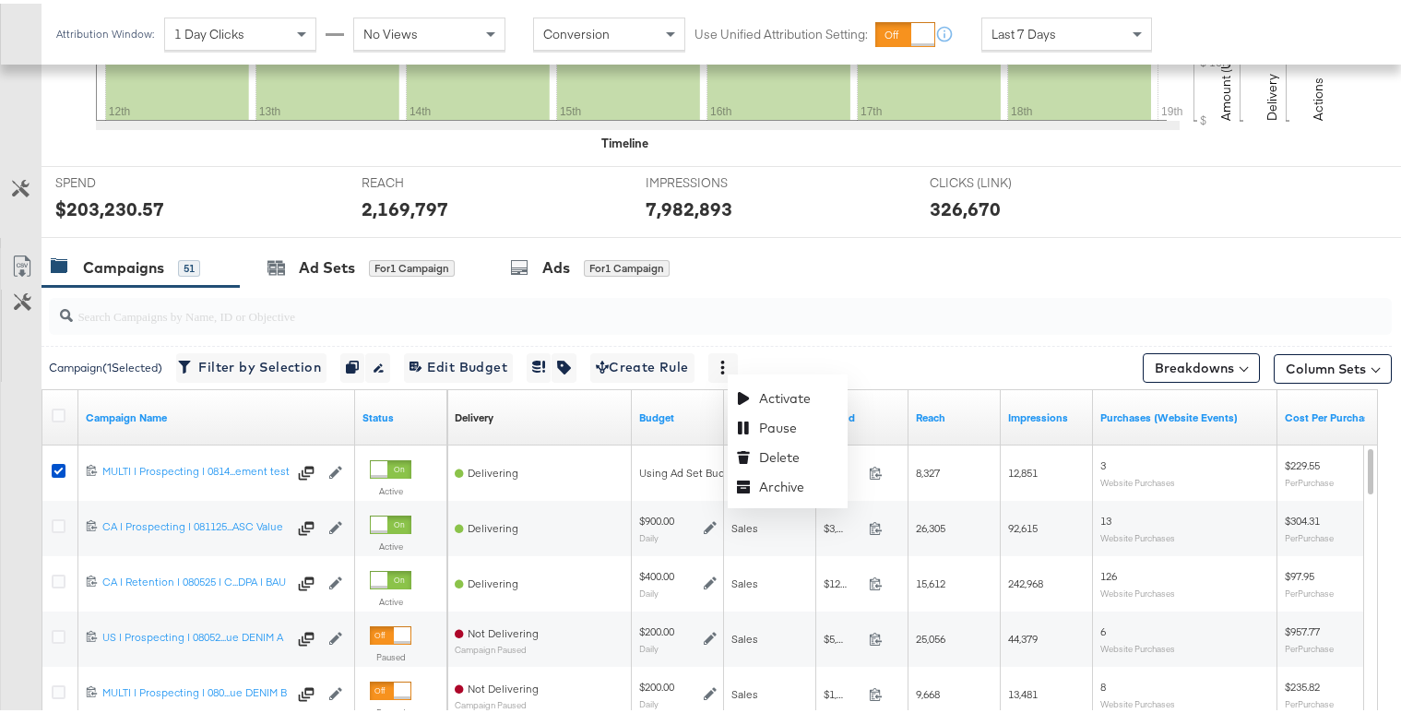
click at [305, 204] on div "$203,230.57" at bounding box center [194, 205] width 278 height 27
click at [321, 277] on div "Ad Sets for 1 Campaign" at bounding box center [361, 264] width 243 height 40
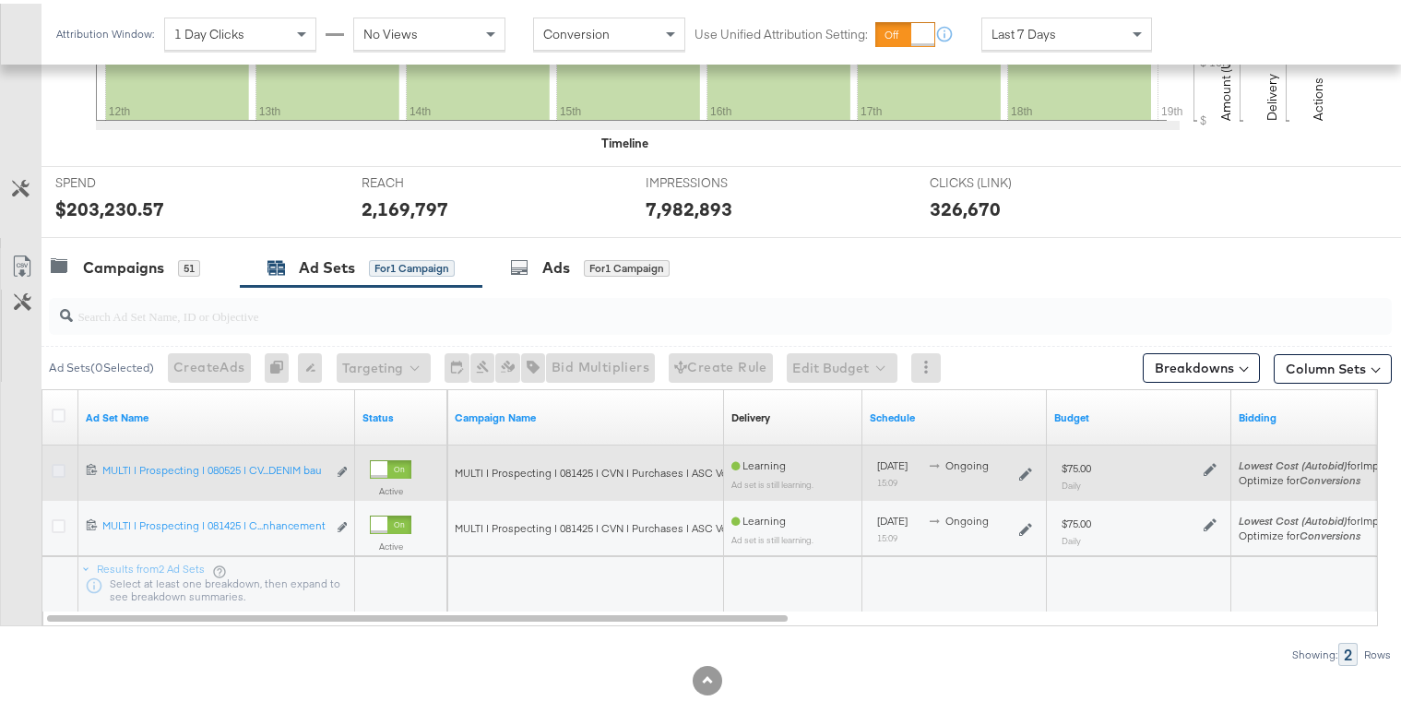
click at [59, 468] on icon at bounding box center [59, 467] width 14 height 14
click at [0, 0] on input "checkbox" at bounding box center [0, 0] width 0 height 0
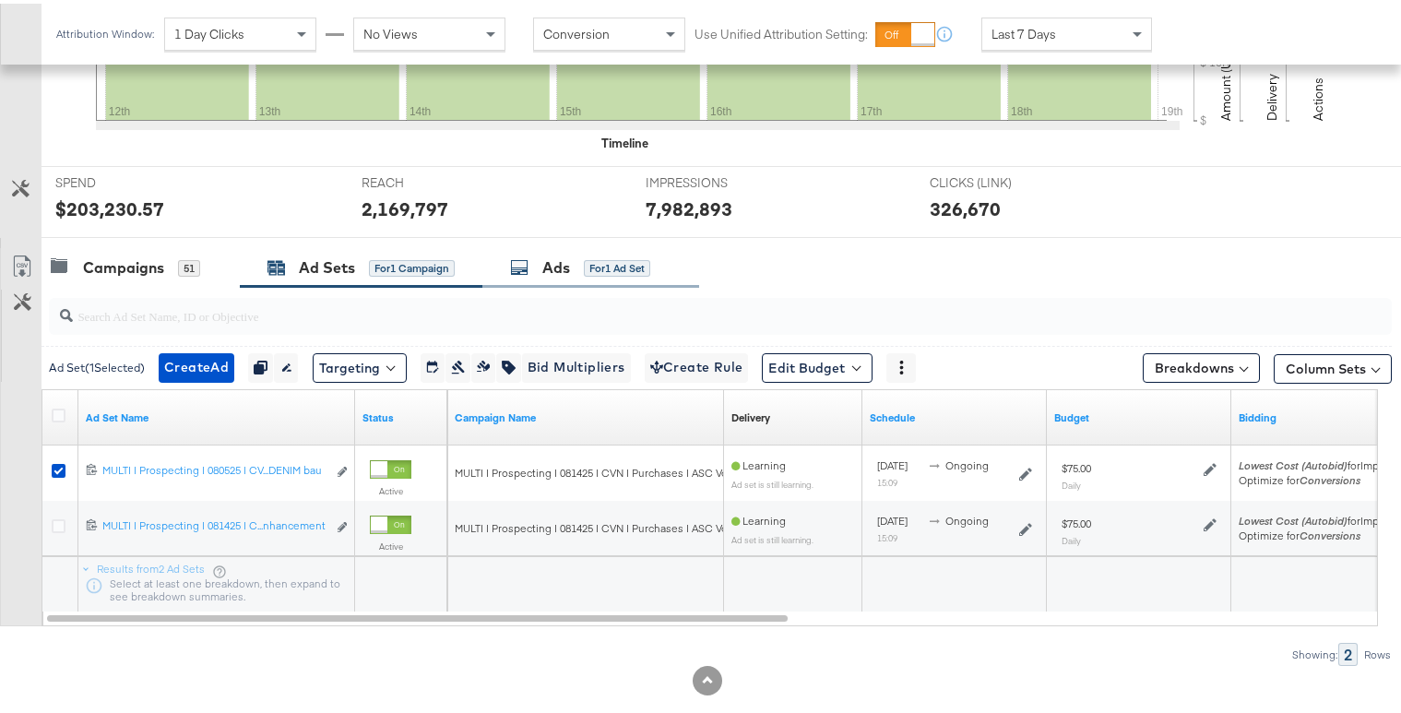
click at [570, 268] on div "Ads" at bounding box center [556, 264] width 28 height 21
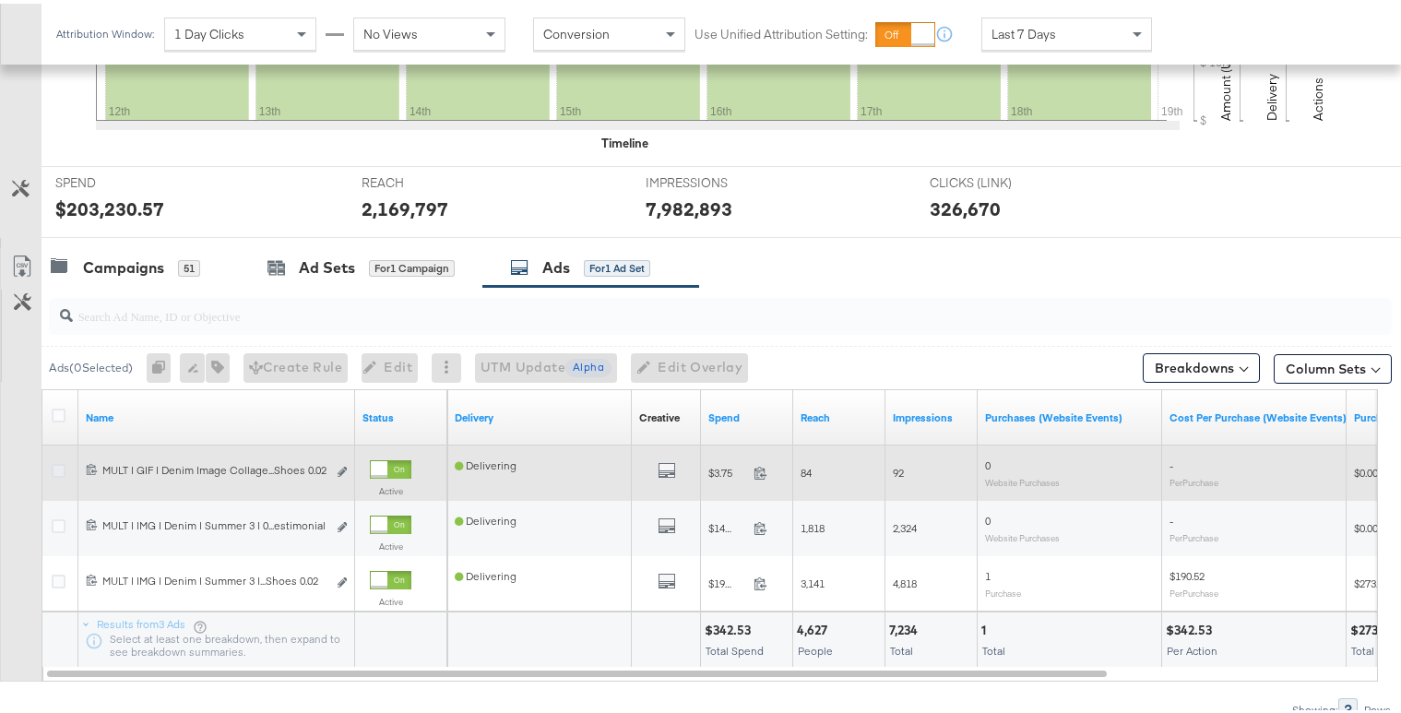
click at [59, 467] on icon at bounding box center [59, 467] width 14 height 14
click at [0, 0] on input "checkbox" at bounding box center [0, 0] width 0 height 0
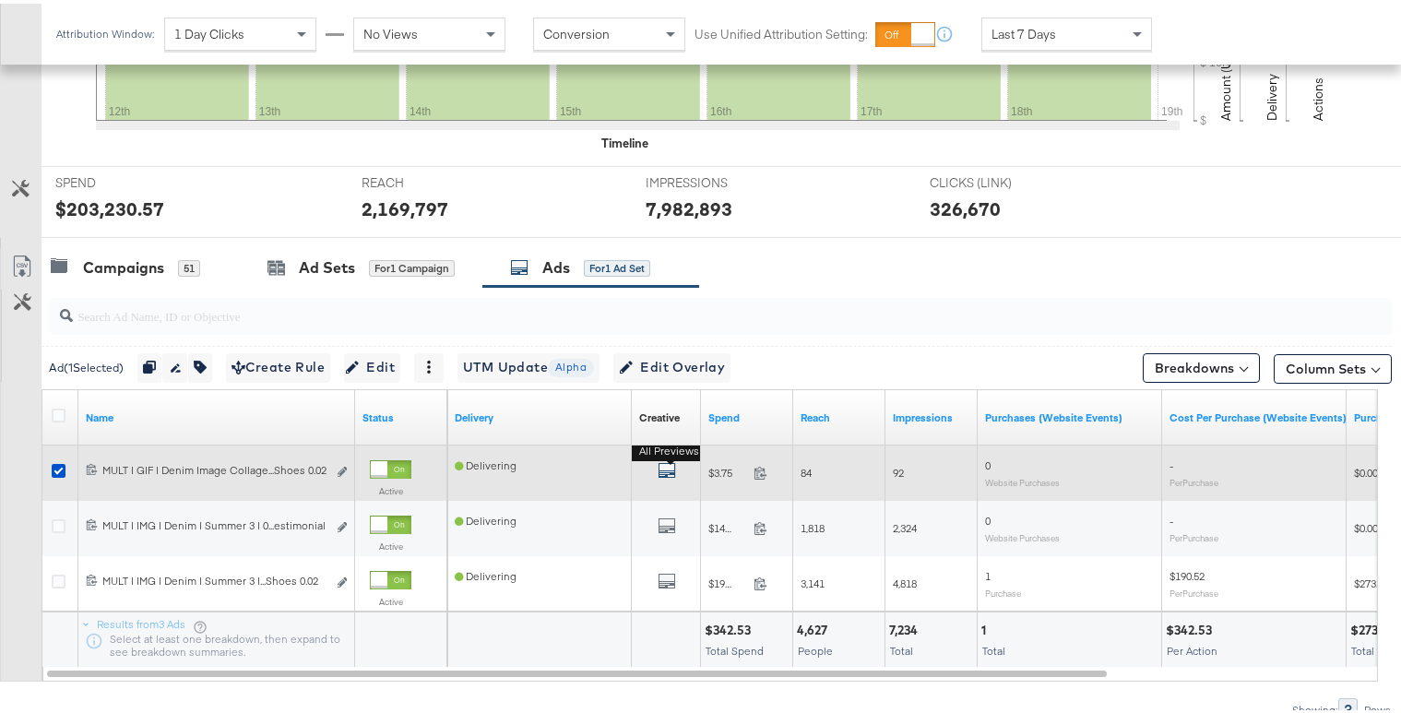
click at [674, 466] on icon "default" at bounding box center [666, 466] width 18 height 18
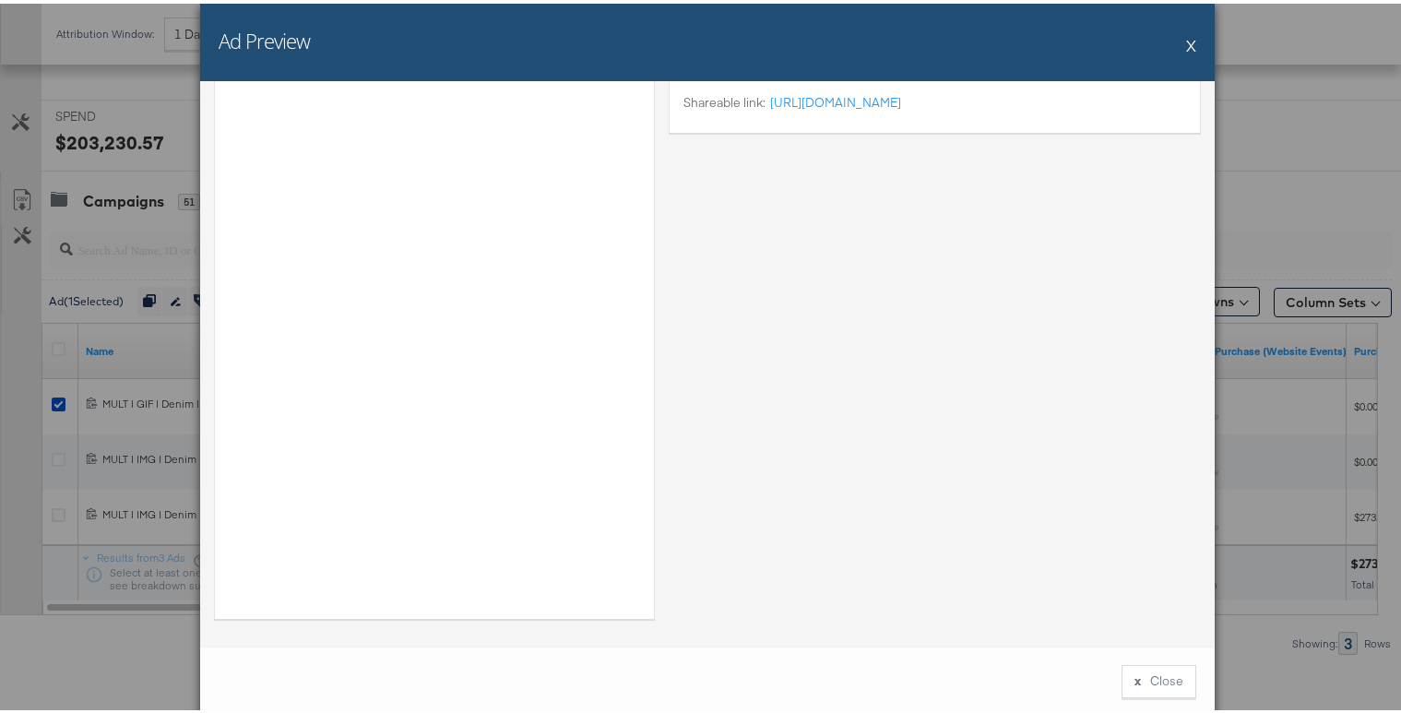
scroll to position [669, 0]
click at [1177, 43] on div "Ad Preview X" at bounding box center [707, 38] width 1014 height 77
click at [1186, 47] on button "X" at bounding box center [1191, 41] width 10 height 37
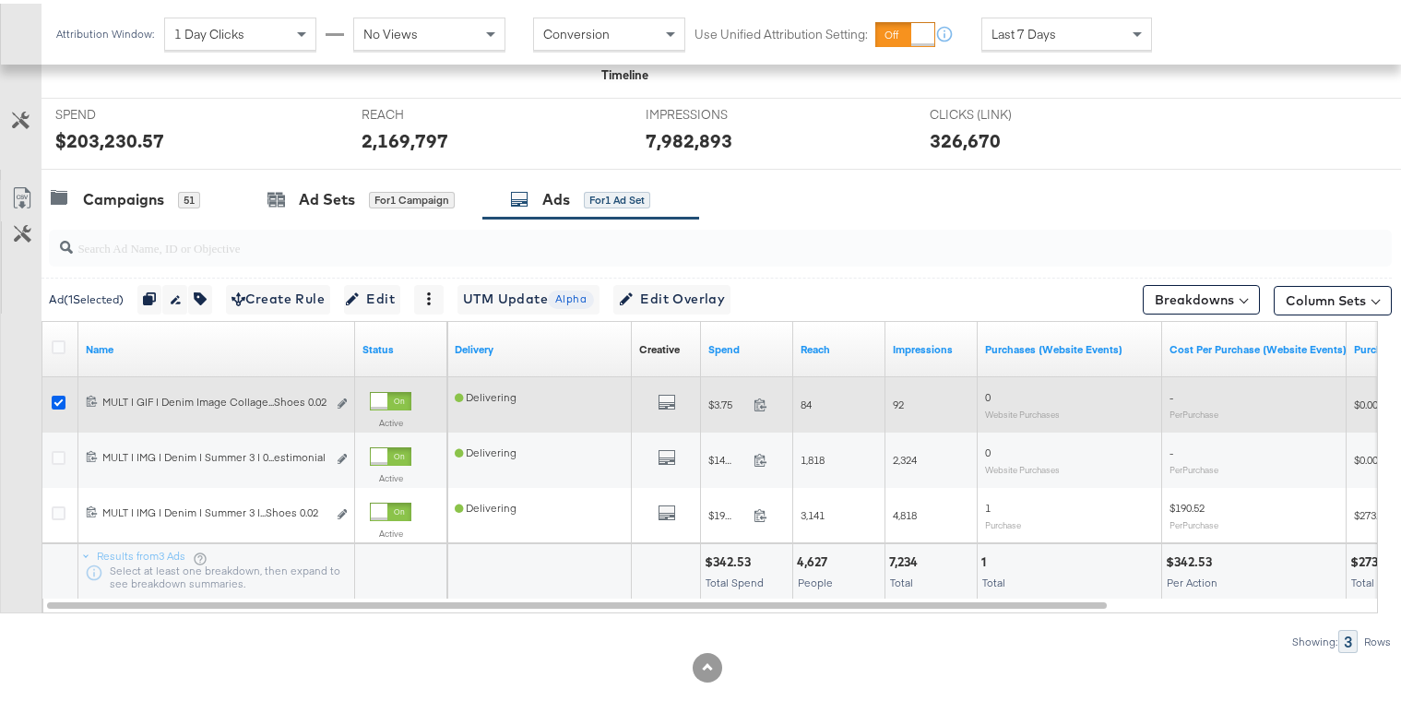
click at [57, 394] on icon at bounding box center [59, 399] width 14 height 14
click at [0, 0] on input "checkbox" at bounding box center [0, 0] width 0 height 0
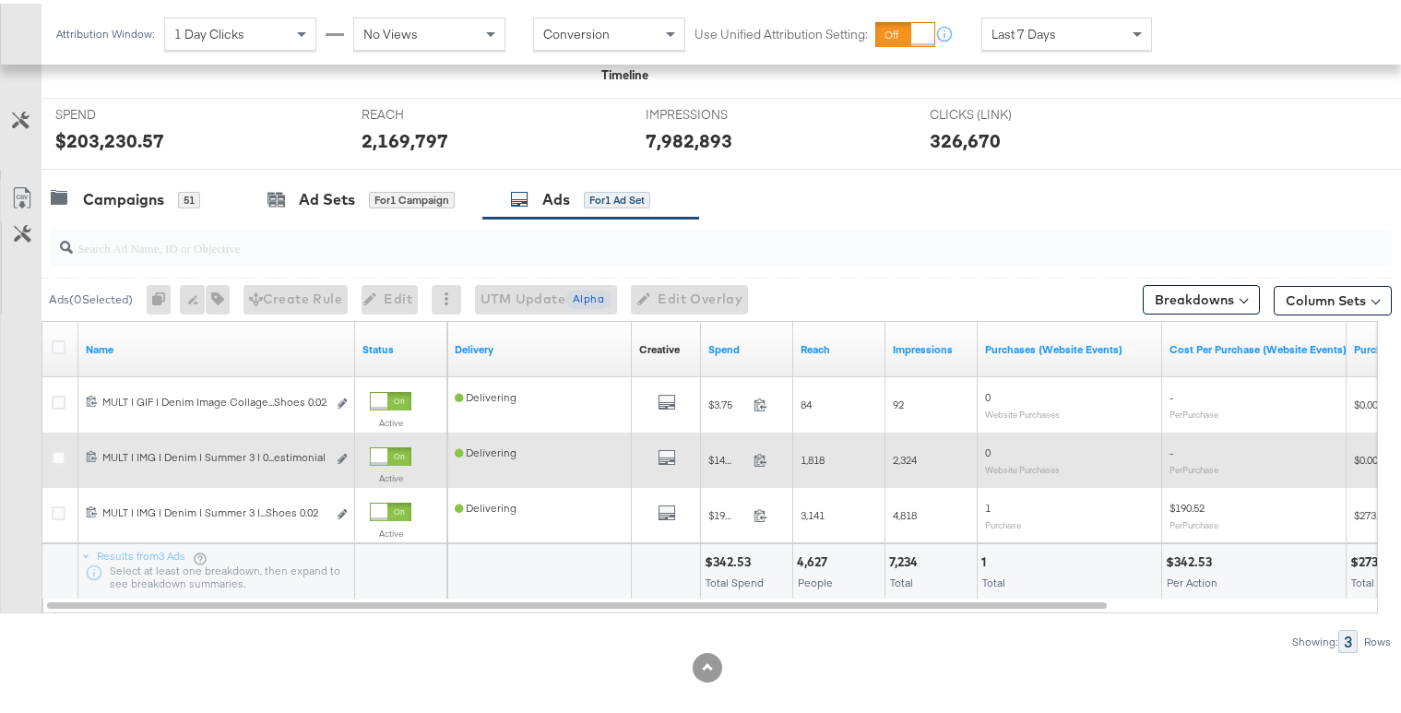
click at [60, 463] on div at bounding box center [61, 456] width 19 height 18
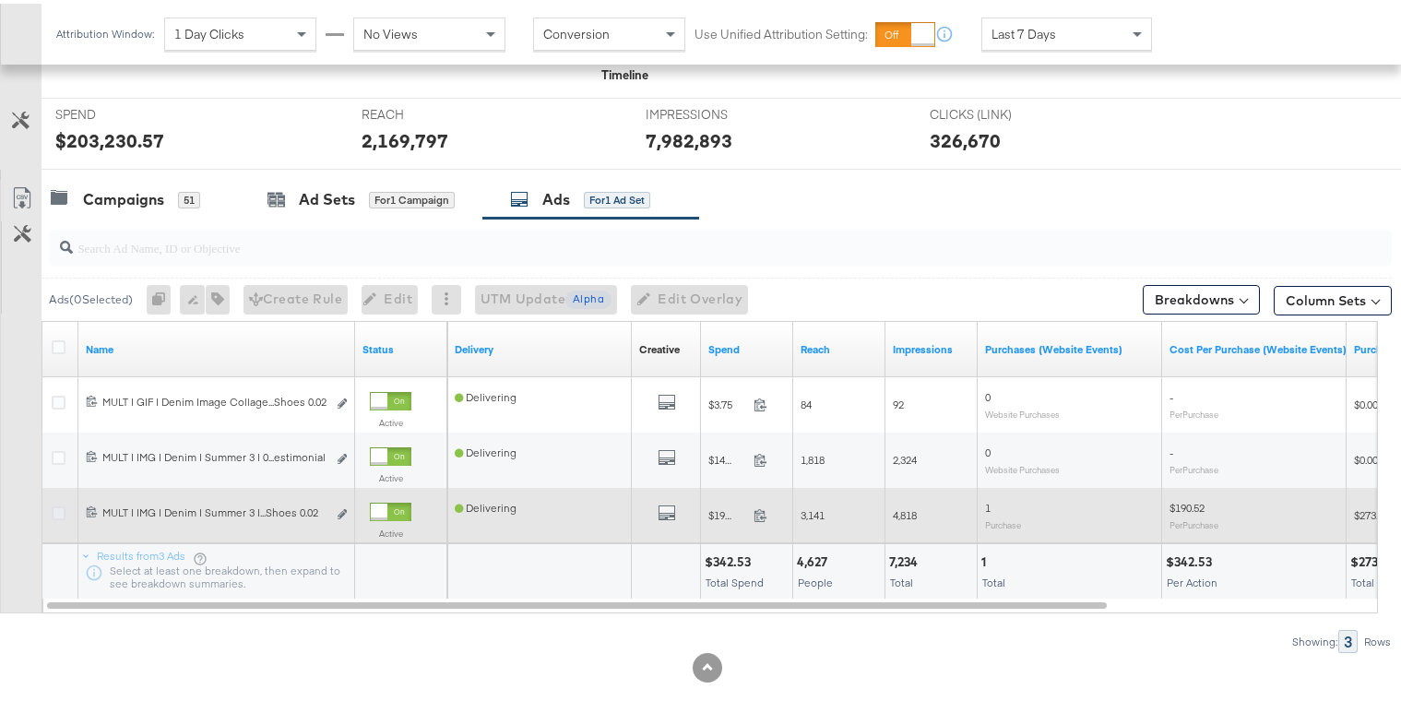
click at [62, 505] on icon at bounding box center [59, 510] width 14 height 14
click at [0, 0] on input "checkbox" at bounding box center [0, 0] width 0 height 0
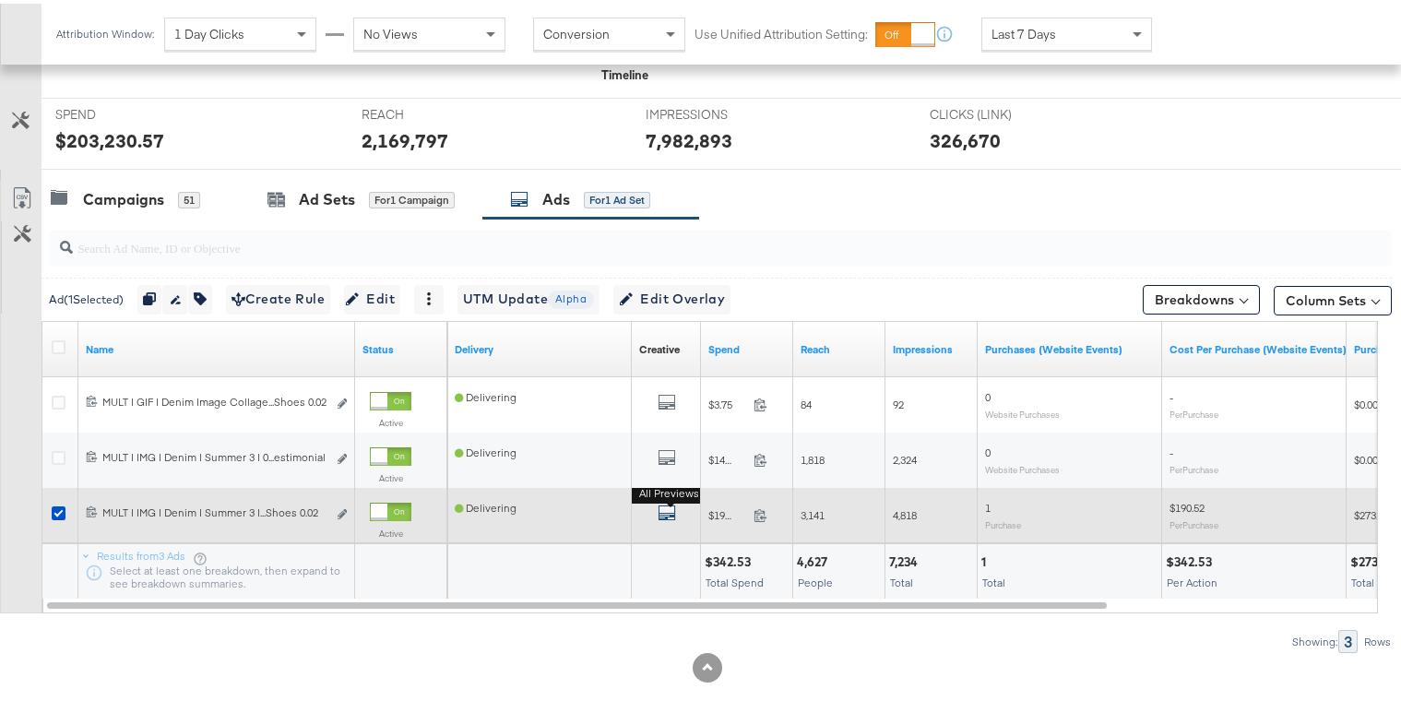
click at [664, 505] on icon "default" at bounding box center [666, 509] width 18 height 18
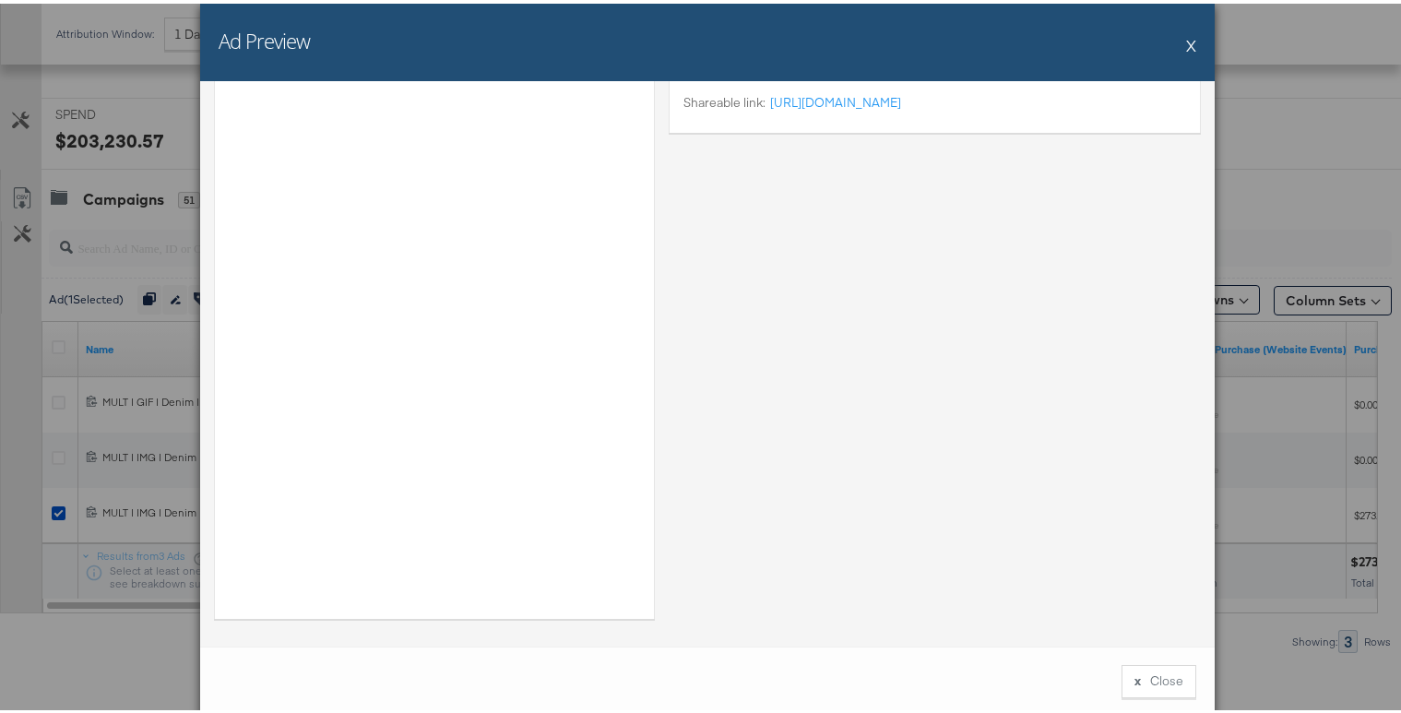
scroll to position [686, 0]
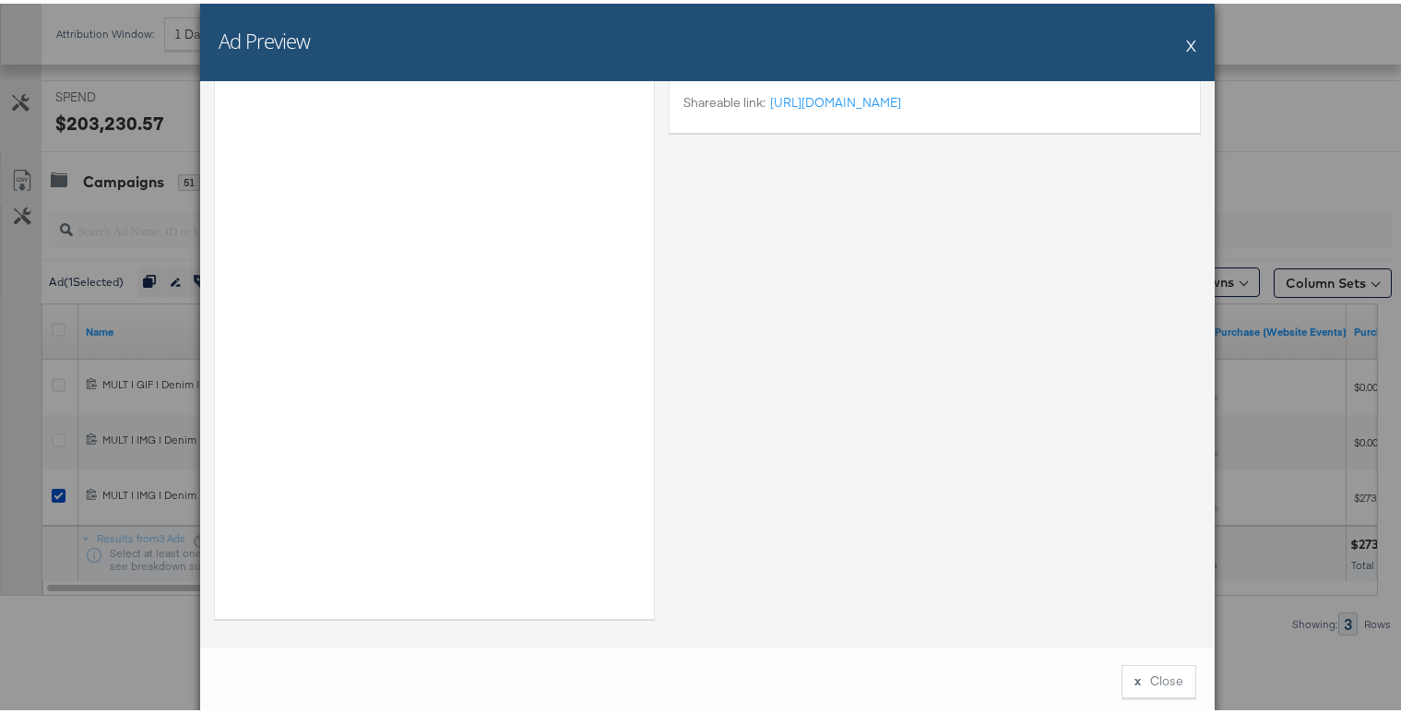
click at [1186, 41] on button "X" at bounding box center [1191, 41] width 10 height 37
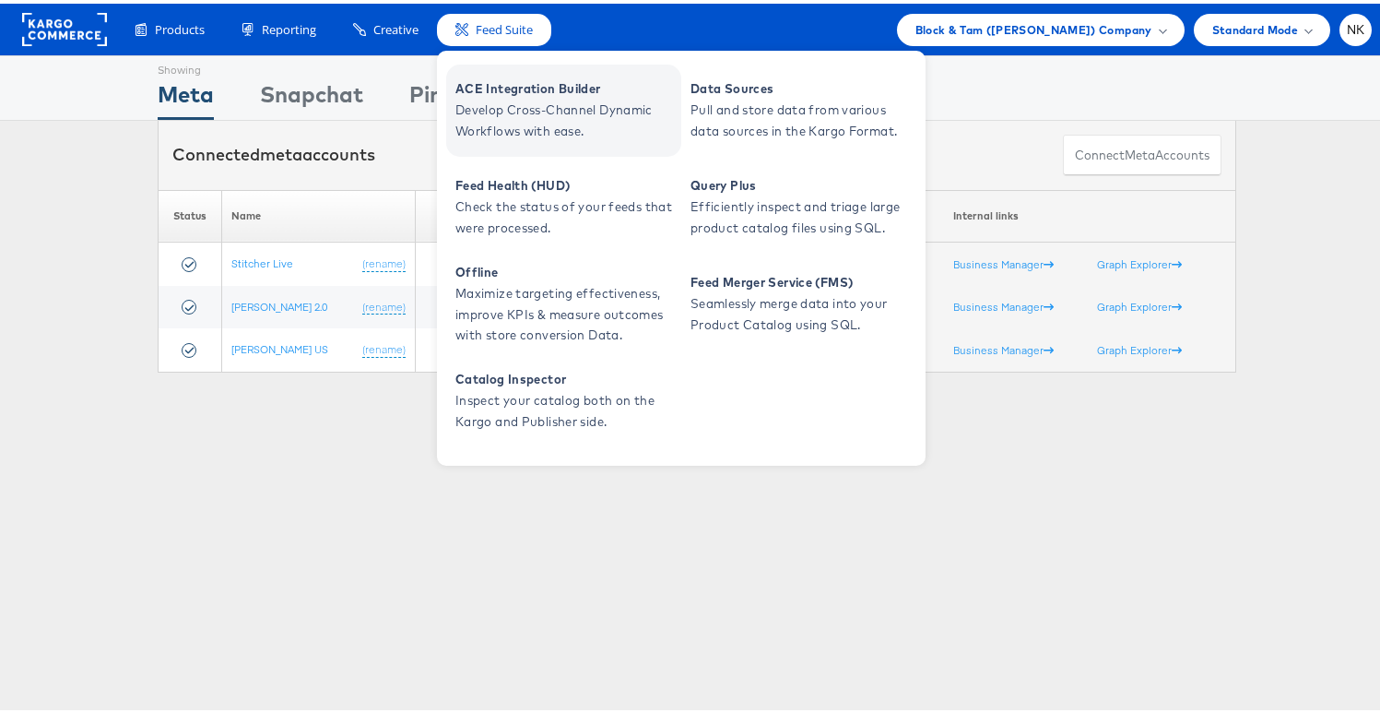
click at [494, 148] on link "ACE Integration Builder Develop Cross-Channel Dynamic Workflows with ease." at bounding box center [563, 107] width 235 height 92
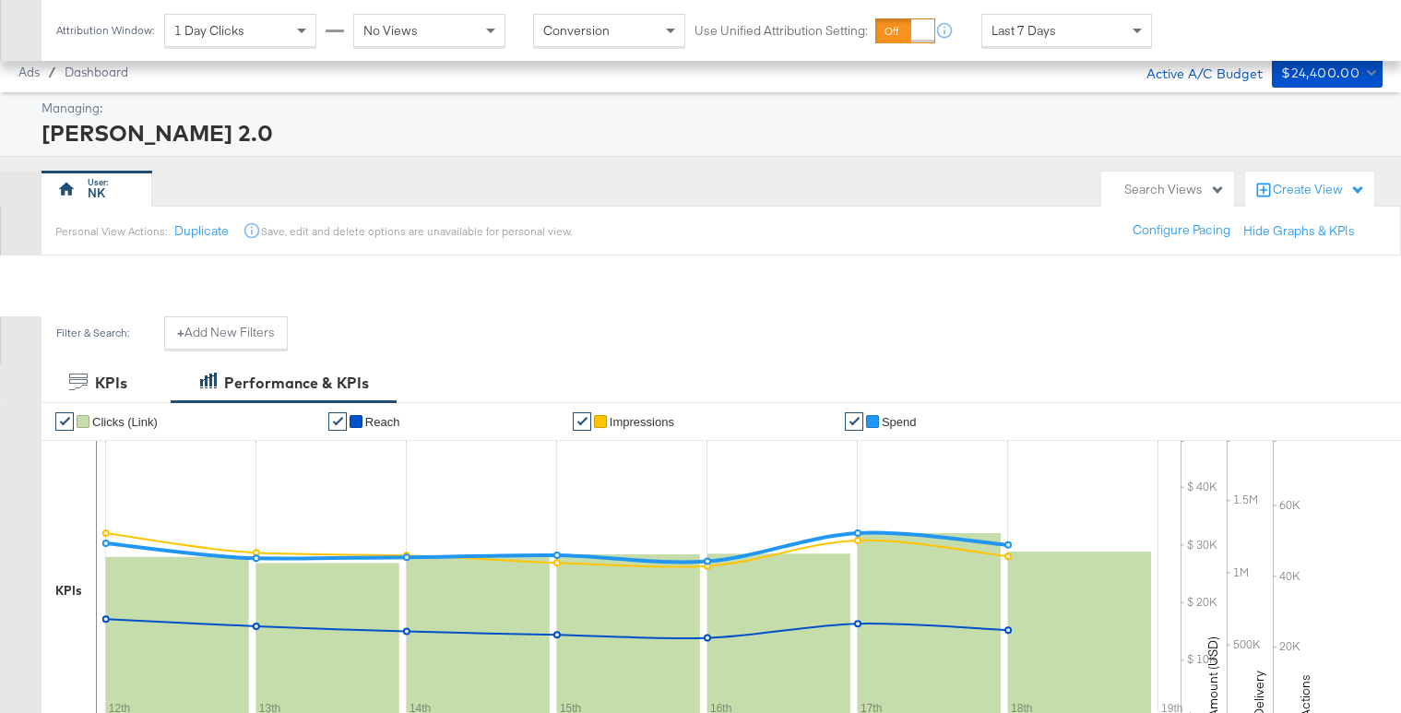
scroll to position [686, 0]
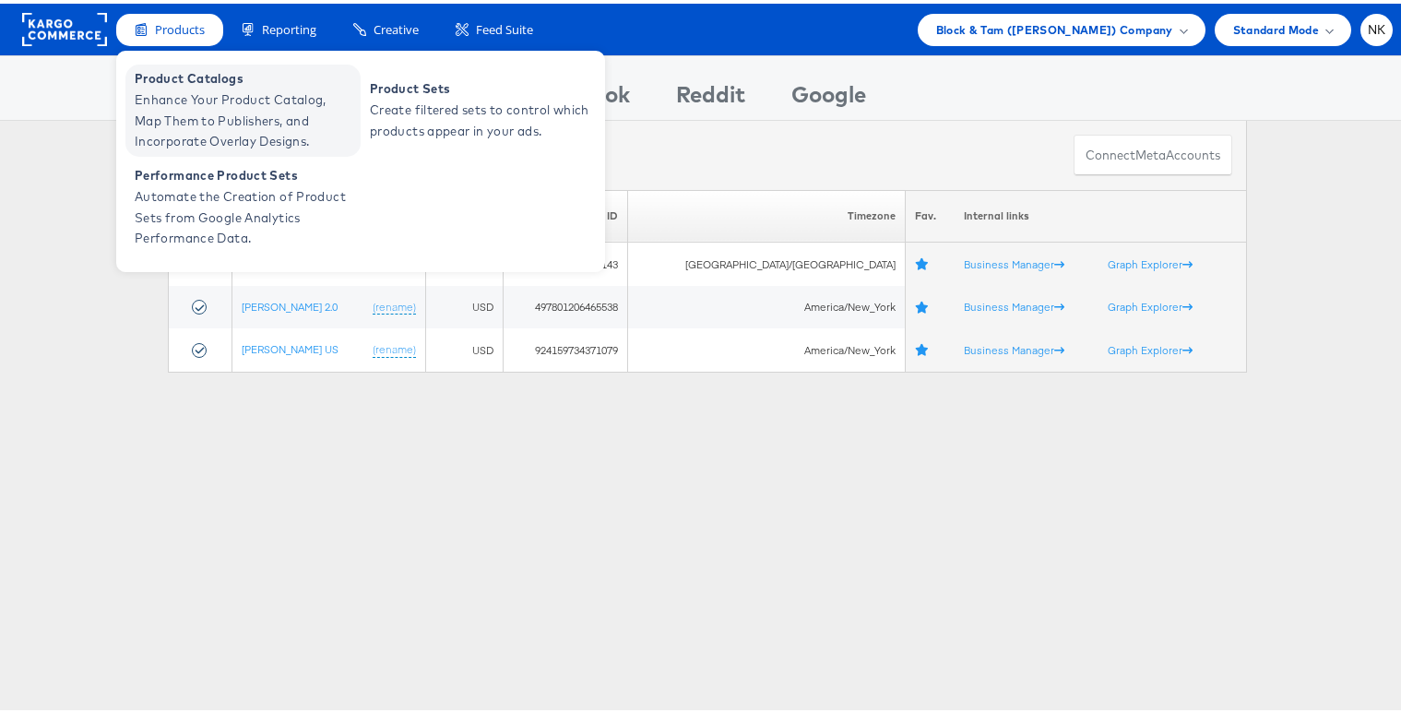
click at [205, 84] on span "Product Catalogs" at bounding box center [245, 75] width 221 height 21
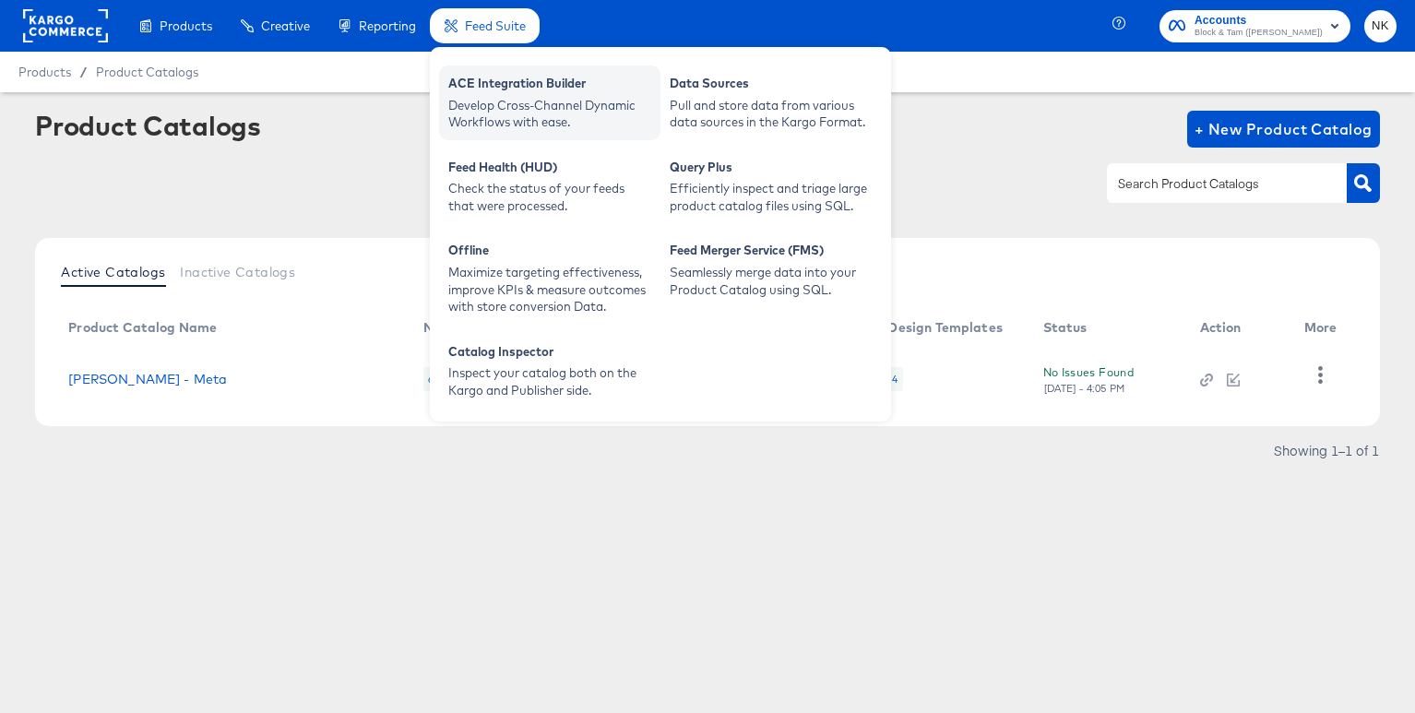
click at [509, 93] on div "ACE Integration Builder" at bounding box center [549, 86] width 203 height 22
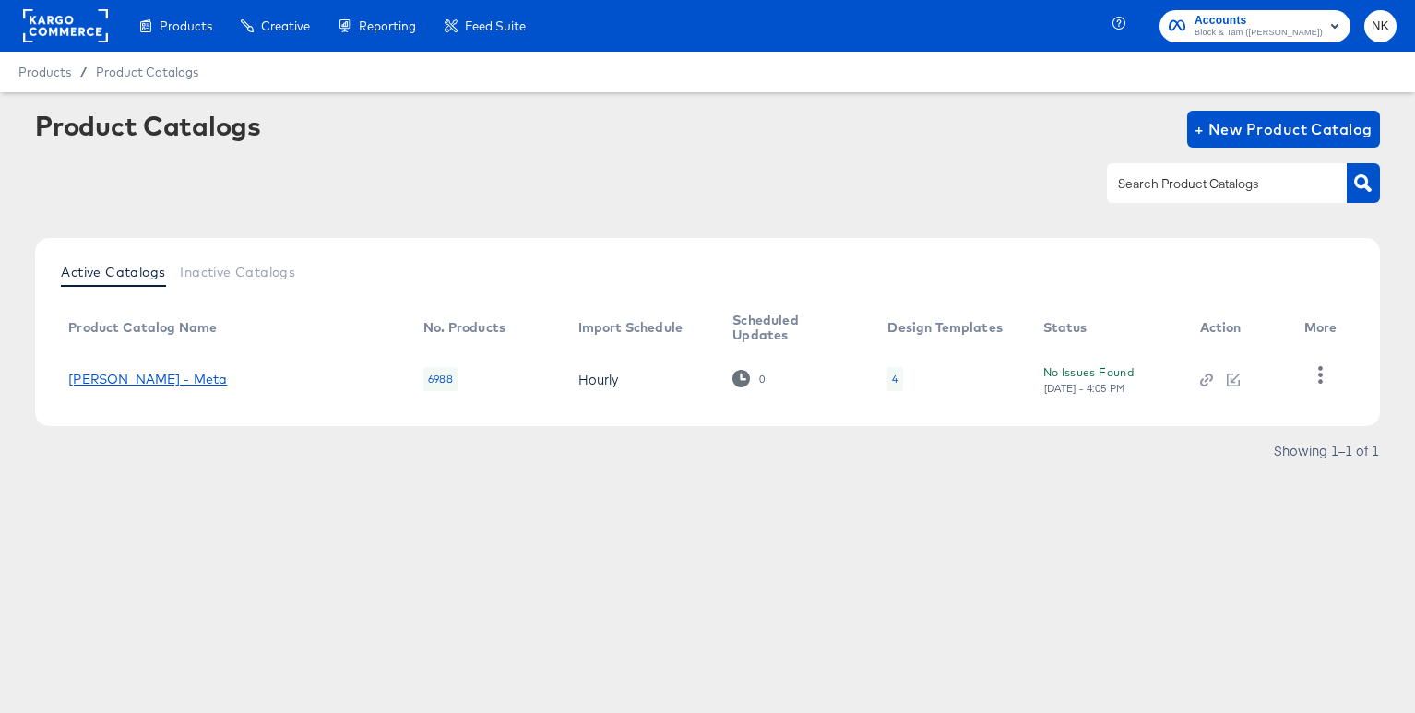
click at [166, 382] on link "Veronica Beard - Meta" at bounding box center [147, 379] width 159 height 15
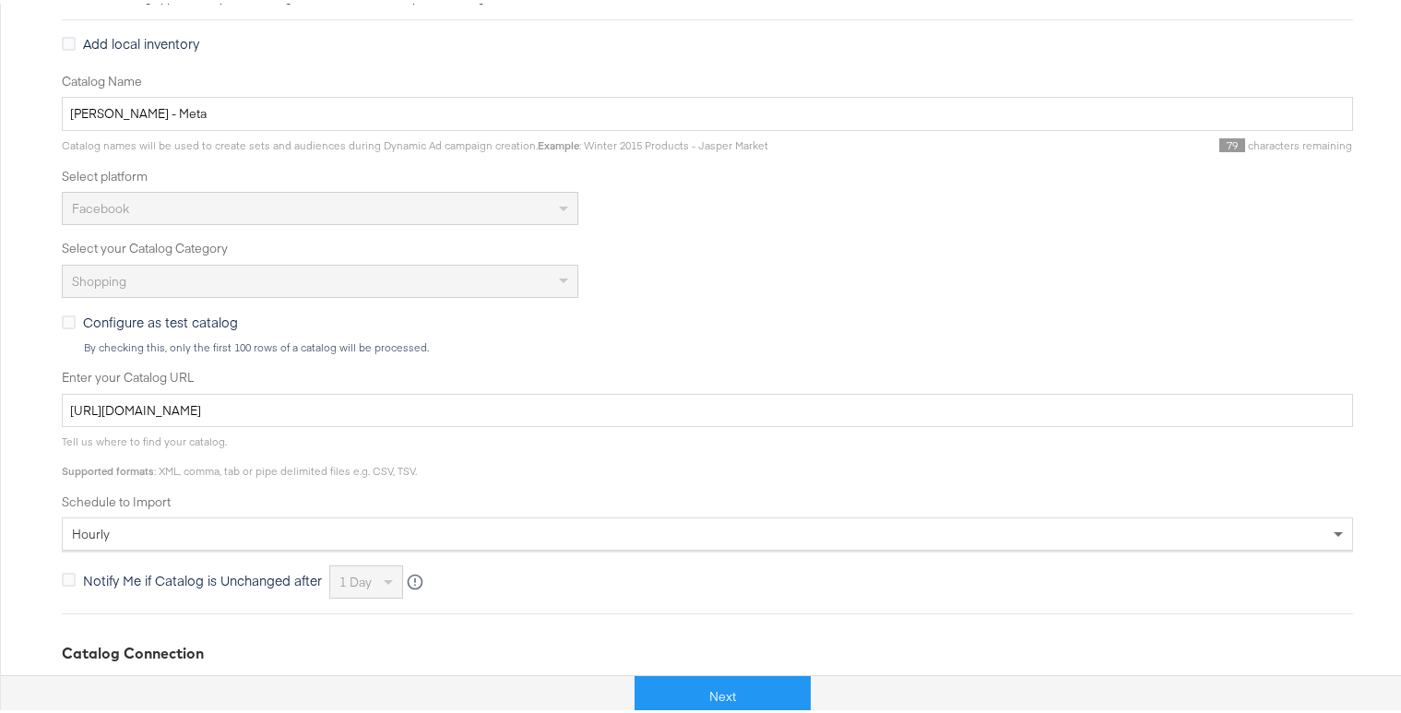
scroll to position [526, 0]
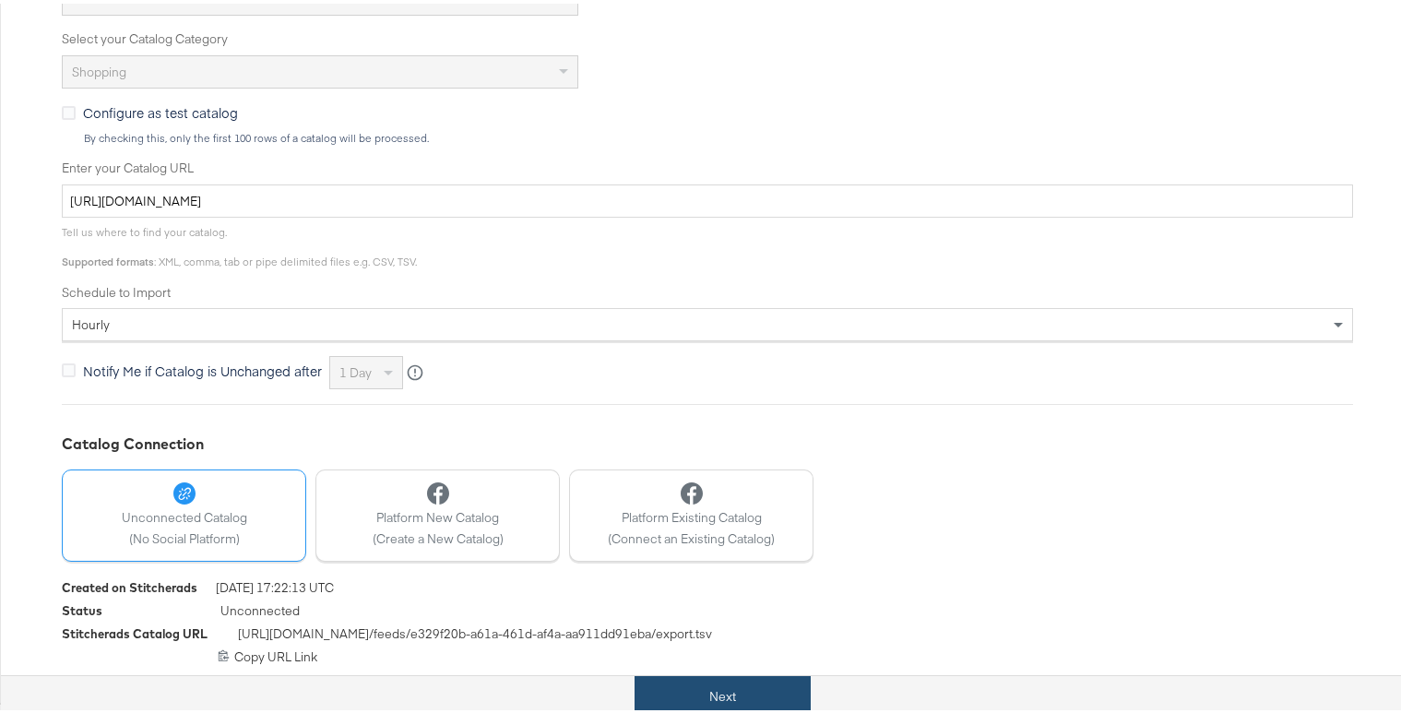
click at [758, 690] on button "Next" at bounding box center [722, 692] width 176 height 41
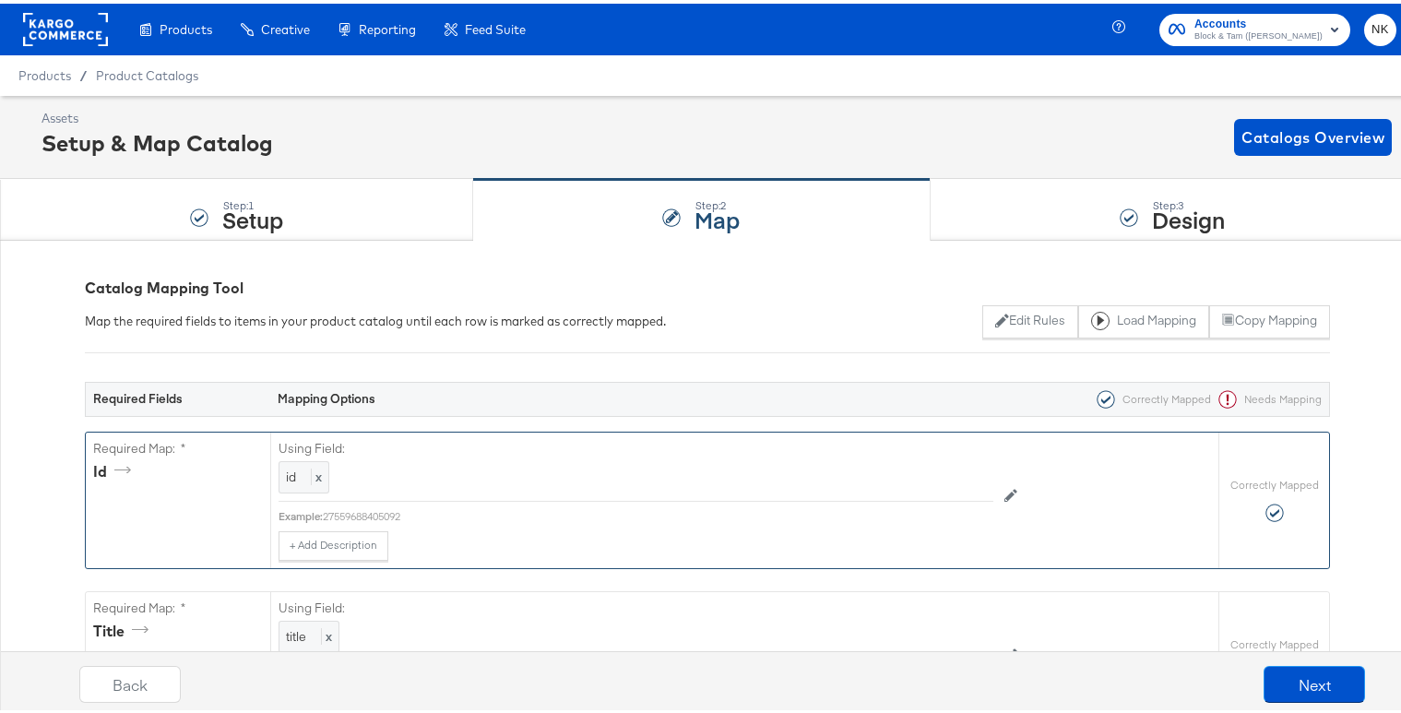
scroll to position [373, 0]
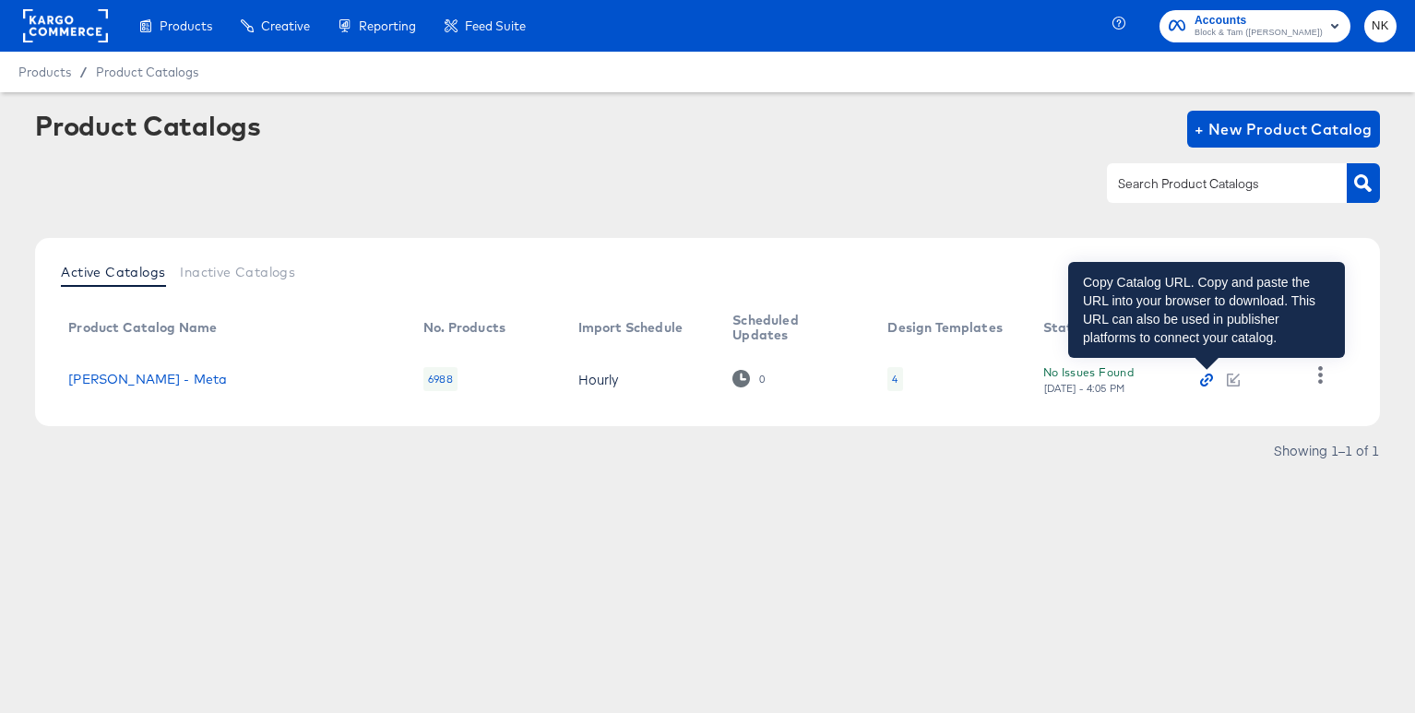
click at [1208, 383] on icon "button" at bounding box center [1206, 379] width 13 height 13
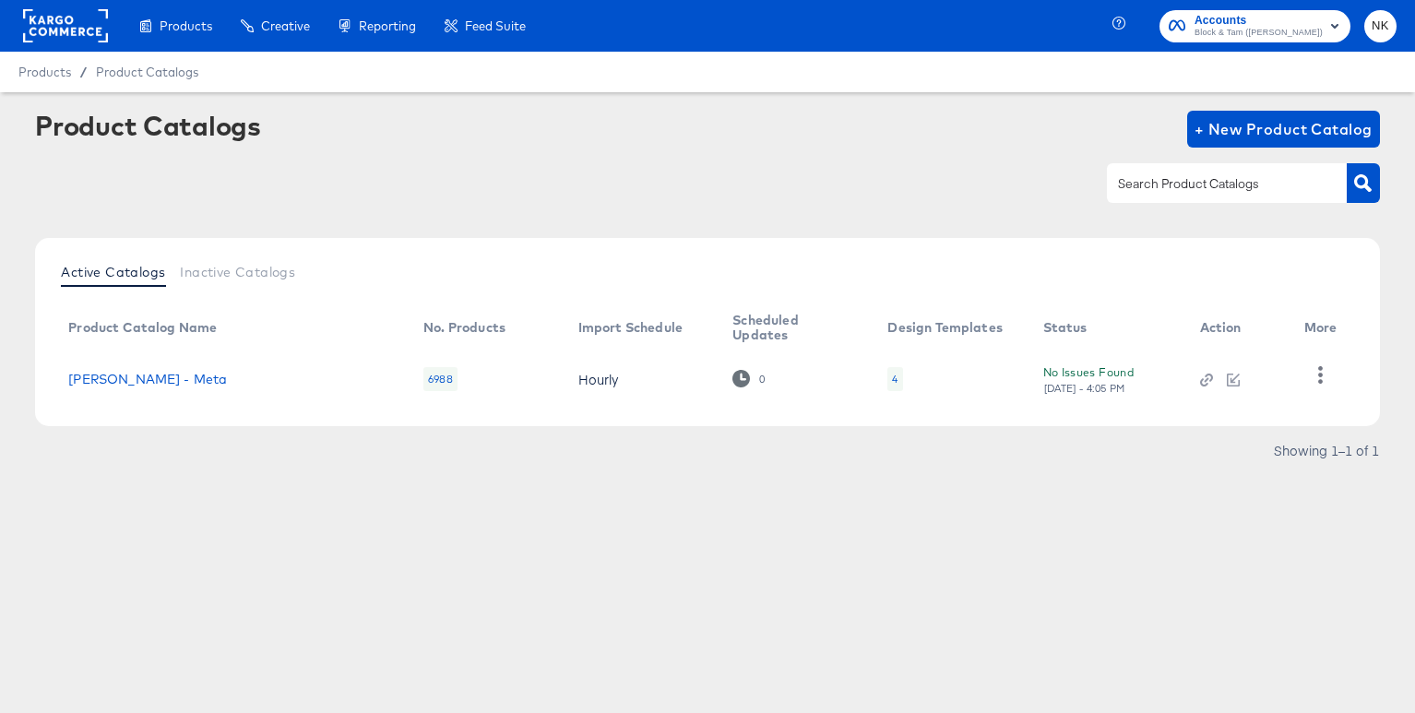
click at [85, 23] on rect at bounding box center [65, 25] width 85 height 33
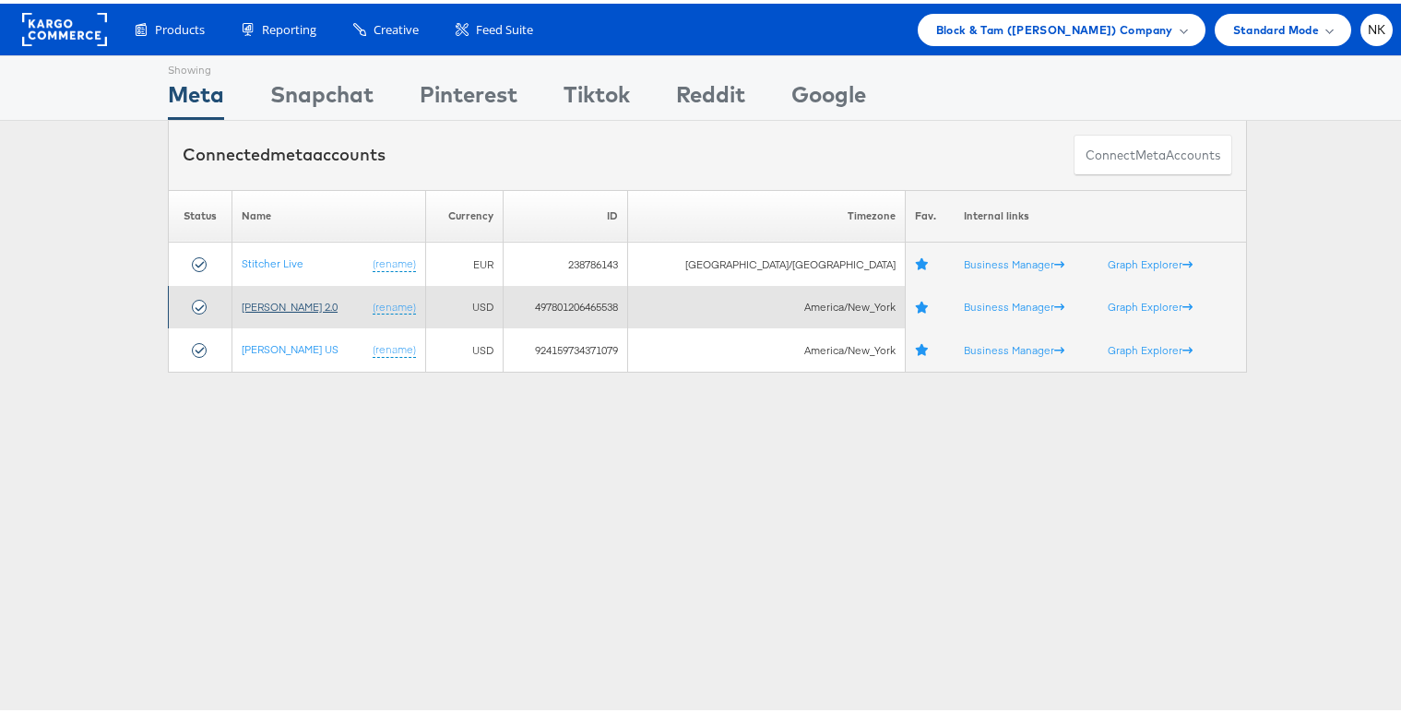
click at [321, 308] on link "[PERSON_NAME] 2.0" at bounding box center [290, 303] width 96 height 14
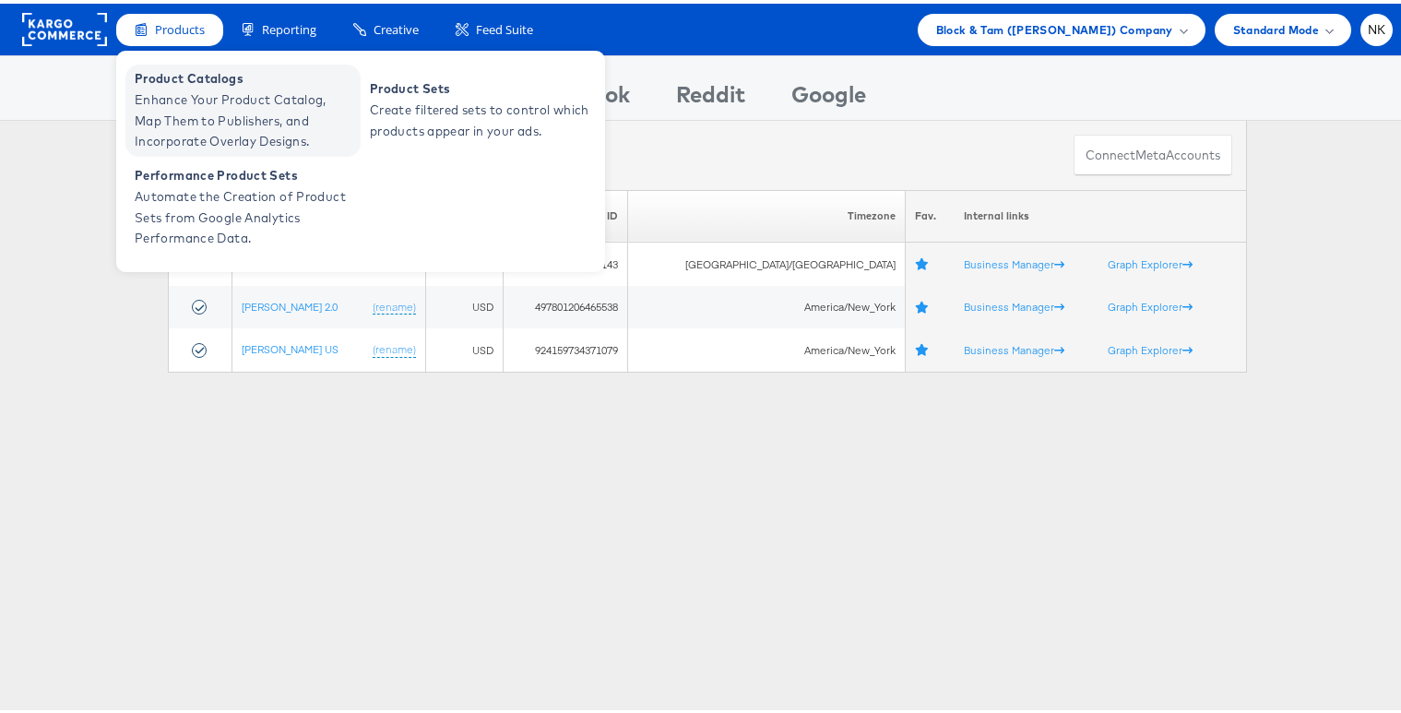
click at [172, 76] on span "Product Catalogs" at bounding box center [245, 75] width 221 height 21
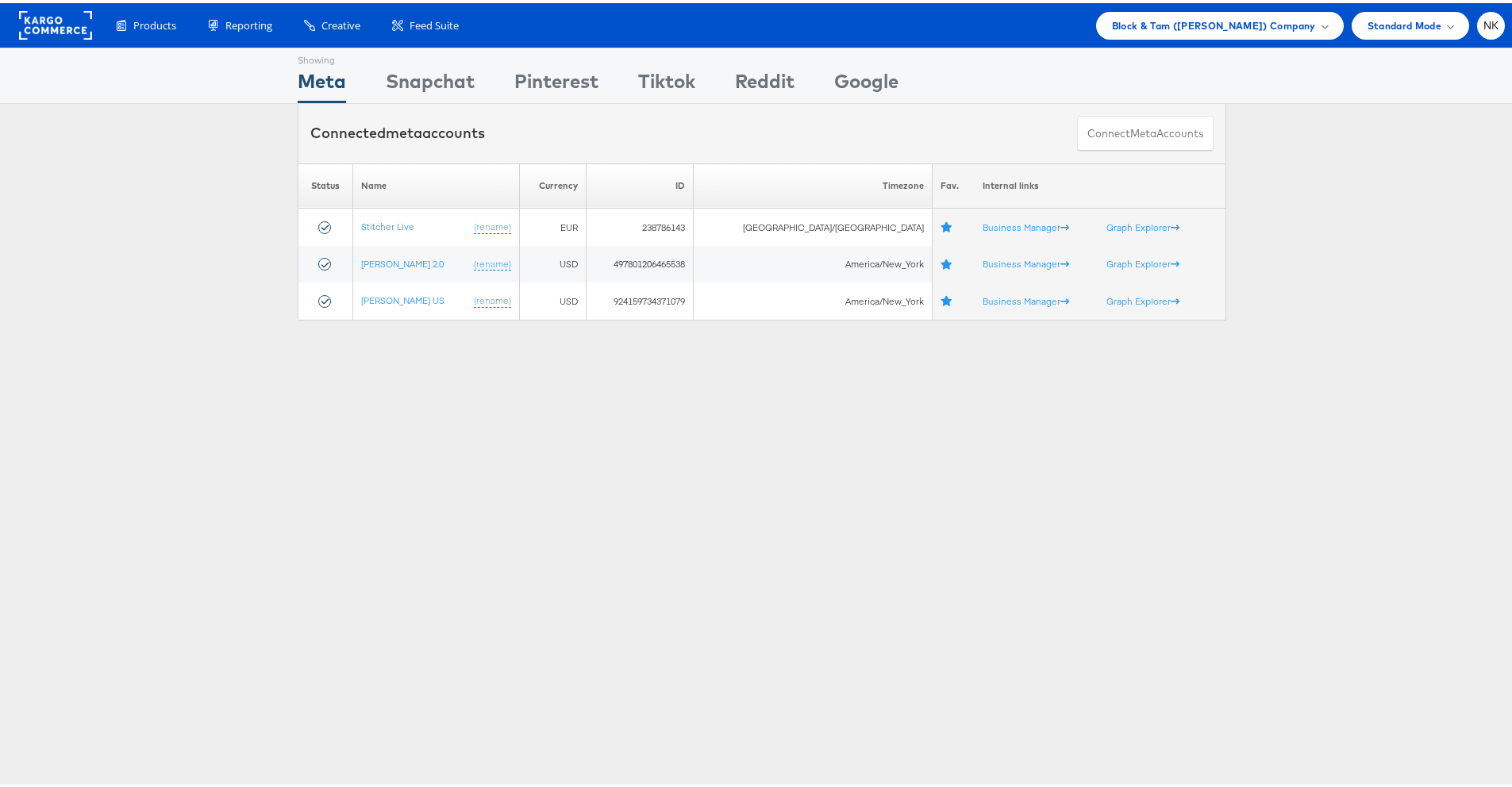
click at [65, 31] on rect at bounding box center [55, 22] width 73 height 28
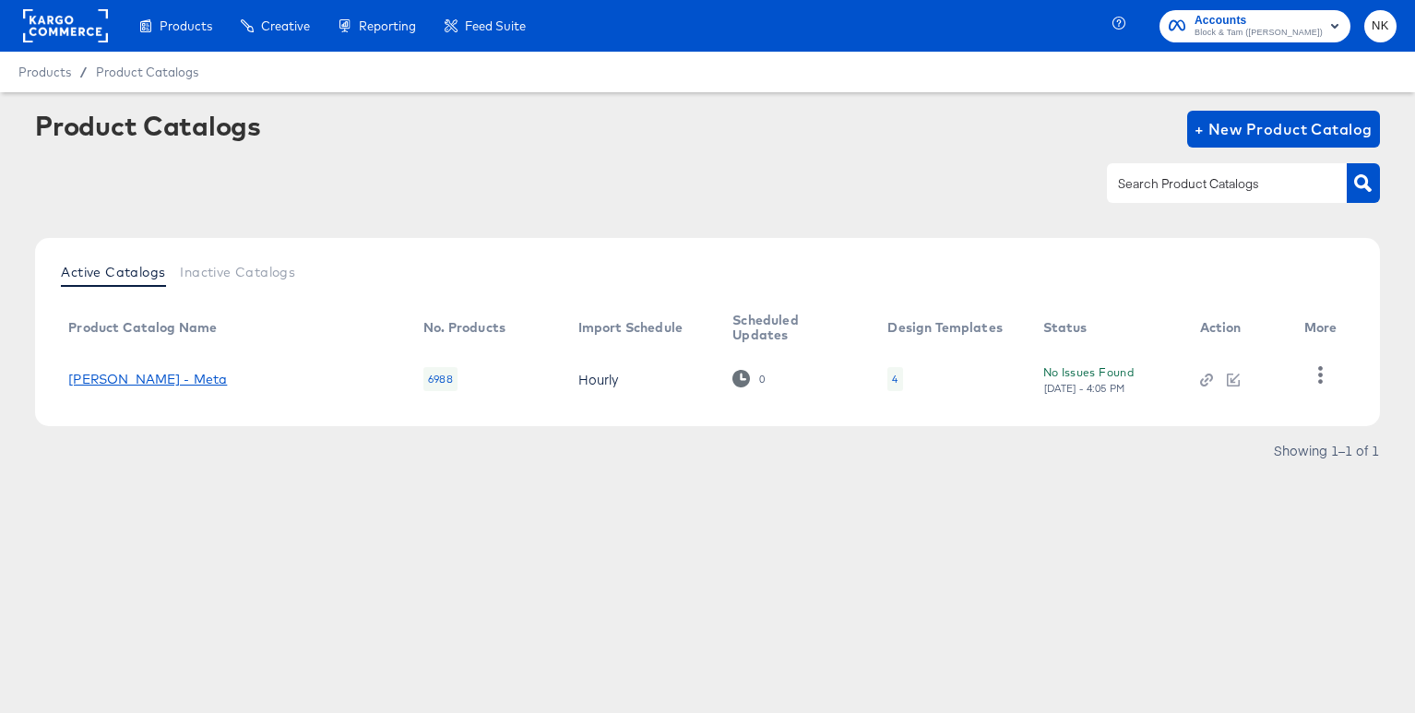
click at [206, 373] on link "Veronica Beard - Meta" at bounding box center [147, 379] width 159 height 15
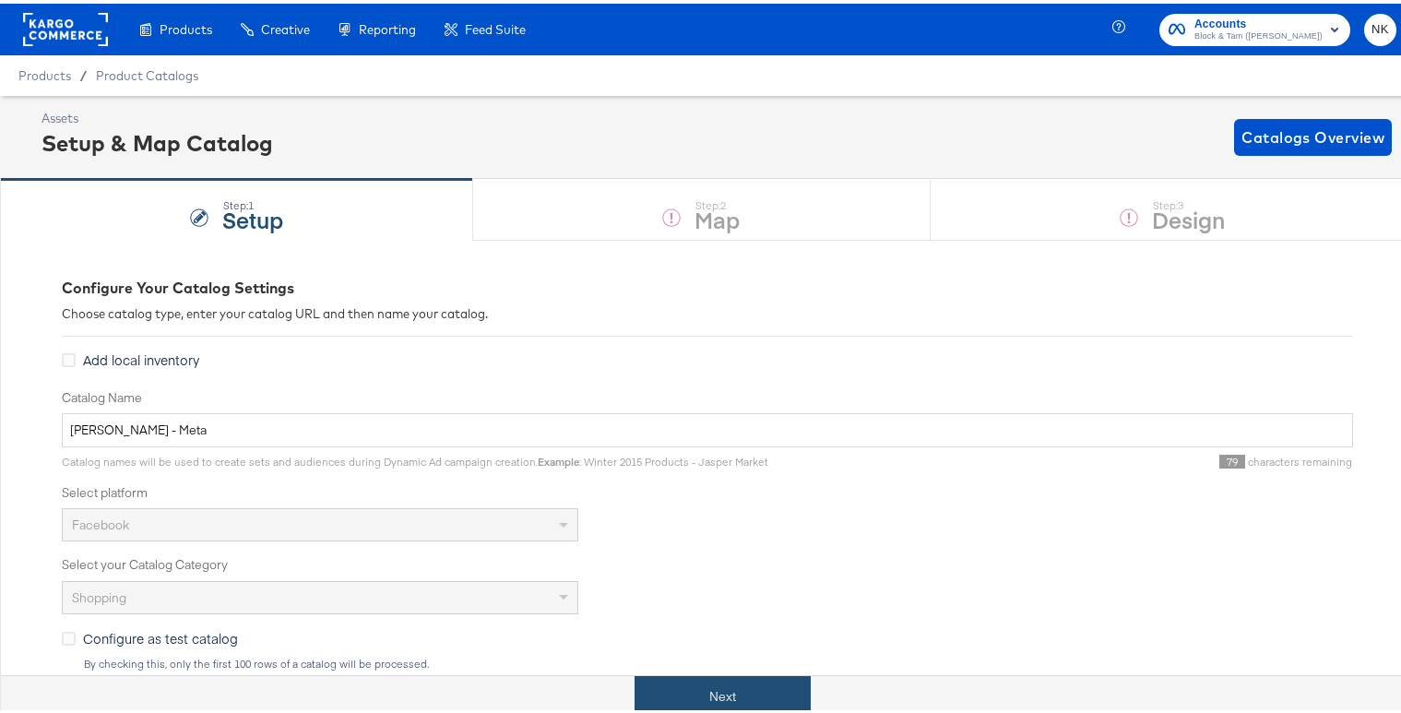
click at [681, 692] on button "Next" at bounding box center [722, 692] width 176 height 41
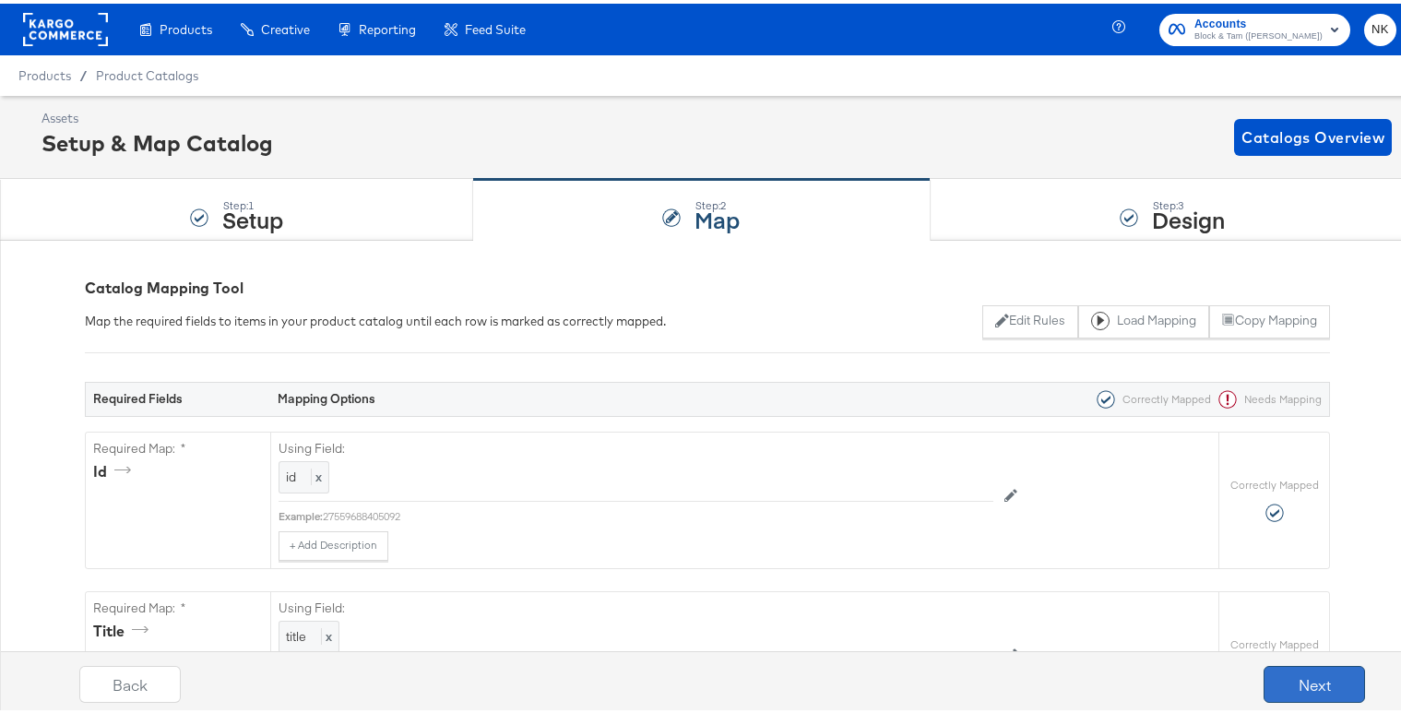
click at [1312, 675] on button "Next" at bounding box center [1313, 680] width 101 height 37
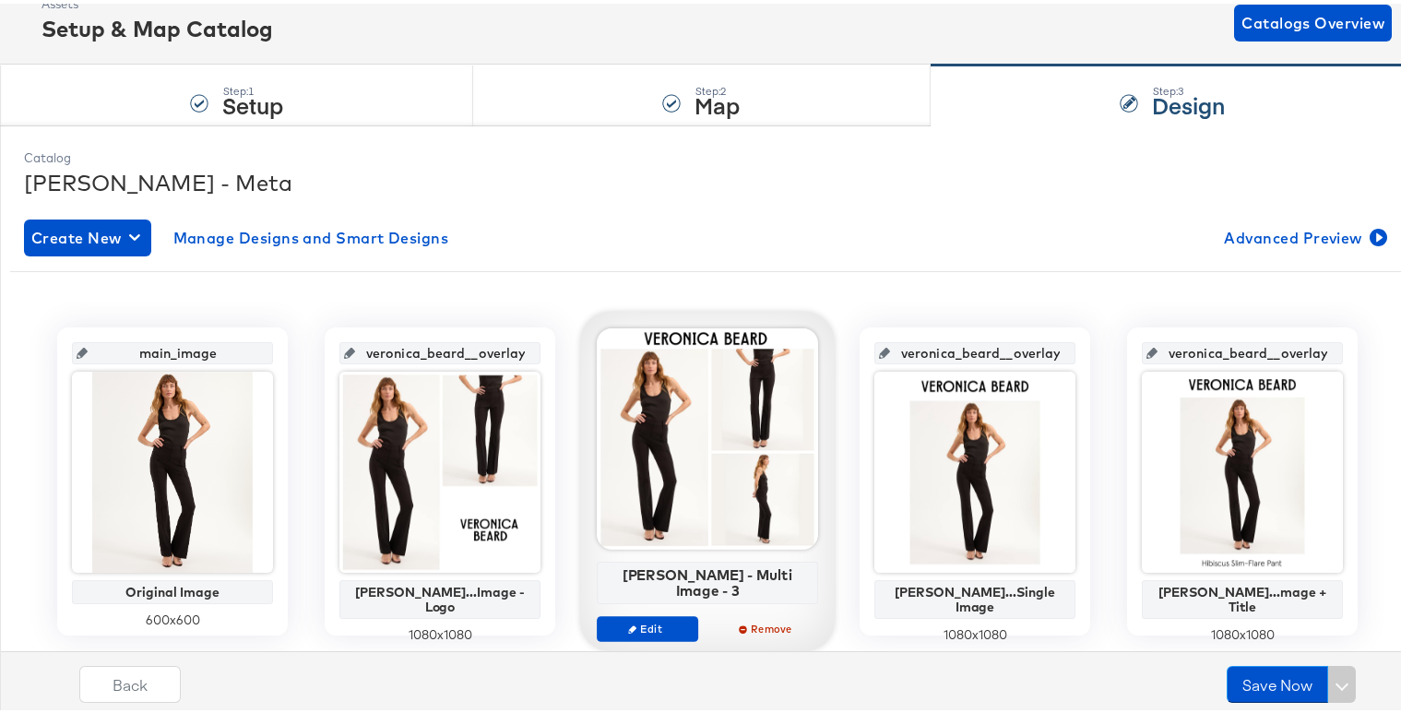
scroll to position [126, 0]
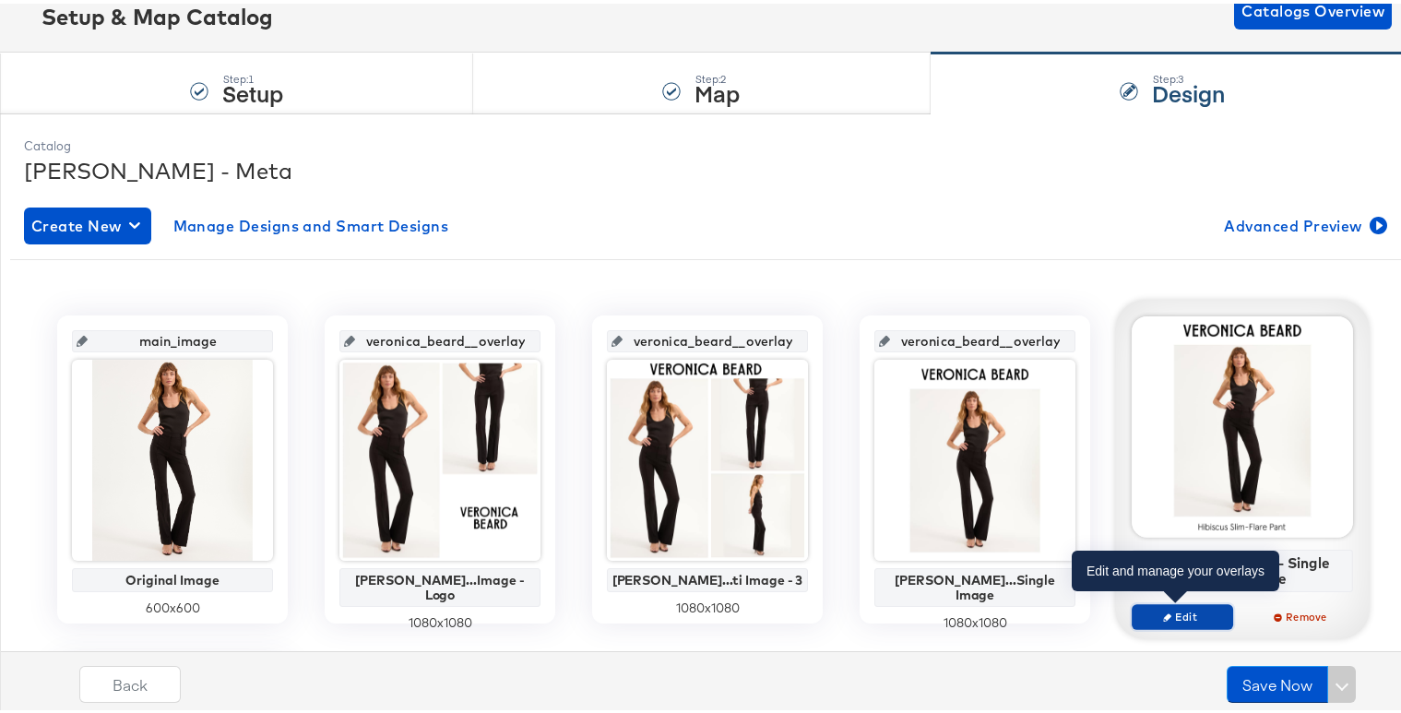
click at [1198, 603] on button "Edit" at bounding box center [1181, 613] width 101 height 26
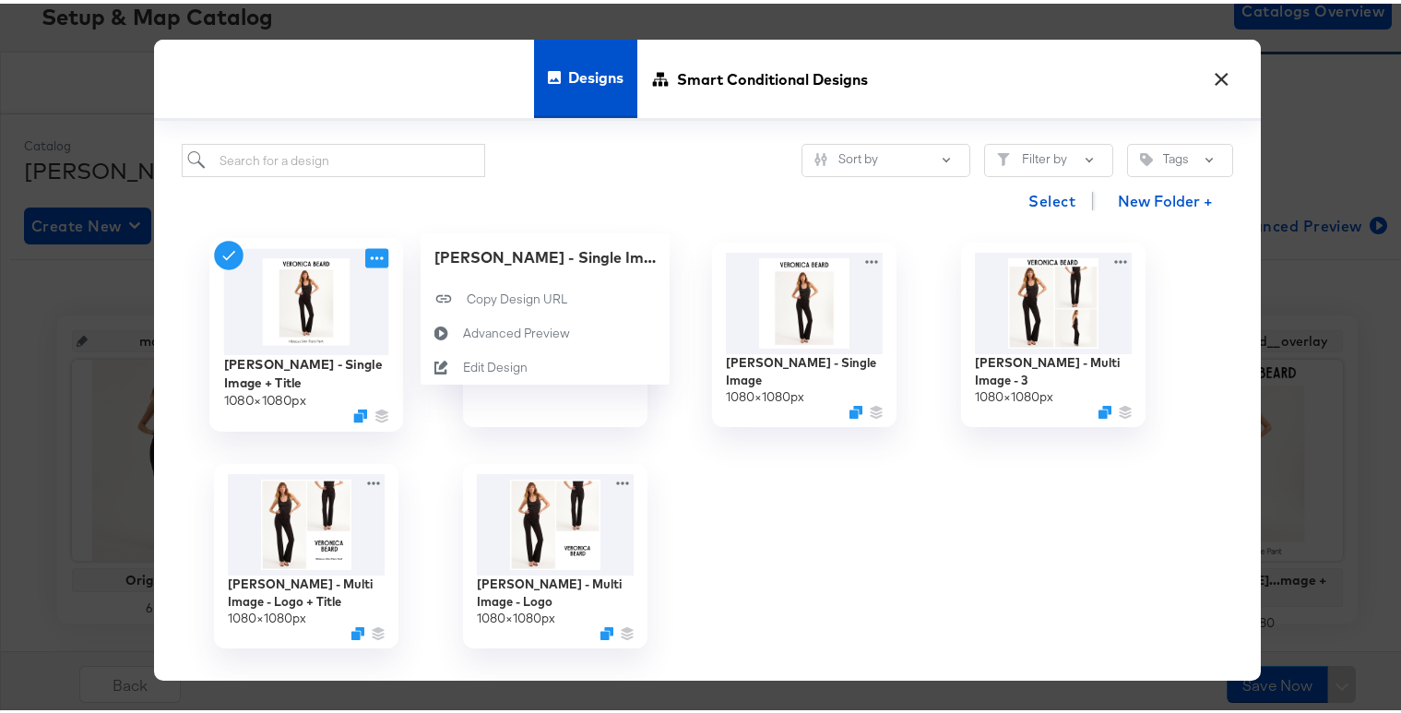
click at [365, 252] on icon at bounding box center [376, 253] width 23 height 19
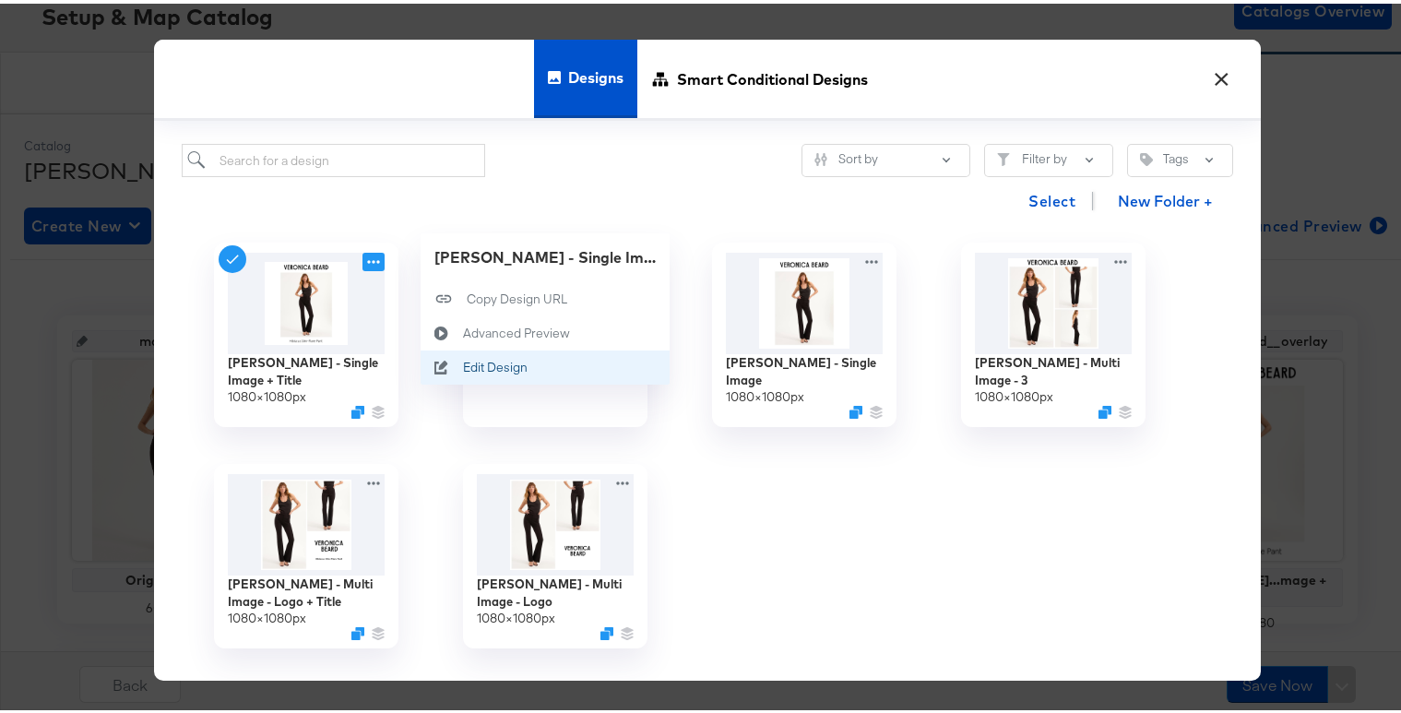
click at [455, 359] on icon at bounding box center [442, 363] width 42 height 15
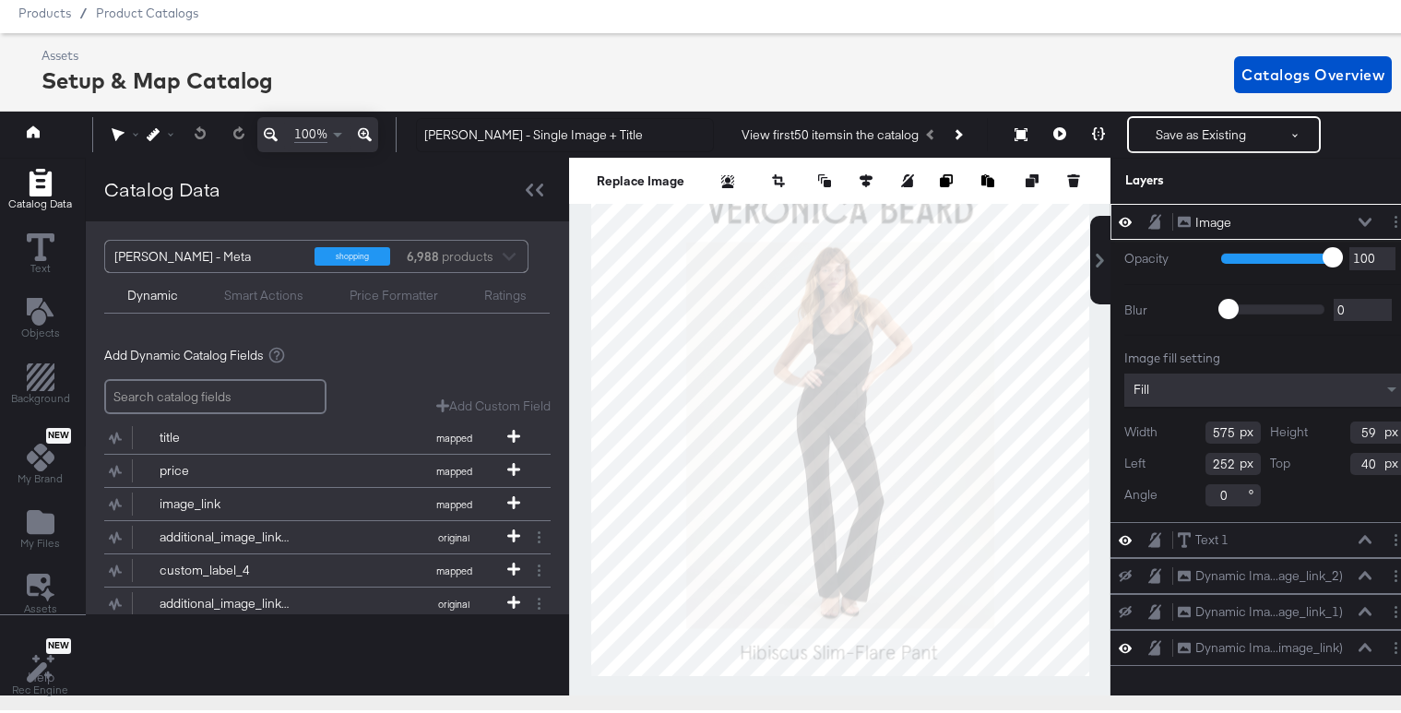
scroll to position [75, 0]
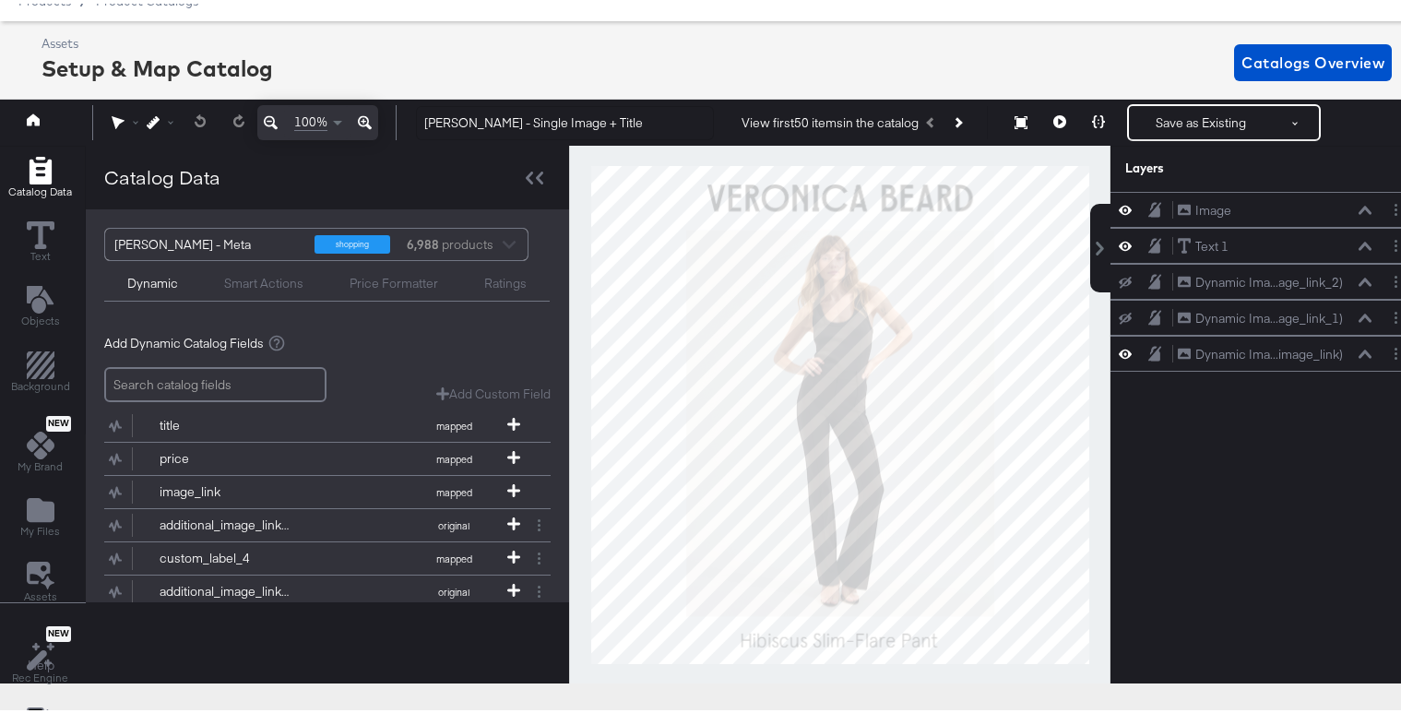
click at [1007, 73] on div "Assets Setup & Map Catalog Catalogs Overview" at bounding box center [716, 58] width 1350 height 54
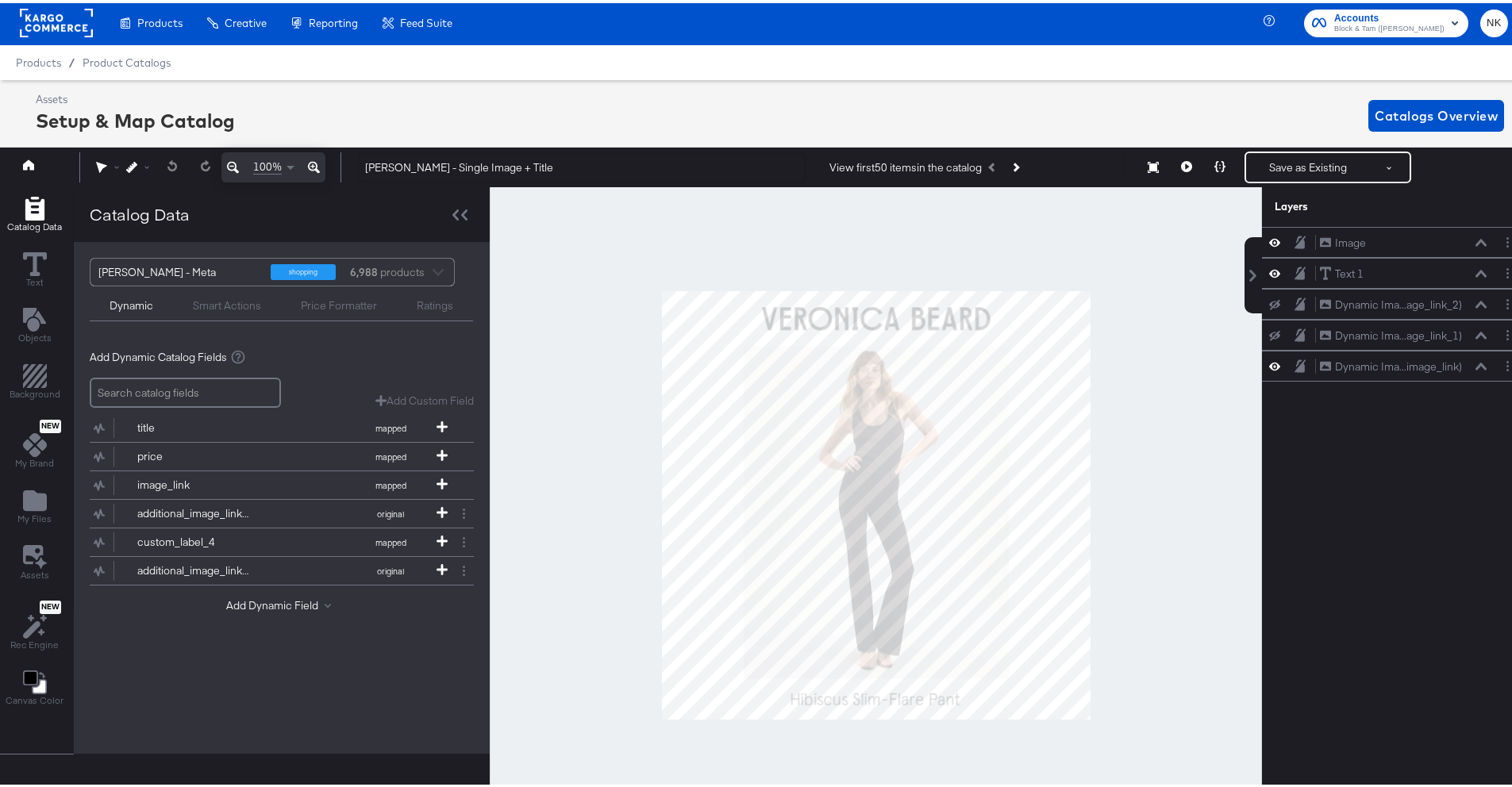
scroll to position [0, 0]
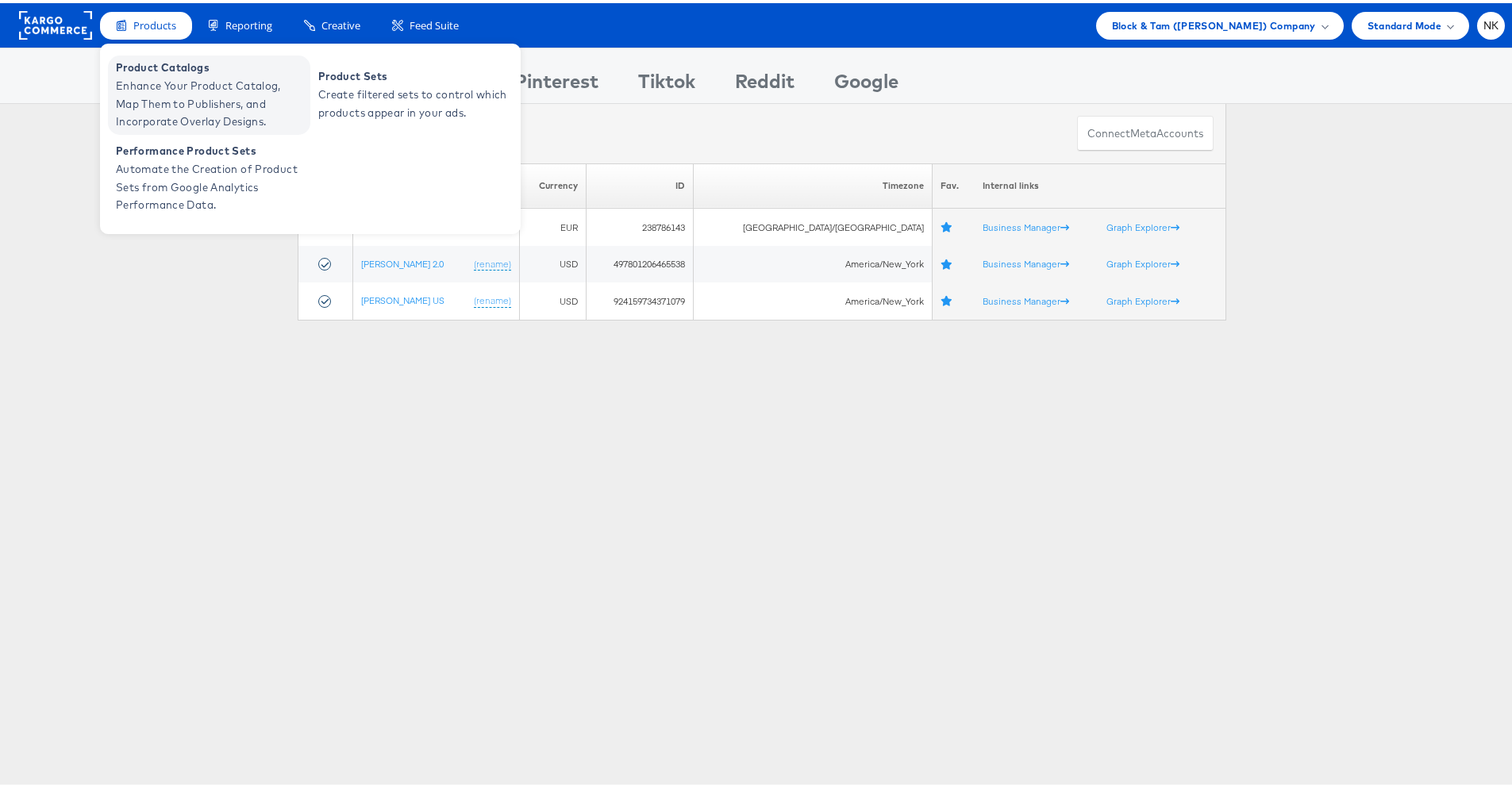
click at [166, 79] on span "Enhance Your Product Catalog, Map Them to Publishers, and Incorporate Overlay D…" at bounding box center [211, 101] width 190 height 54
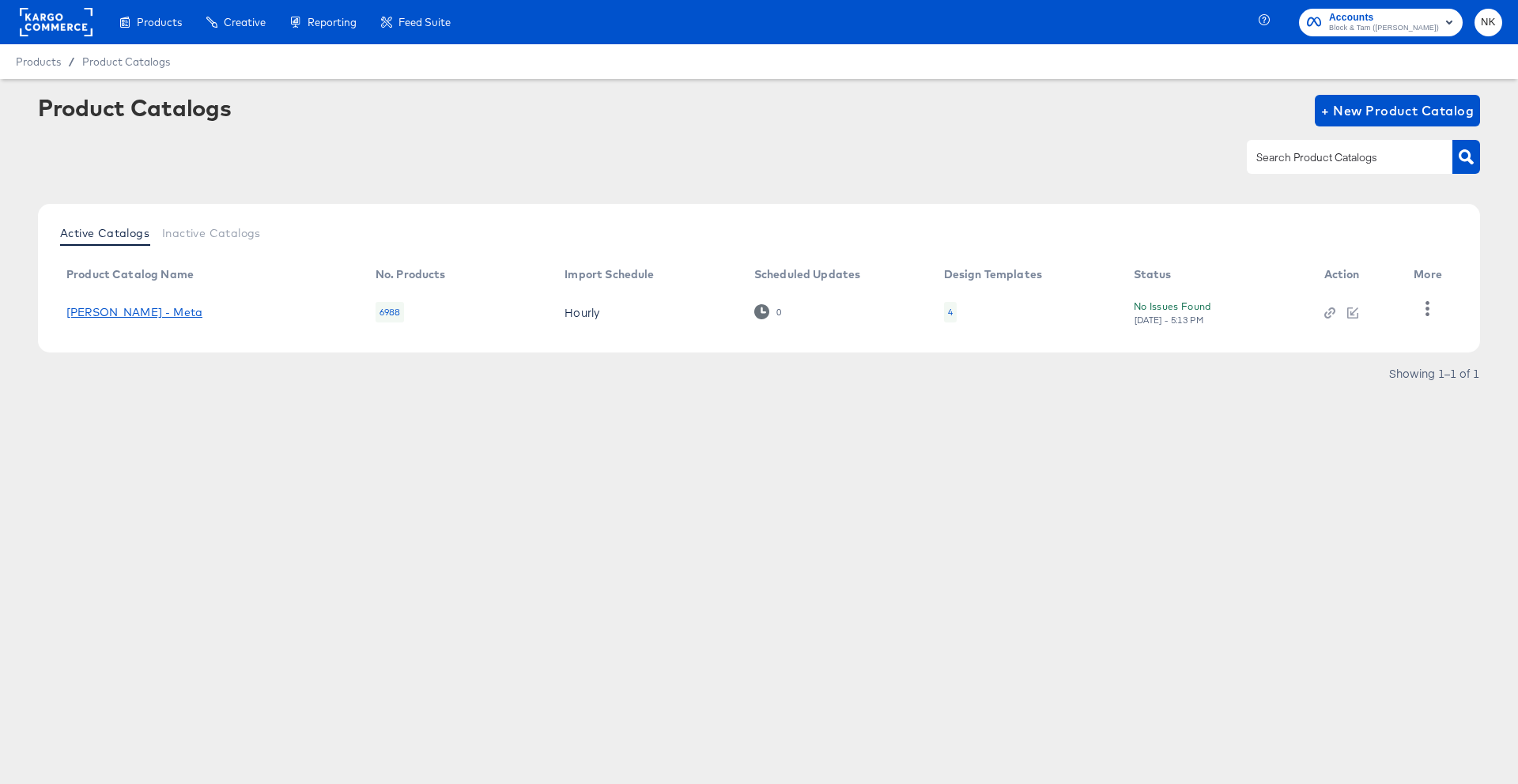
click at [125, 310] on link "[PERSON_NAME] - Meta" at bounding box center [134, 312] width 136 height 13
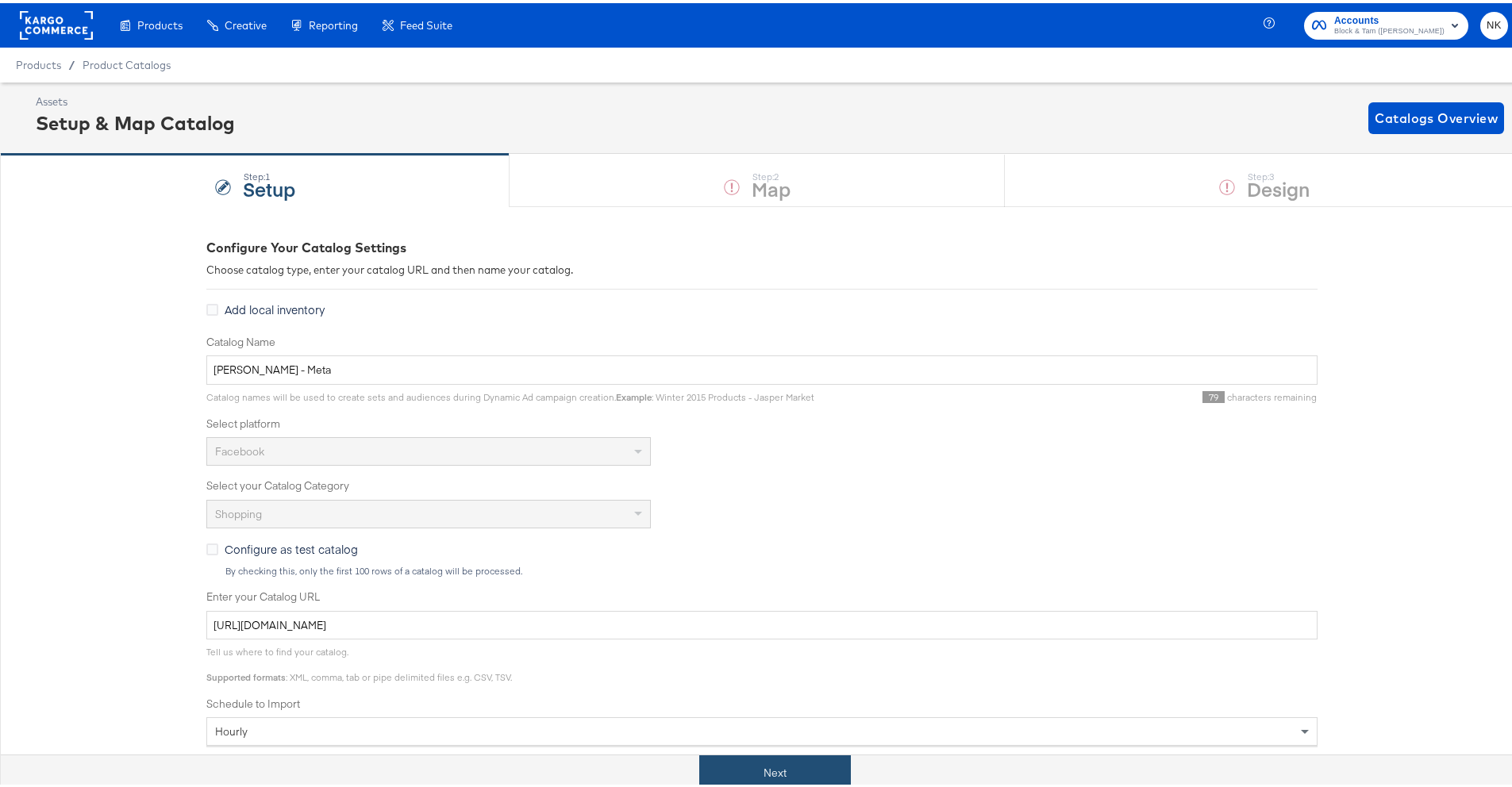
click at [731, 769] on button "Next" at bounding box center [775, 769] width 151 height 35
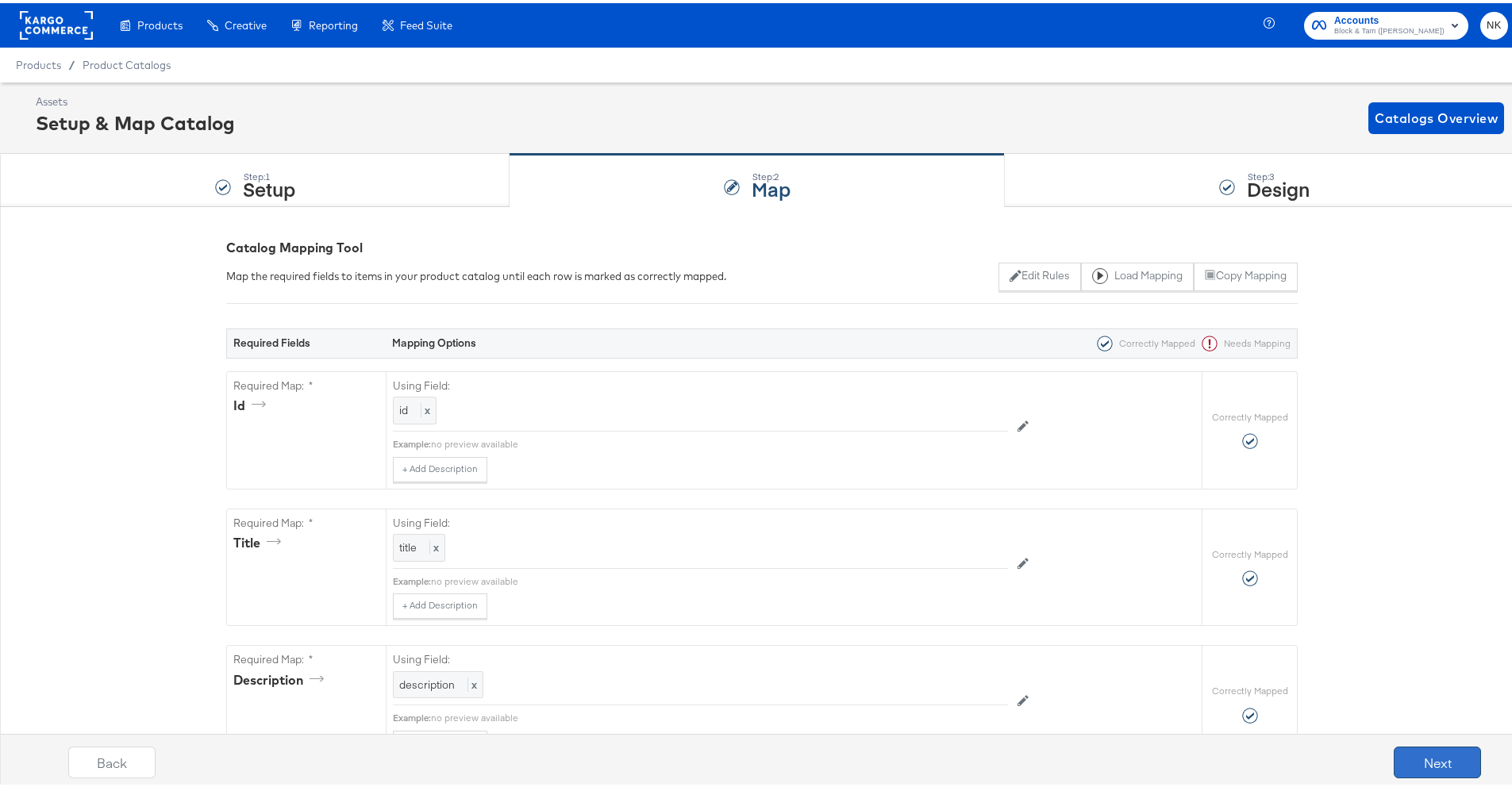
click at [1403, 758] on button "Next" at bounding box center [1436, 759] width 87 height 32
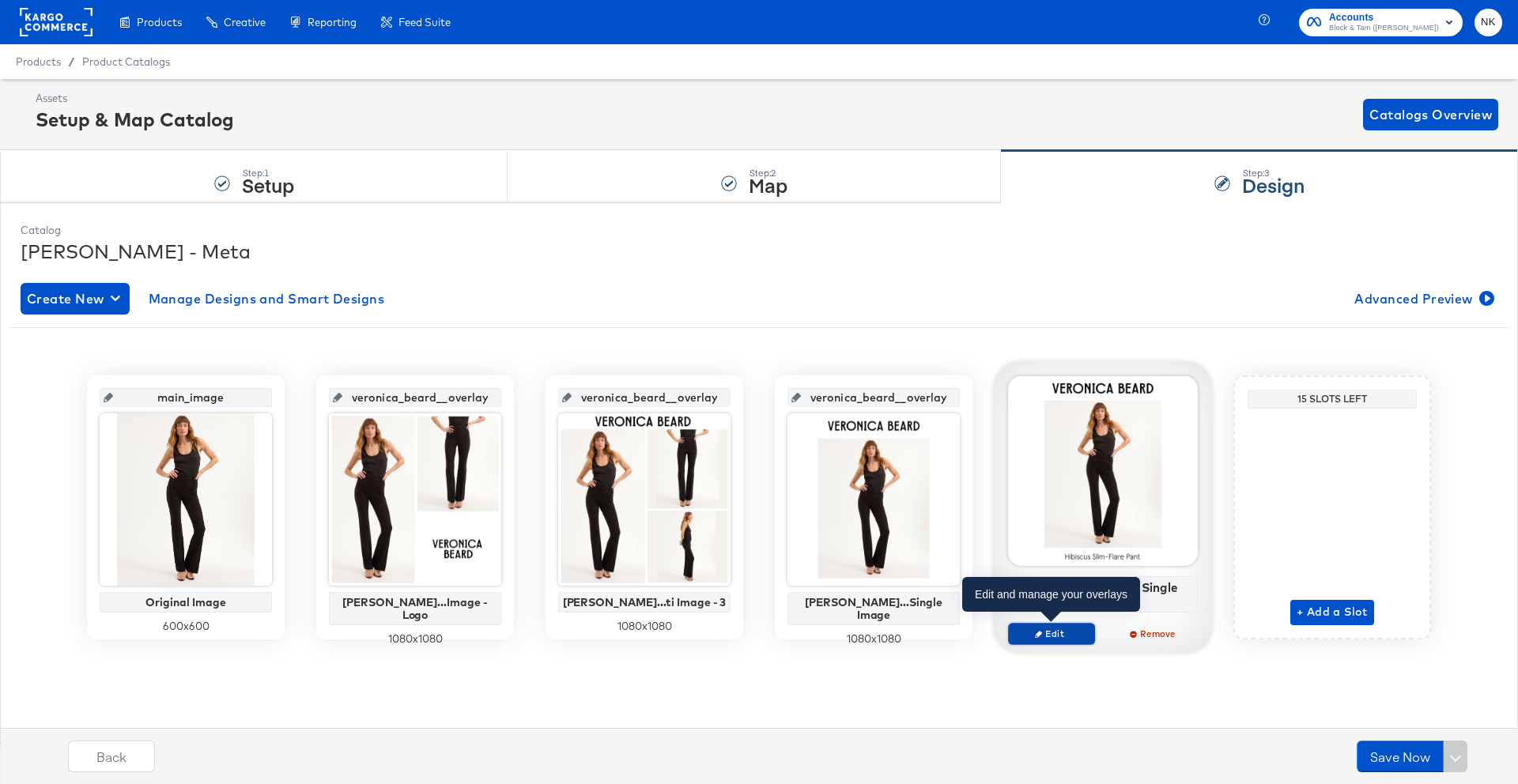
click at [1056, 632] on span "Edit" at bounding box center [1051, 633] width 73 height 12
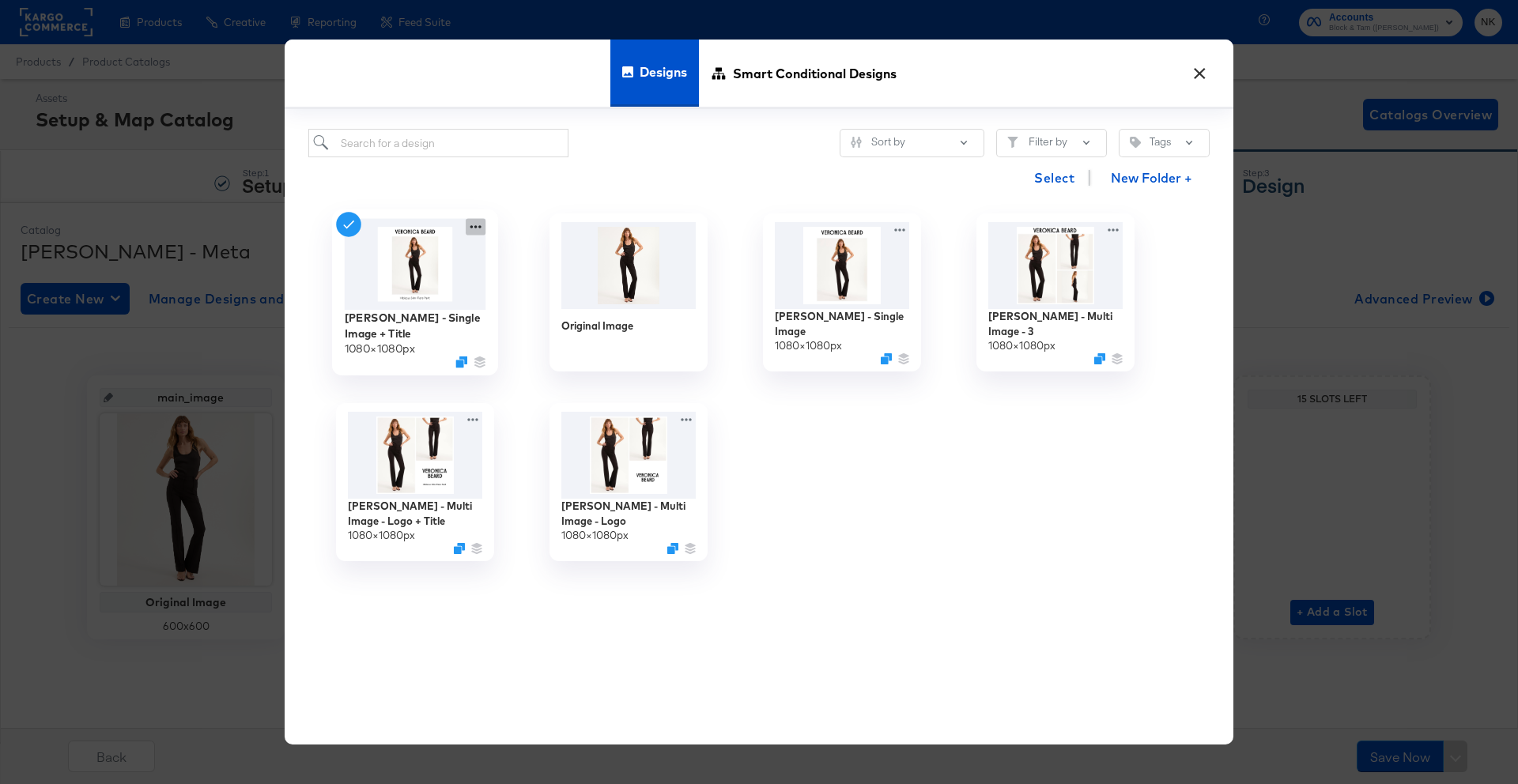
click at [472, 230] on icon at bounding box center [475, 226] width 20 height 16
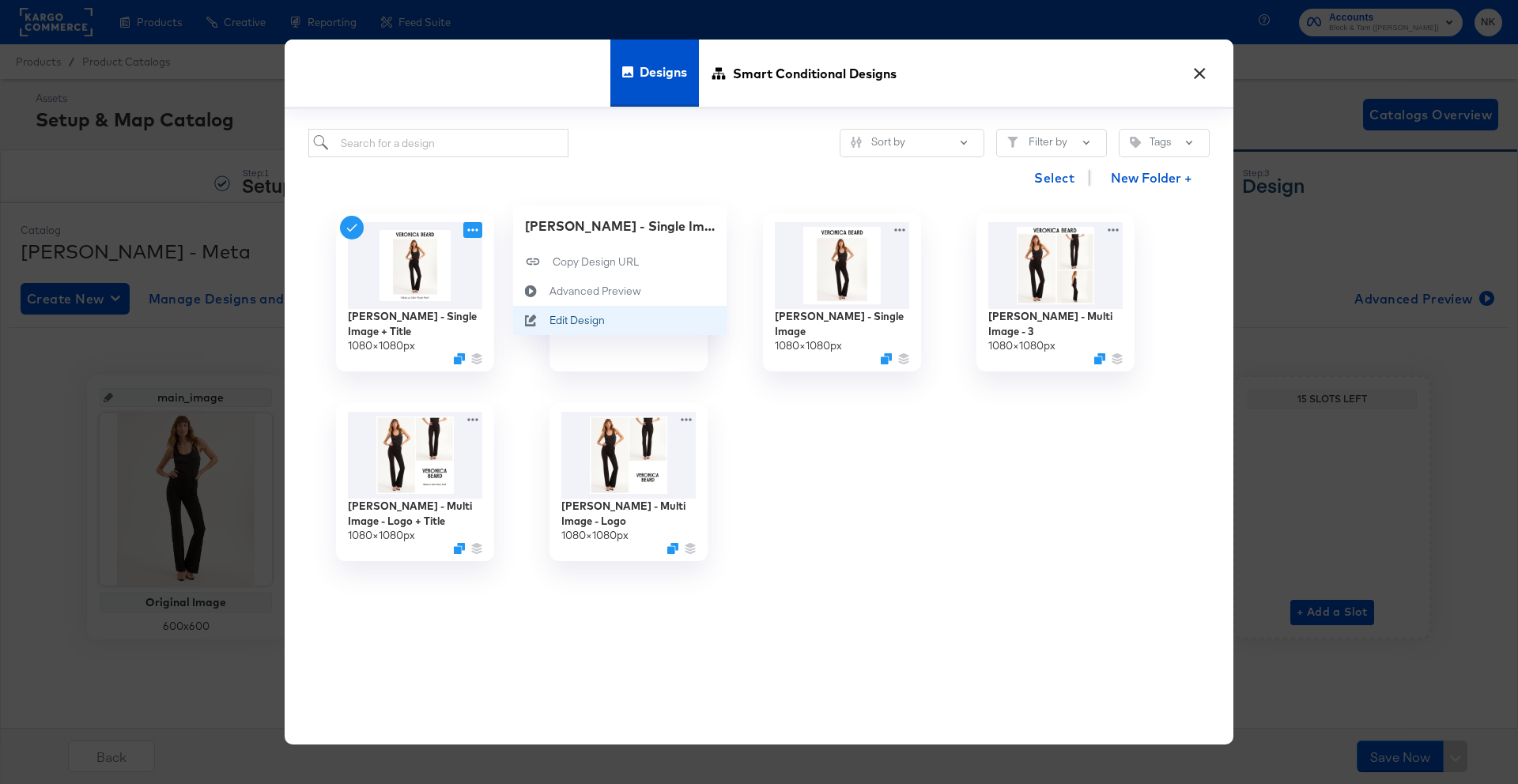
click at [561, 311] on button "Edit Design Edit Design" at bounding box center [619, 320] width 213 height 29
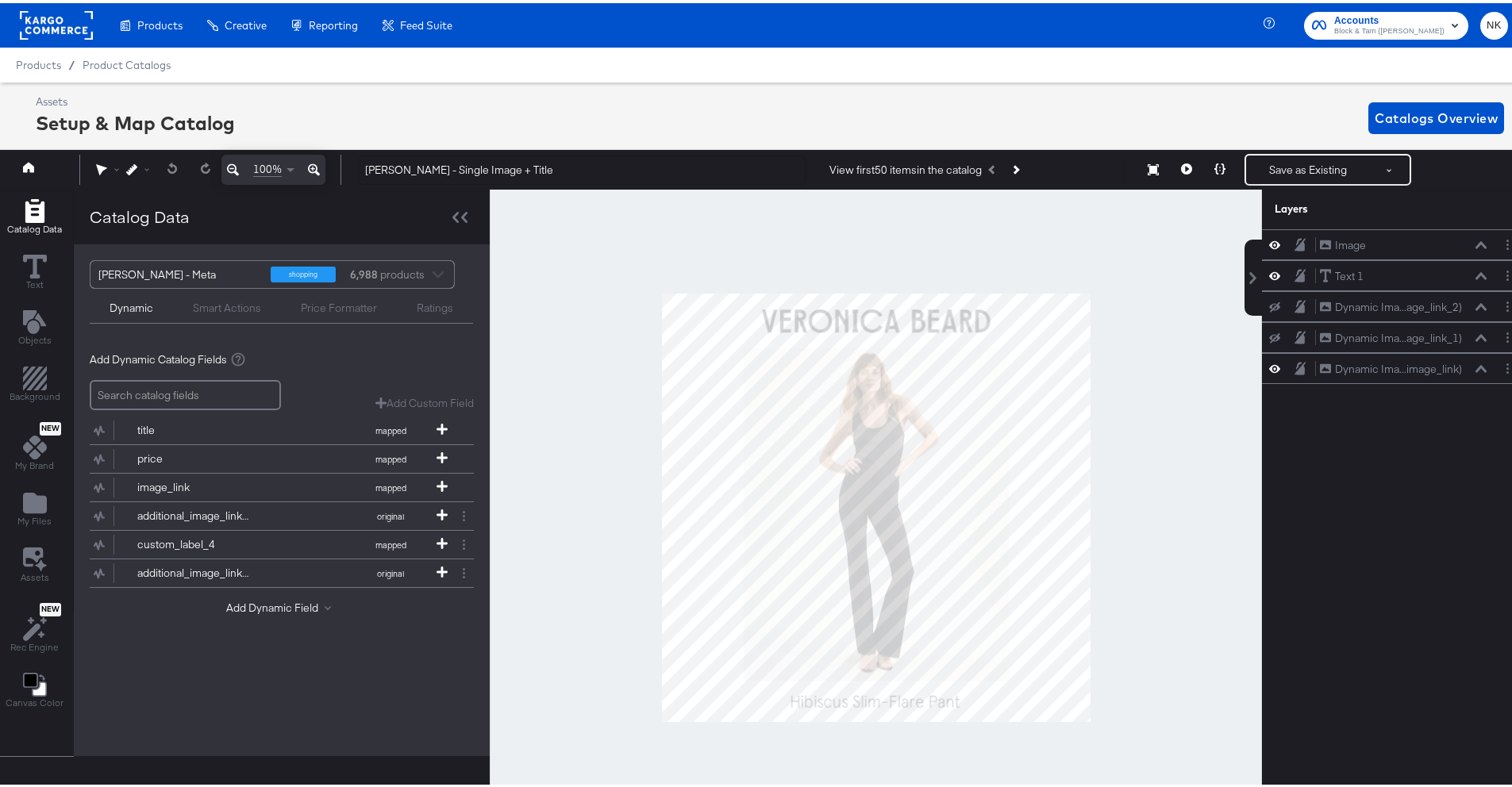
click at [1150, 545] on div at bounding box center [875, 505] width 772 height 636
click at [66, 21] on rect at bounding box center [56, 22] width 73 height 28
